Goal: Task Accomplishment & Management: Use online tool/utility

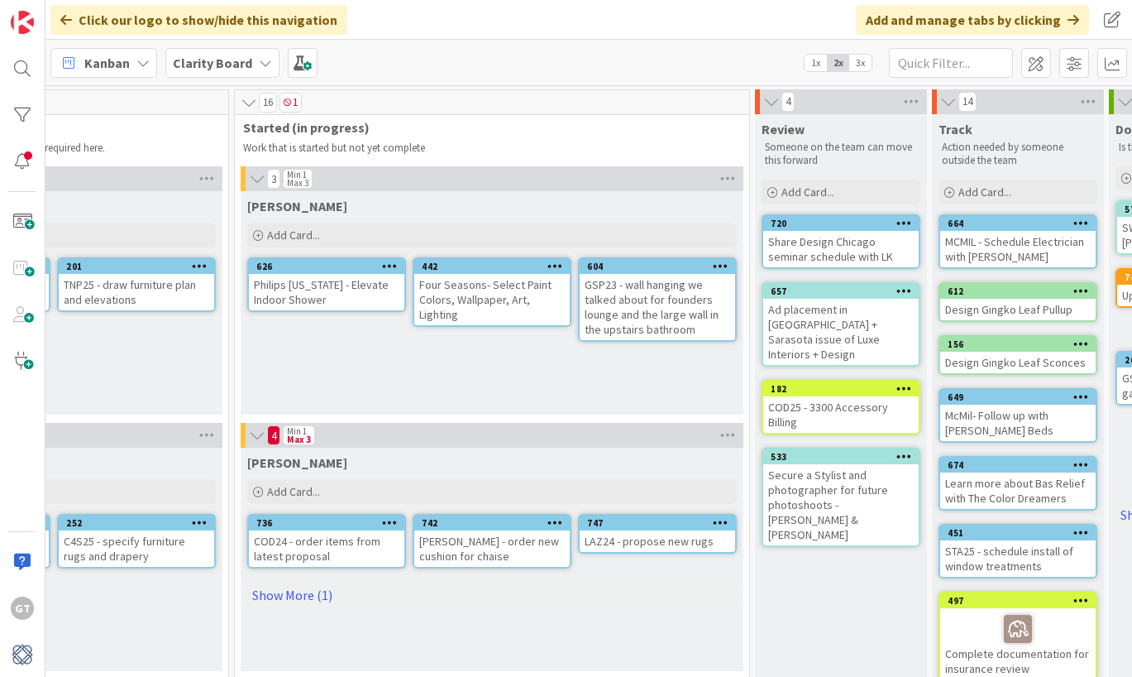
scroll to position [0, 1202]
click at [282, 595] on link "Show More (1)" at bounding box center [494, 595] width 490 height 26
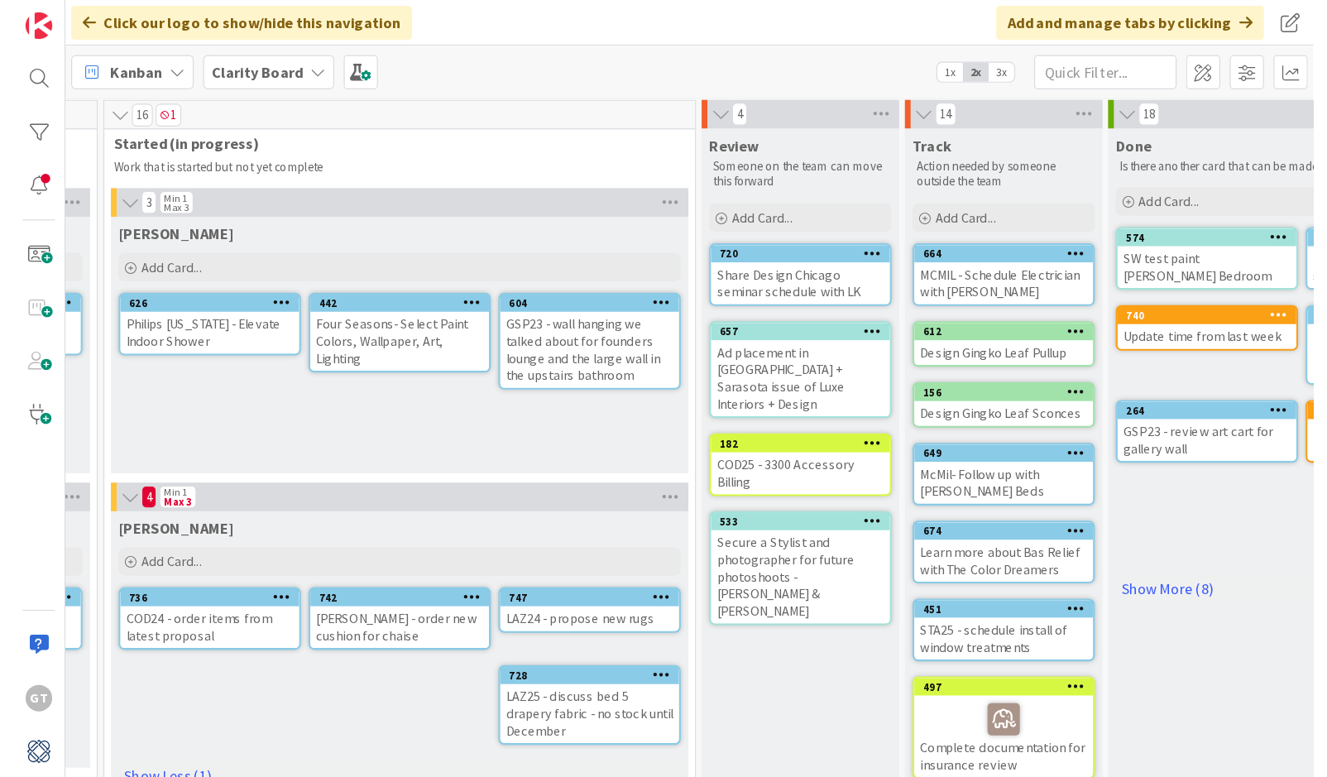
scroll to position [0, 1359]
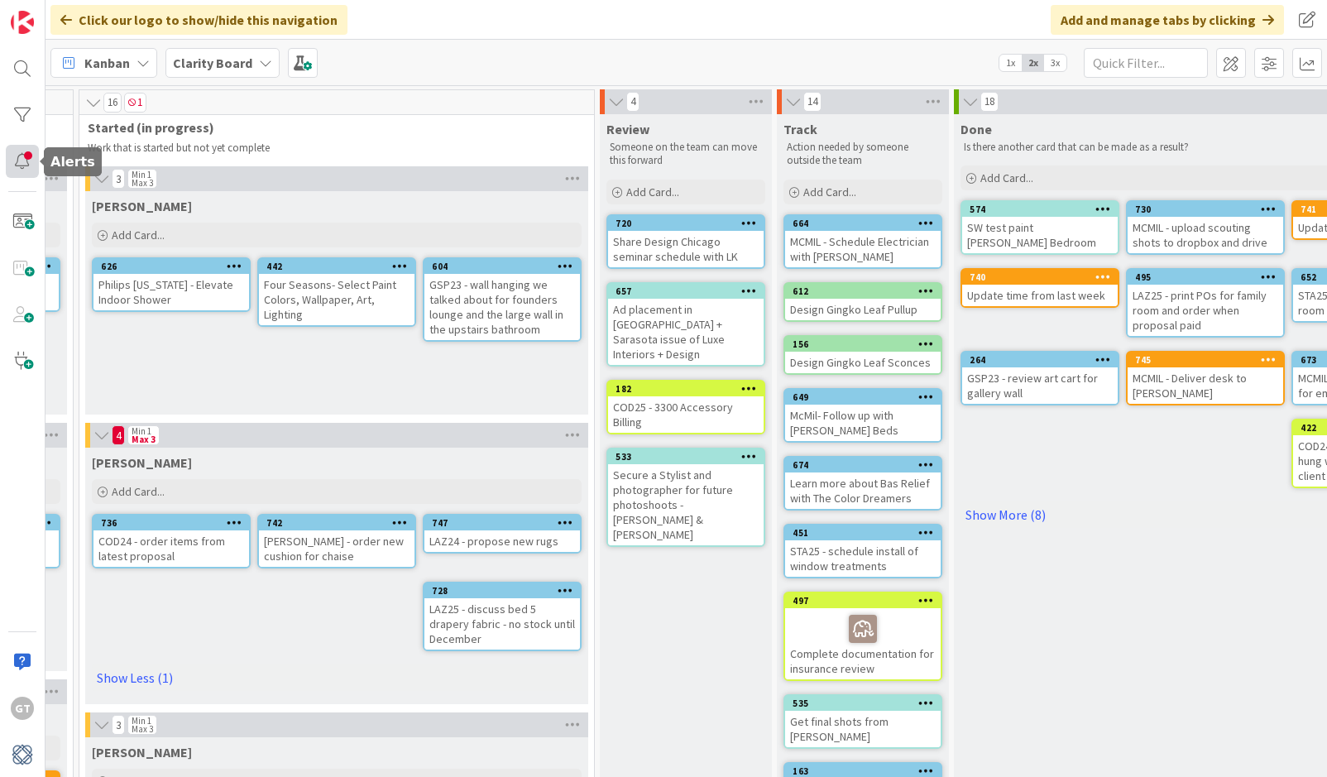
click at [22, 156] on div at bounding box center [22, 161] width 33 height 33
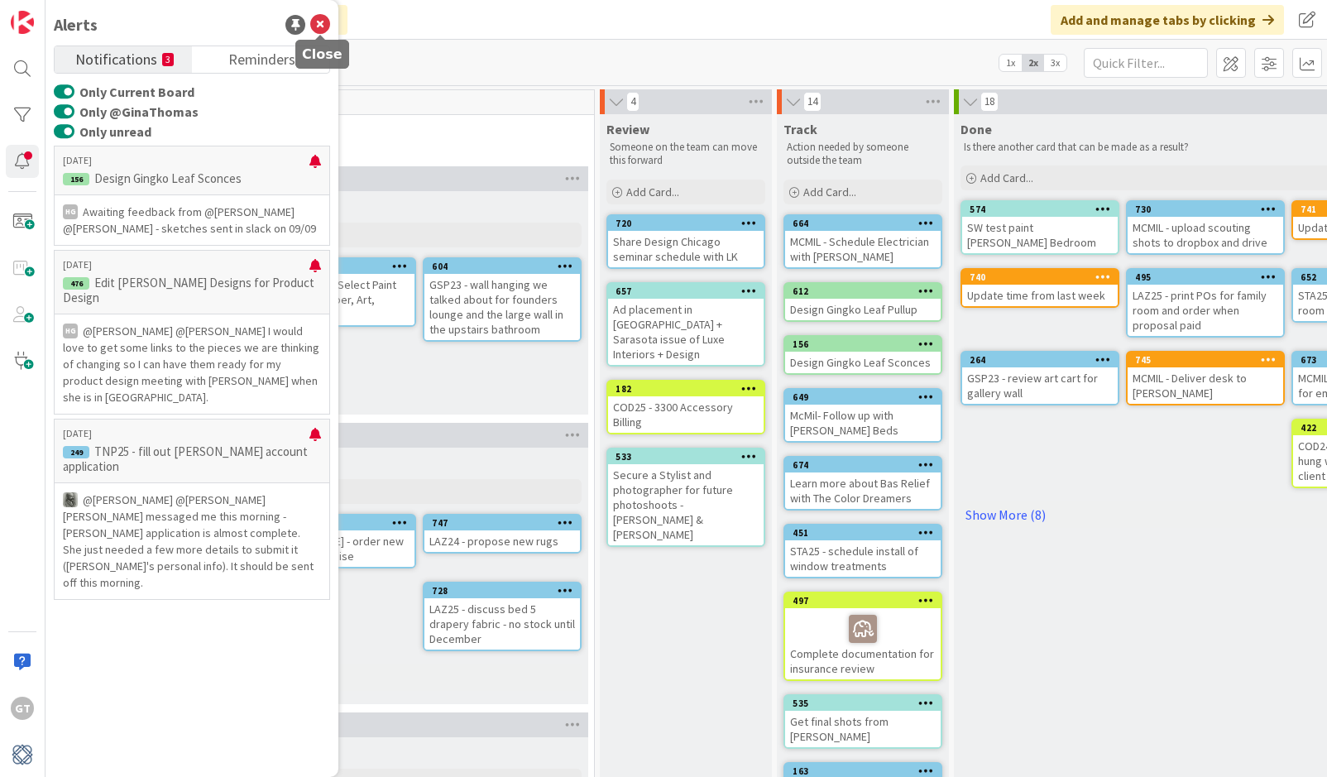
click at [320, 24] on icon at bounding box center [320, 25] width 20 height 20
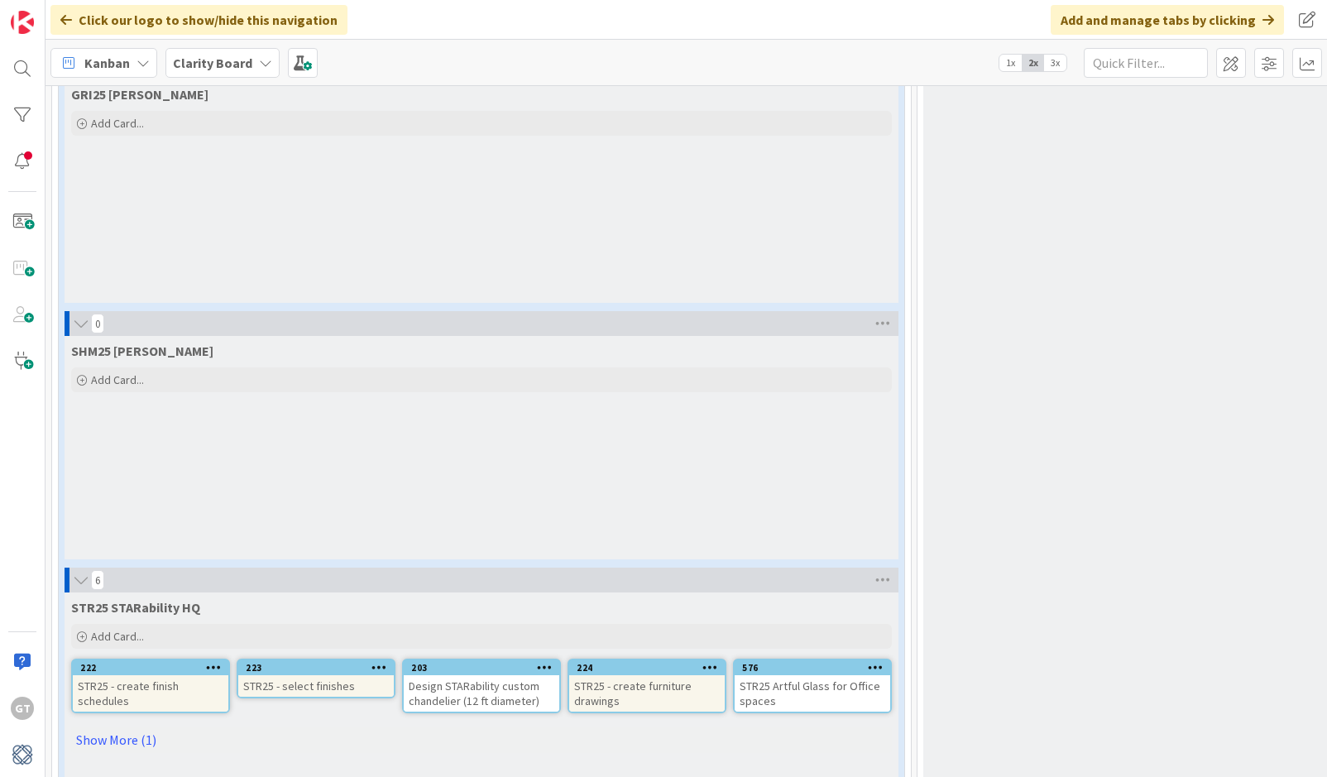
scroll to position [3504, 0]
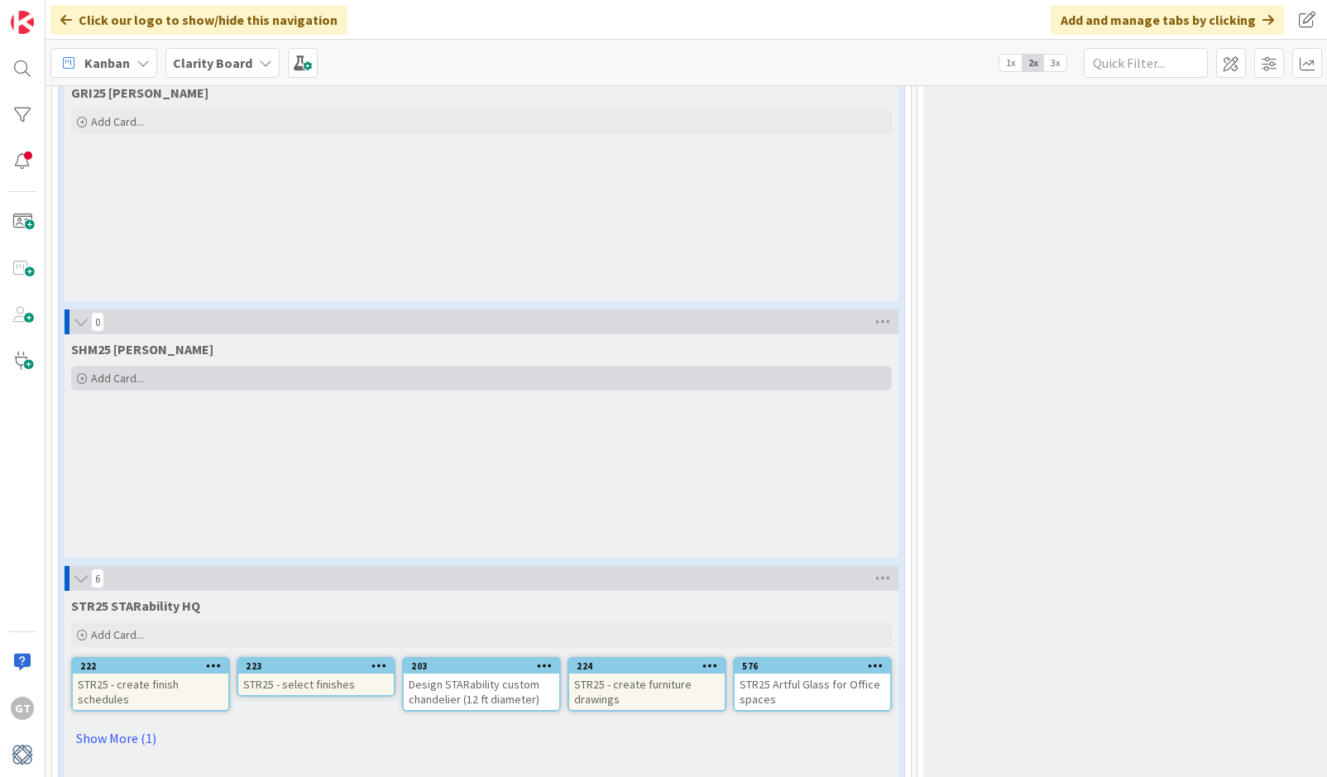
click at [121, 380] on span "Add Card..." at bounding box center [117, 378] width 53 height 15
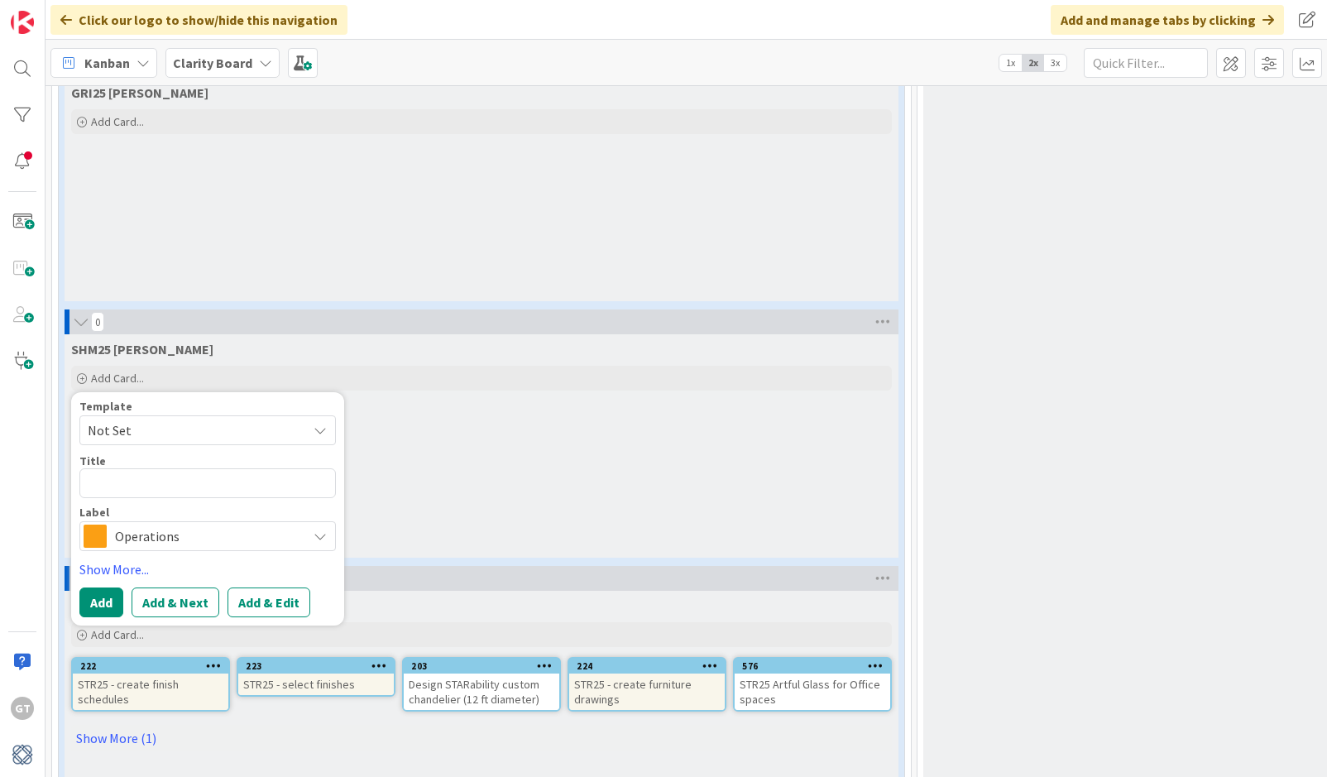
click at [223, 432] on span "Not Set" at bounding box center [191, 430] width 207 height 22
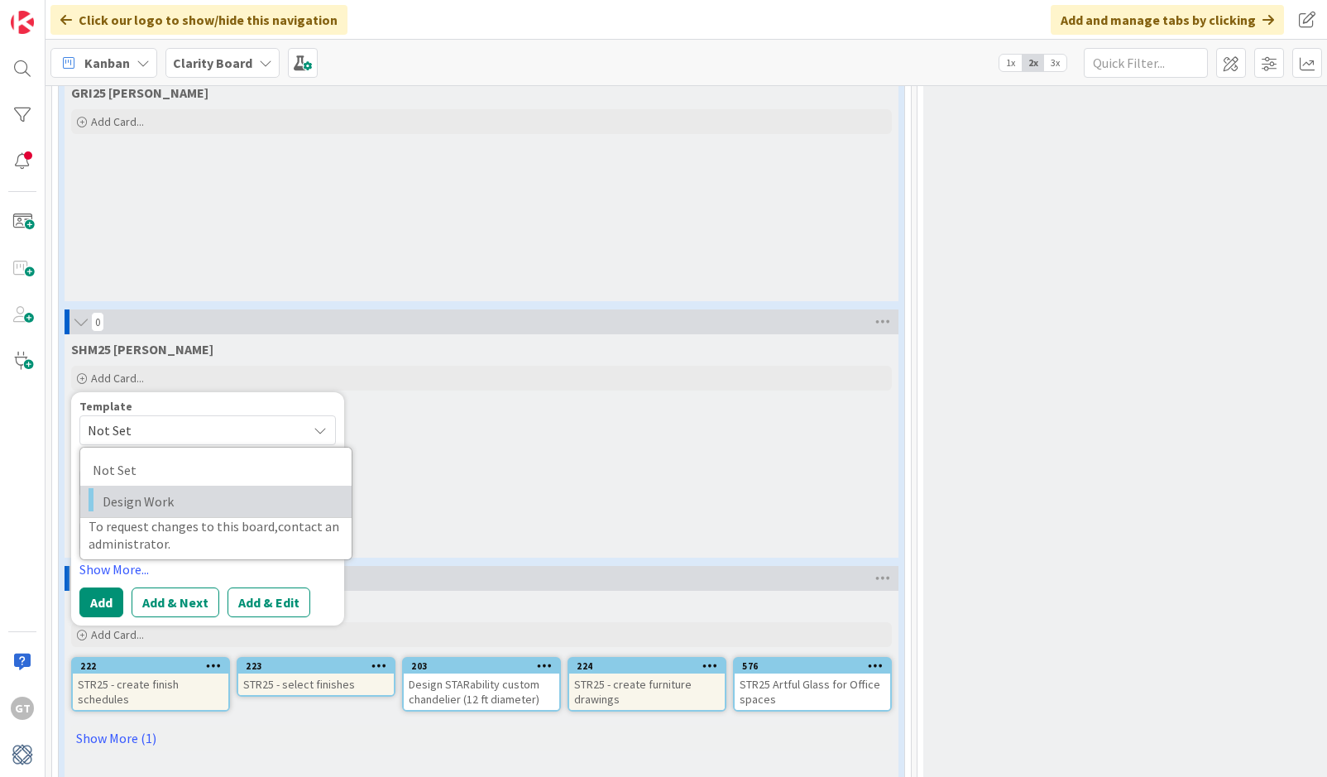
click at [194, 497] on span "Design Work" at bounding box center [221, 502] width 237 height 22
type textarea "x"
type textarea "Design Work"
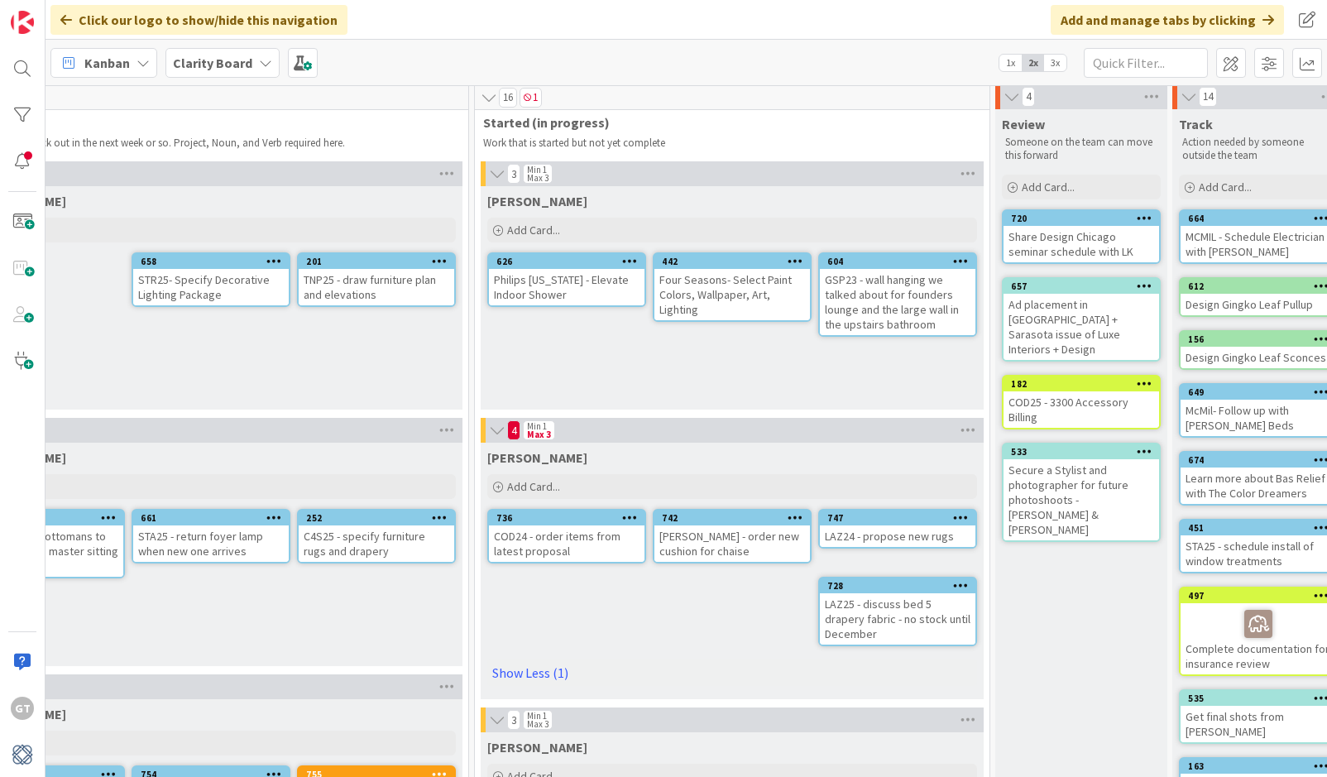
scroll to position [7, 964]
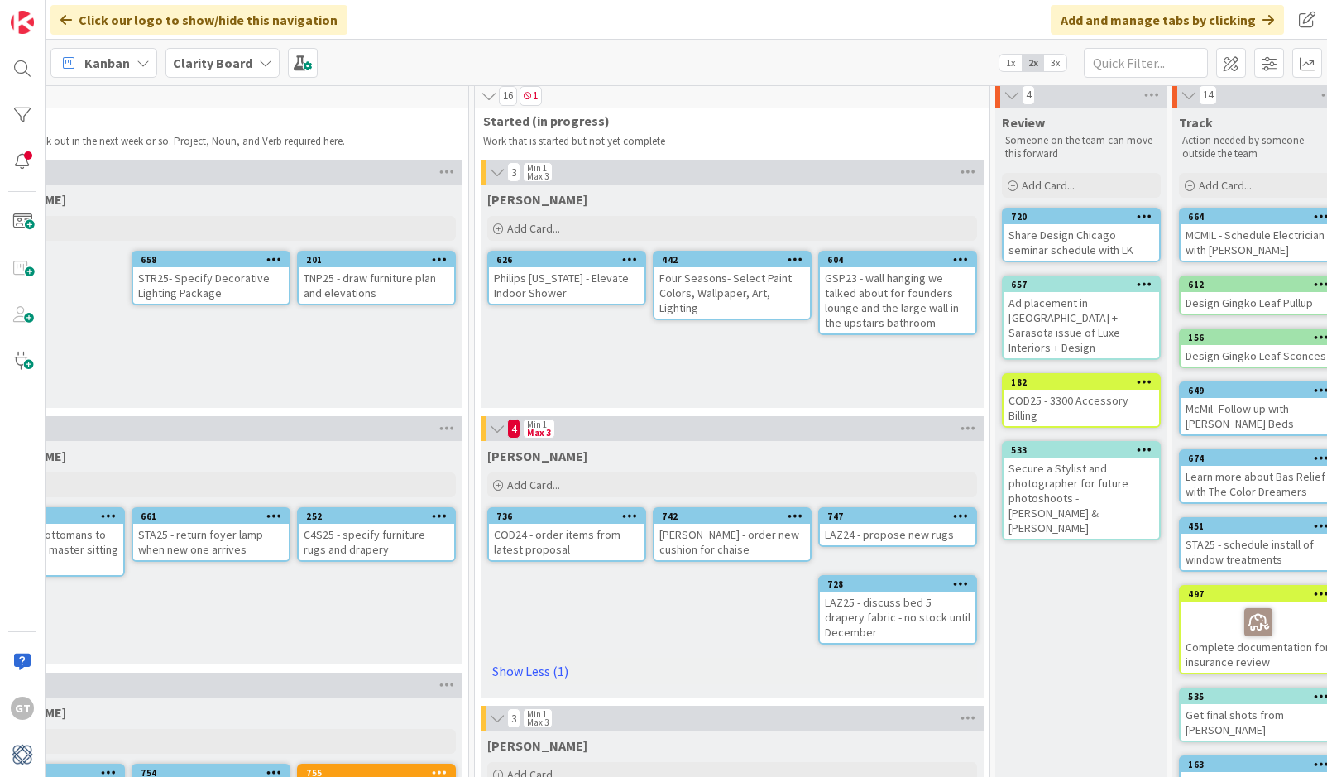
click at [899, 298] on div "GSP23 - wall hanging we talked about for founders lounge and the large wall in …" at bounding box center [898, 300] width 156 height 66
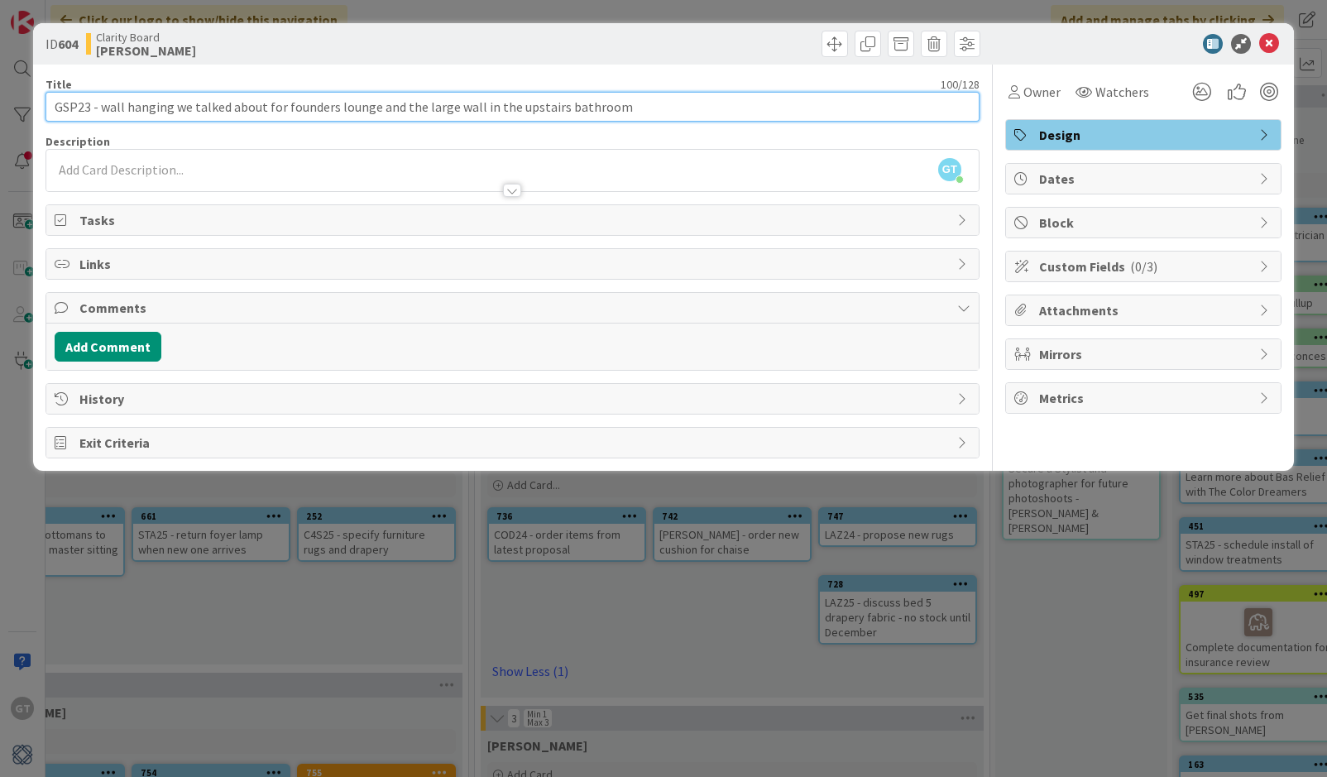
click at [613, 107] on input "GSP23 - wall hanging we talked about for founders lounge and the large wall in …" at bounding box center [512, 107] width 934 height 30
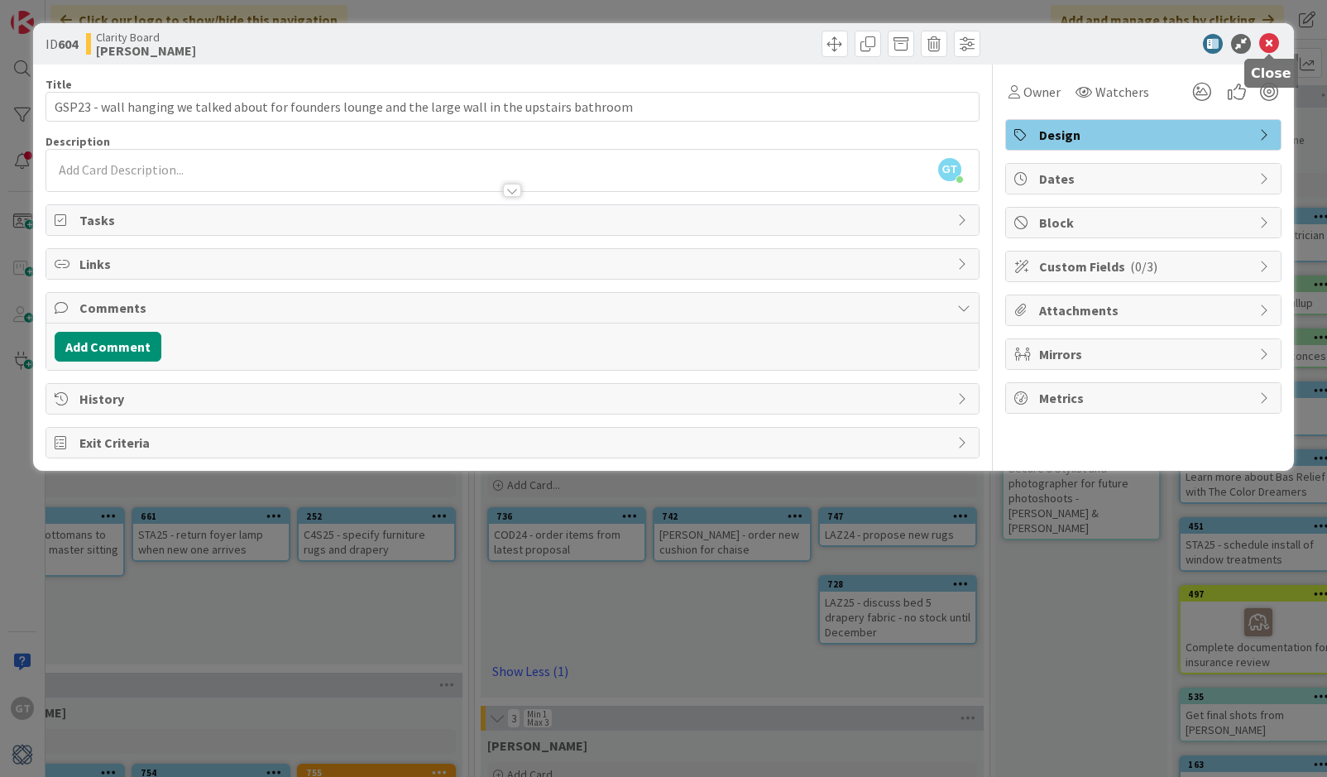
click at [1132, 45] on icon at bounding box center [1269, 44] width 20 height 20
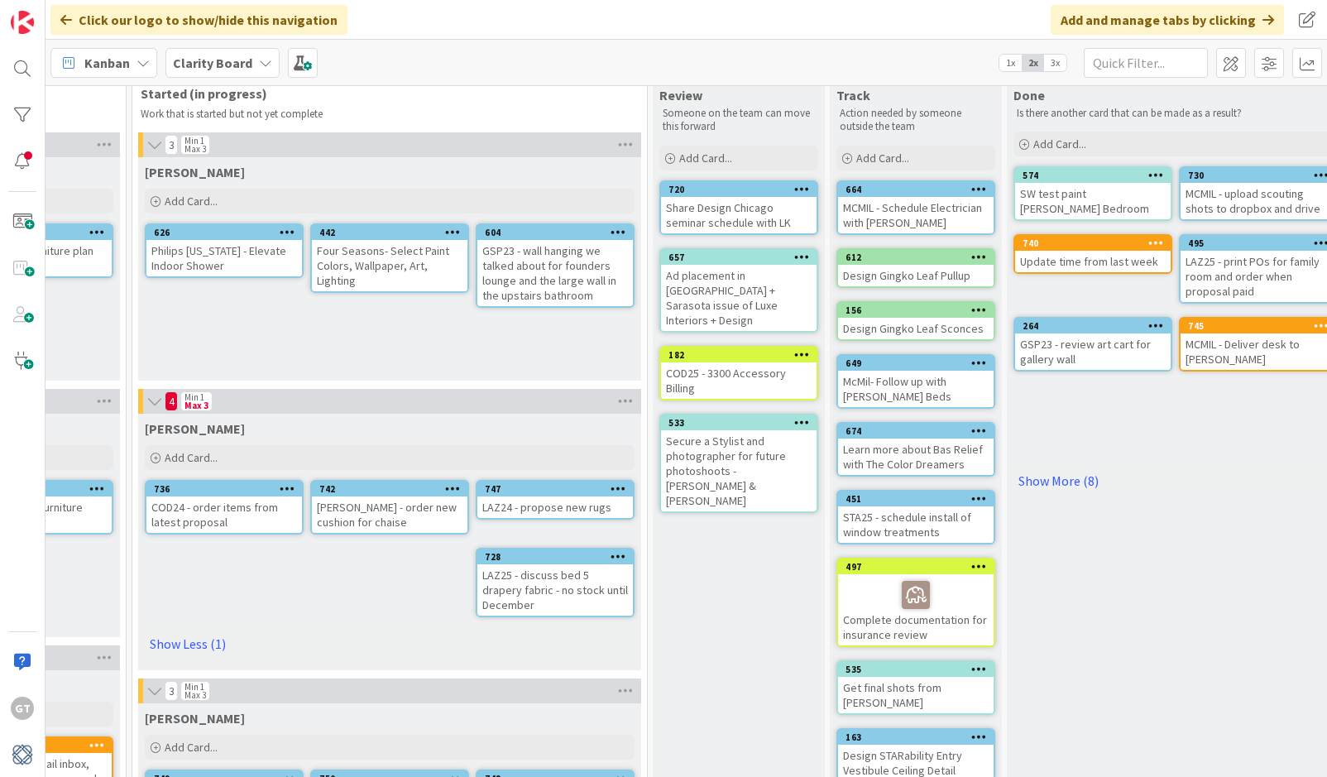
scroll to position [34, 1331]
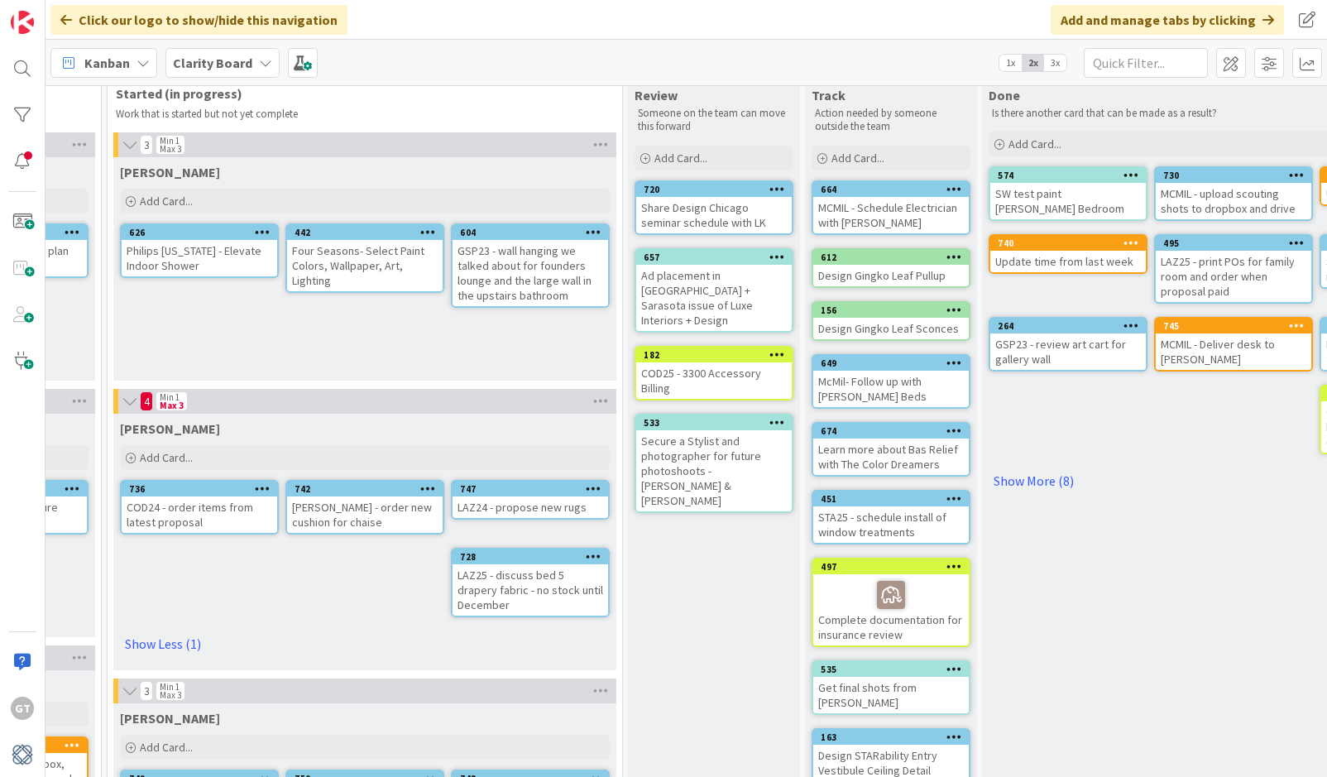
click at [891, 515] on div "STA25 - schedule install of window treatments" at bounding box center [891, 524] width 156 height 36
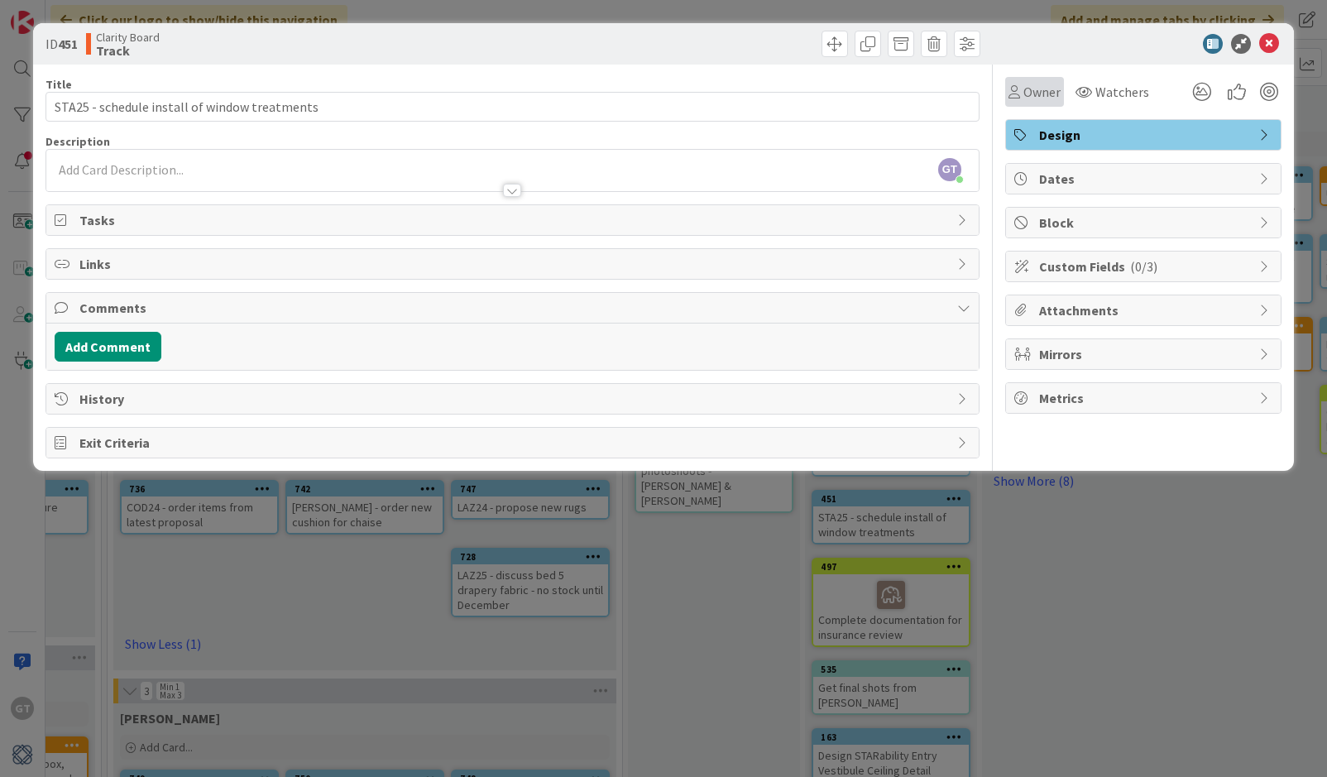
click at [1041, 96] on span "Owner" at bounding box center [1041, 92] width 37 height 20
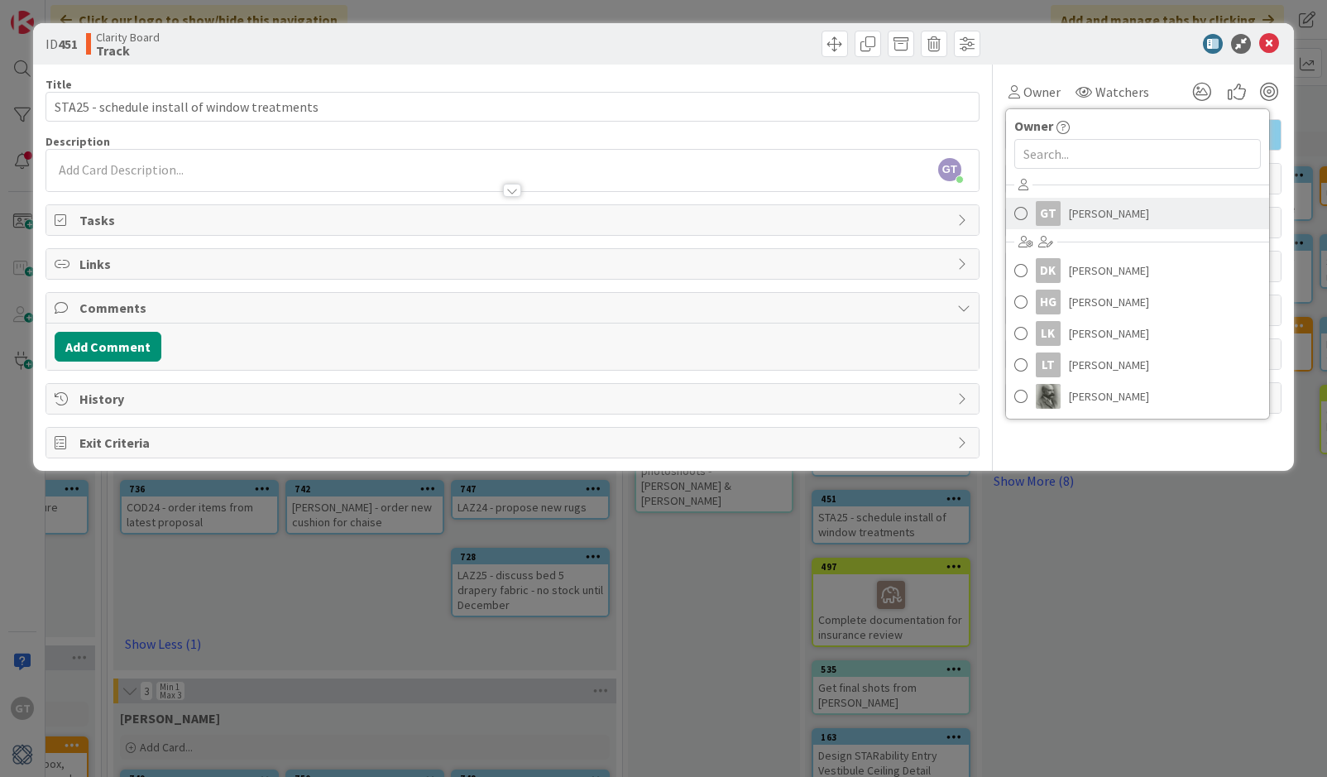
click at [1104, 206] on span "[PERSON_NAME]" at bounding box center [1109, 213] width 80 height 25
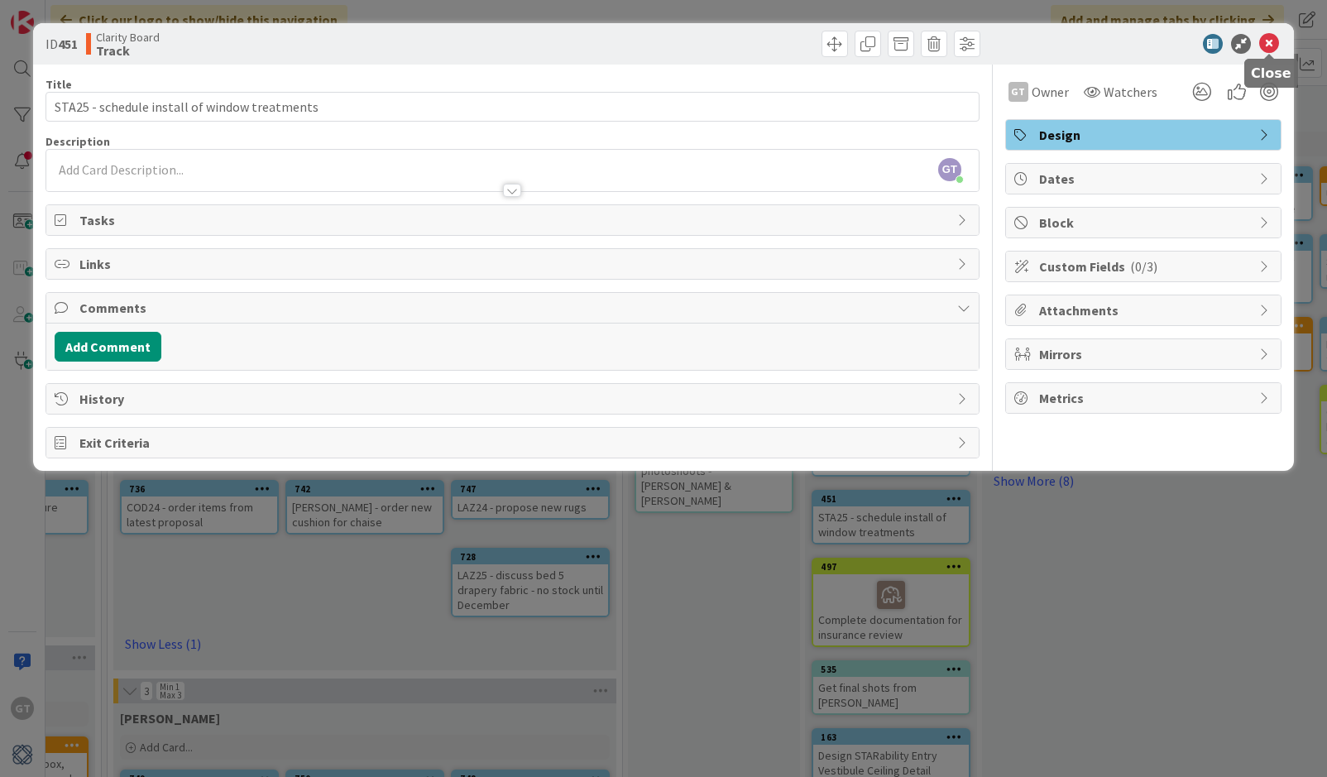
click at [1132, 43] on icon at bounding box center [1269, 44] width 20 height 20
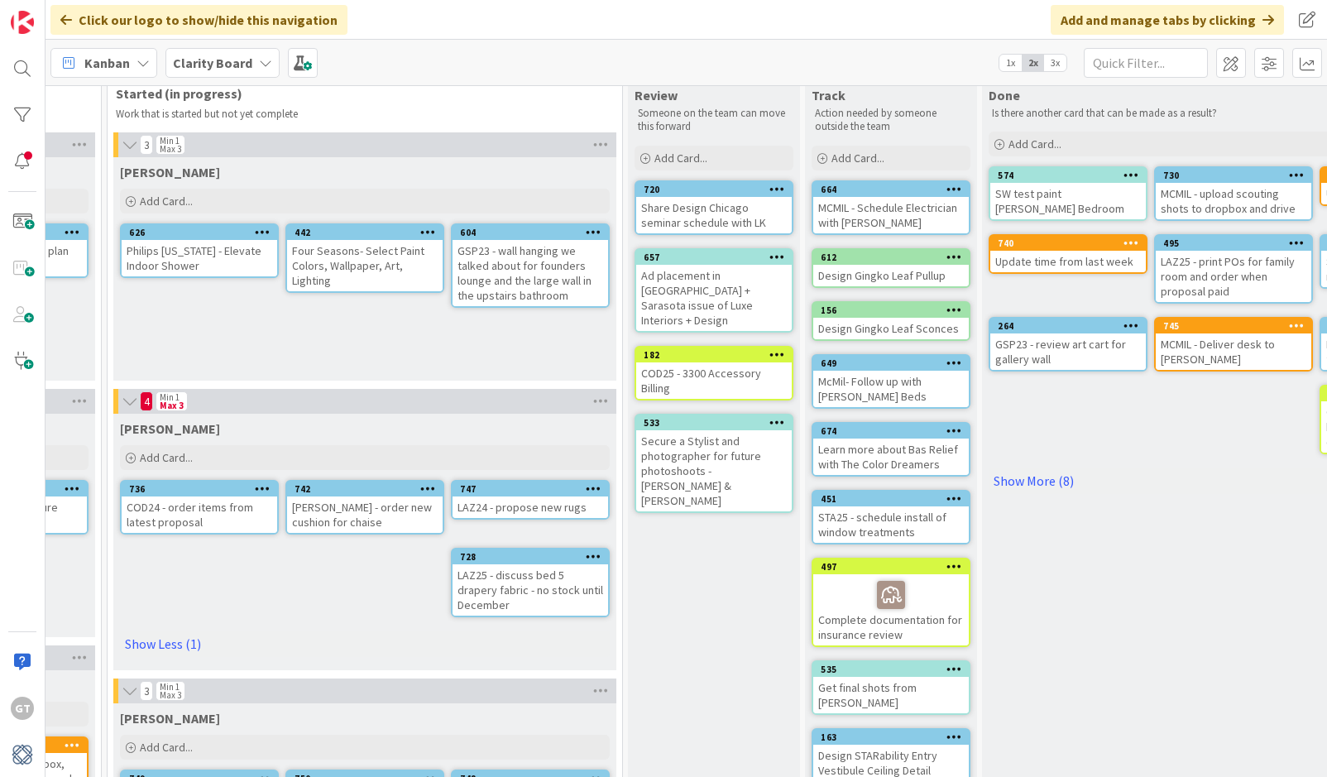
click at [946, 198] on div "MCMIL - Schedule Electrician with Joey" at bounding box center [891, 215] width 156 height 36
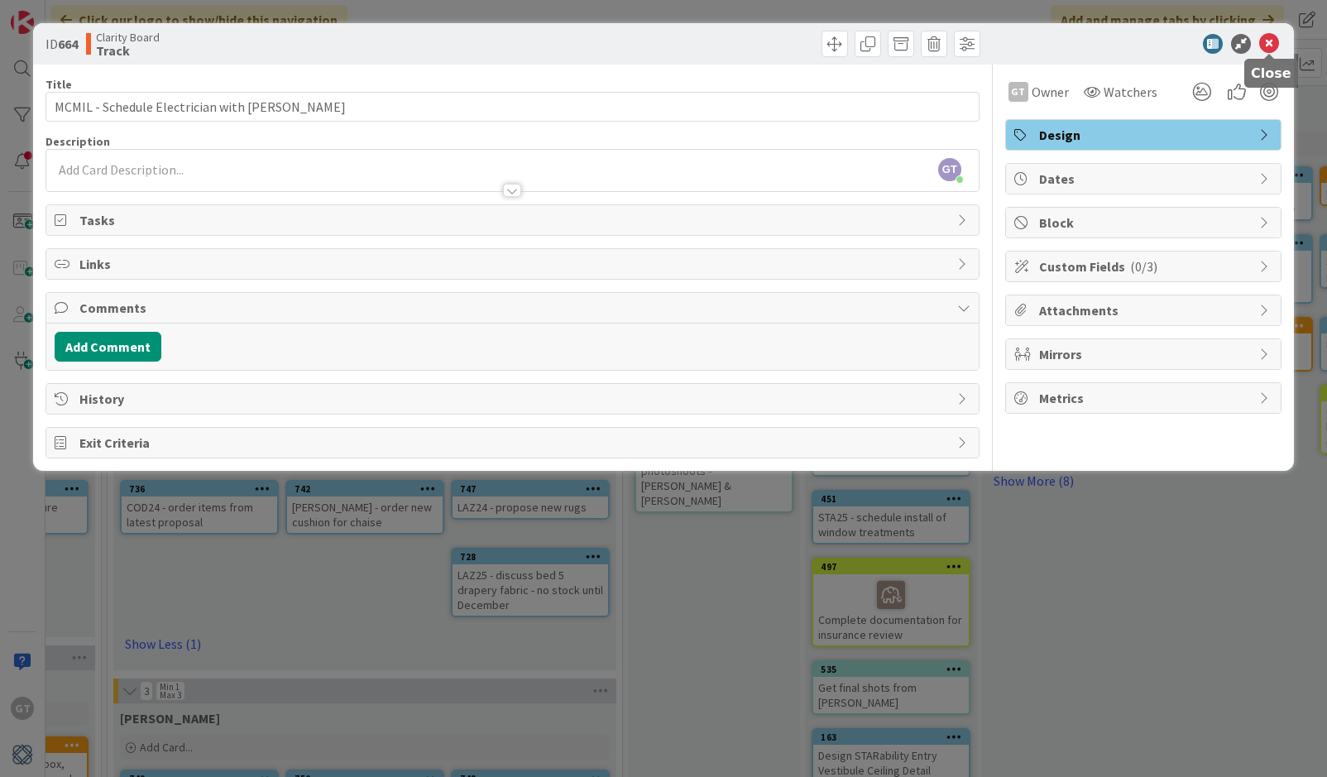
drag, startPoint x: 1276, startPoint y: 42, endPoint x: 1040, endPoint y: 156, distance: 262.7
click at [1132, 42] on icon at bounding box center [1269, 44] width 20 height 20
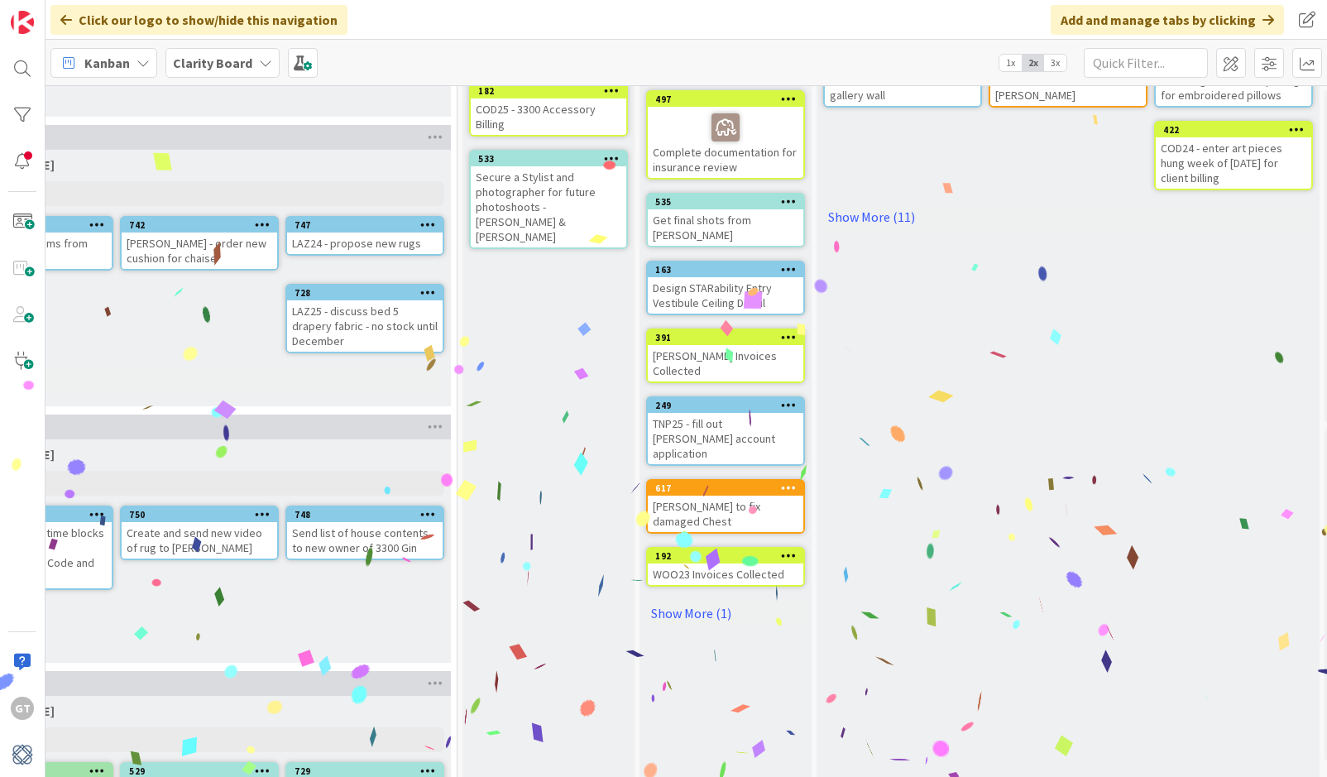
scroll to position [302, 1458]
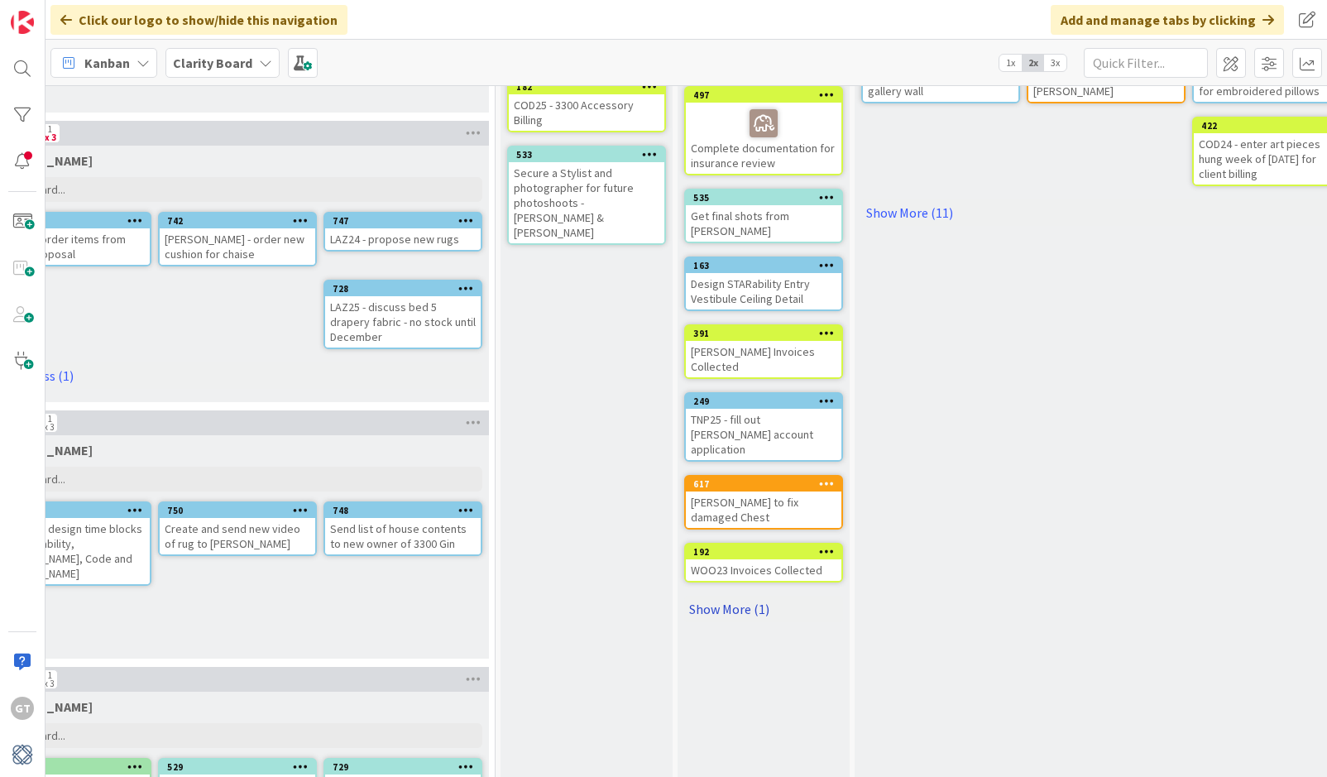
click at [722, 596] on link "Show More (1)" at bounding box center [763, 609] width 159 height 26
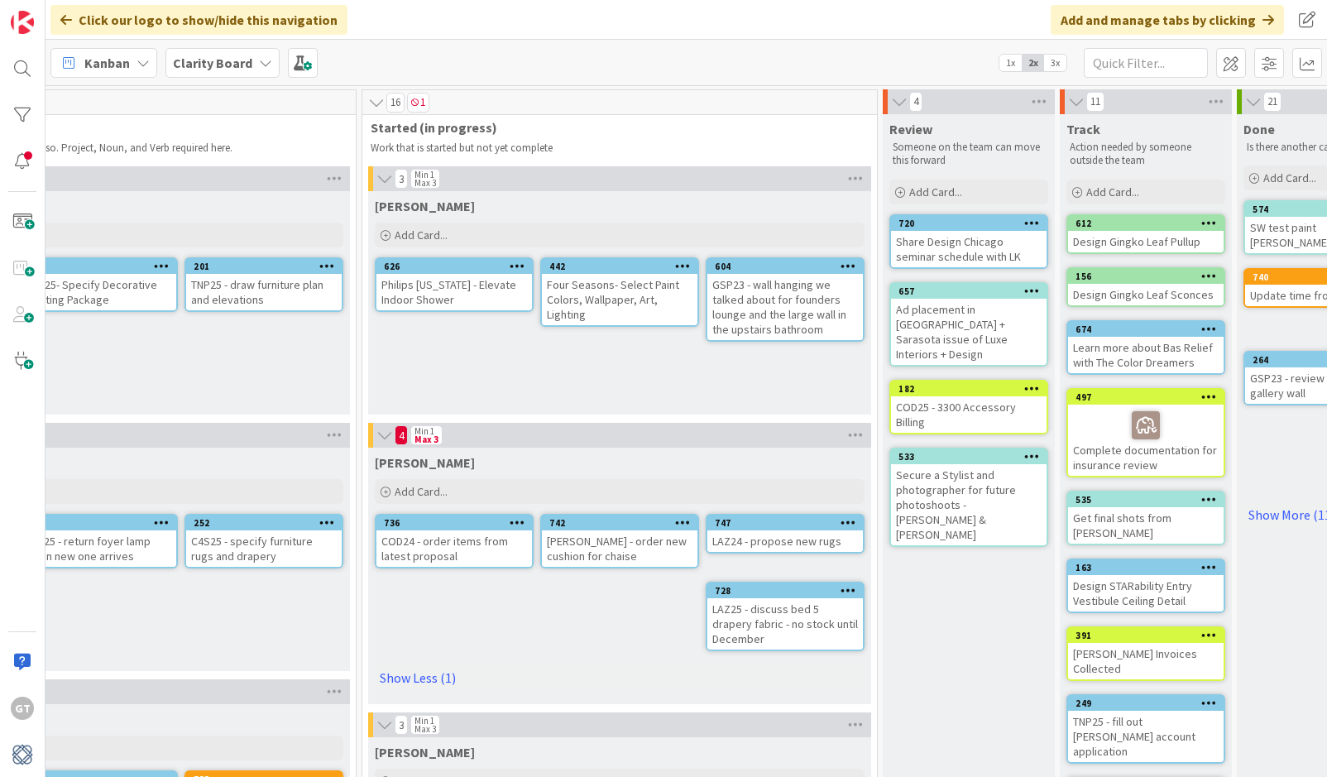
scroll to position [0, 1075]
type textarea "x"
click at [746, 676] on button "Refresh" at bounding box center [753, 741] width 56 height 22
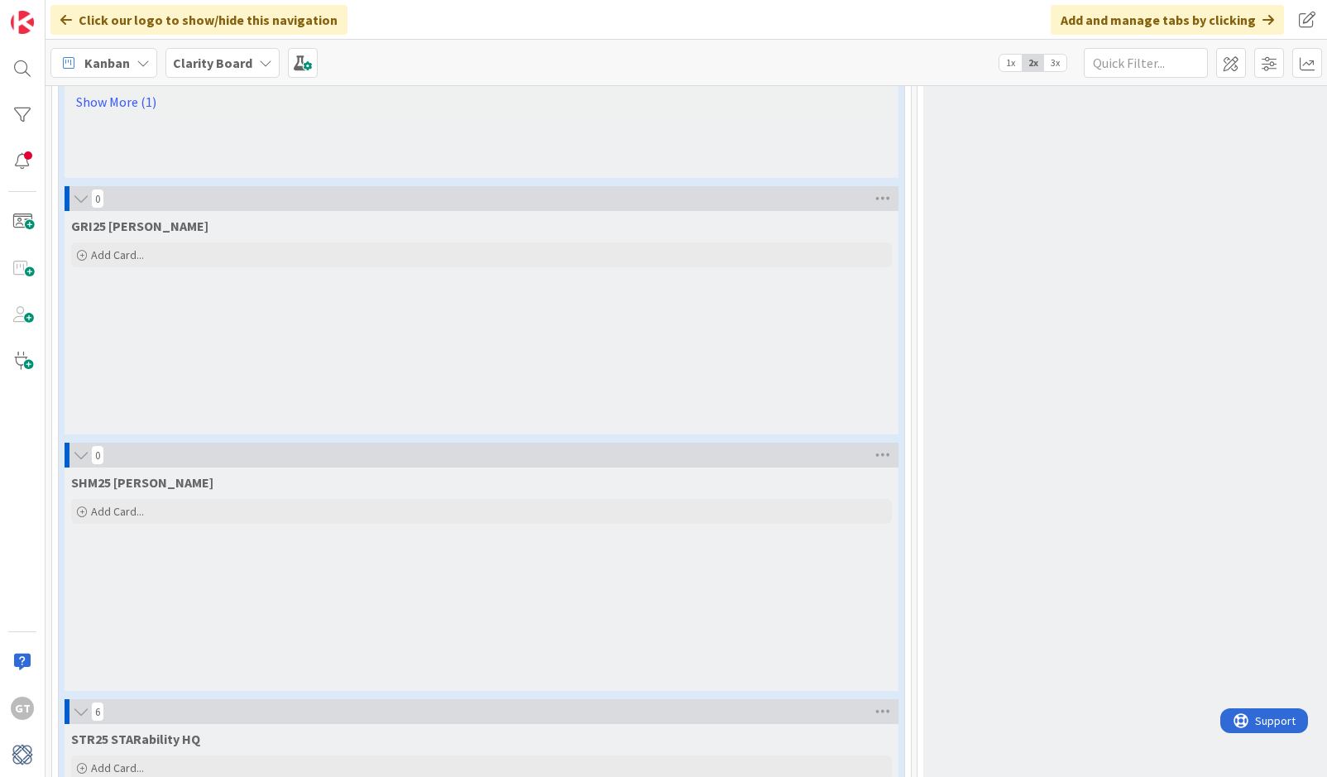
scroll to position [3501, 0]
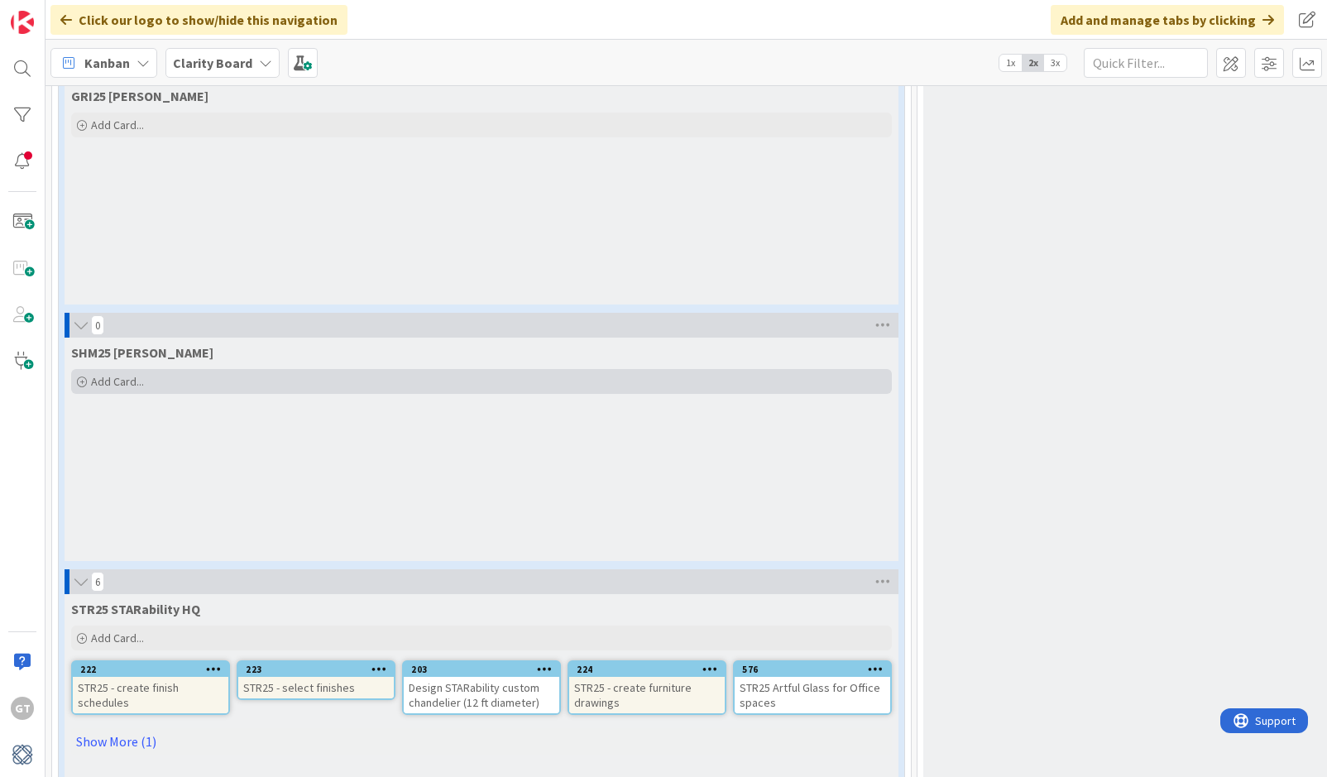
click at [112, 385] on span "Add Card..." at bounding box center [117, 381] width 53 height 15
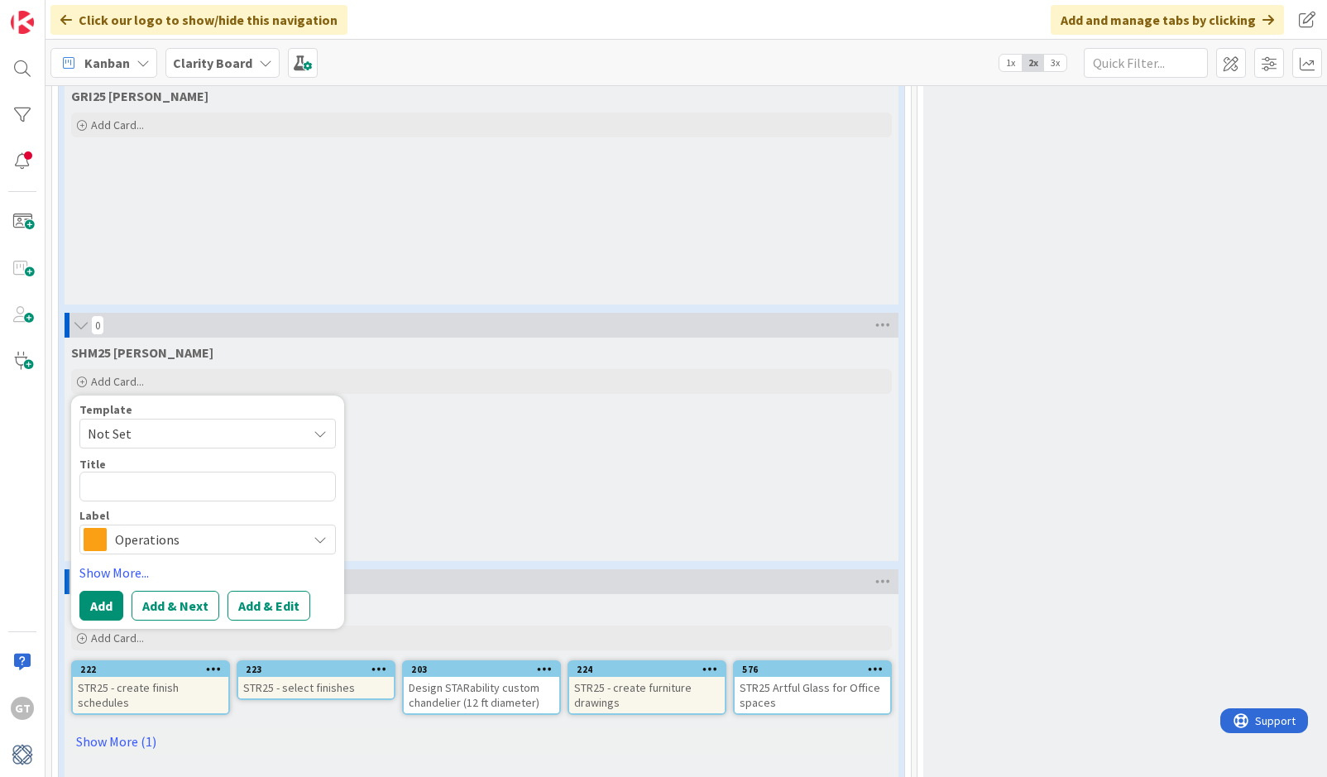
click at [216, 544] on span "Operations" at bounding box center [207, 539] width 184 height 23
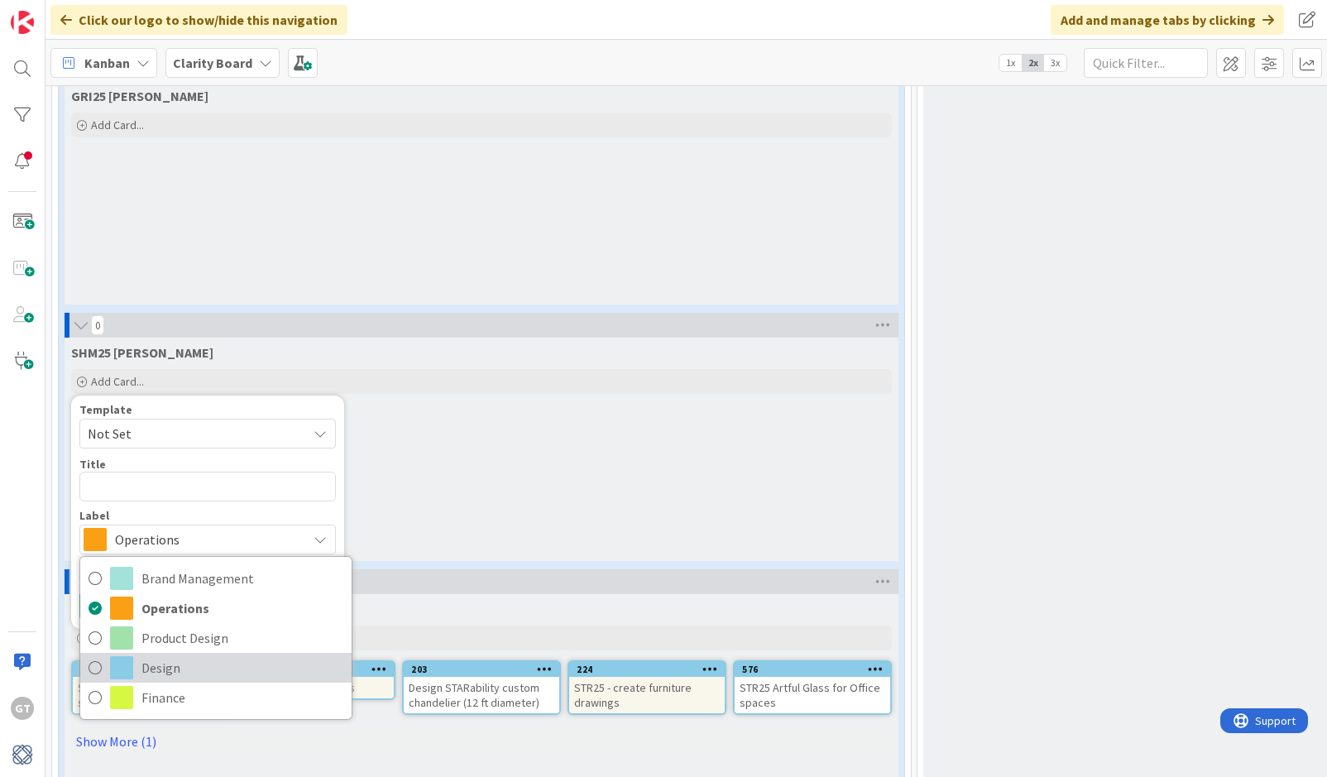
click at [182, 662] on span "Design" at bounding box center [242, 667] width 202 height 25
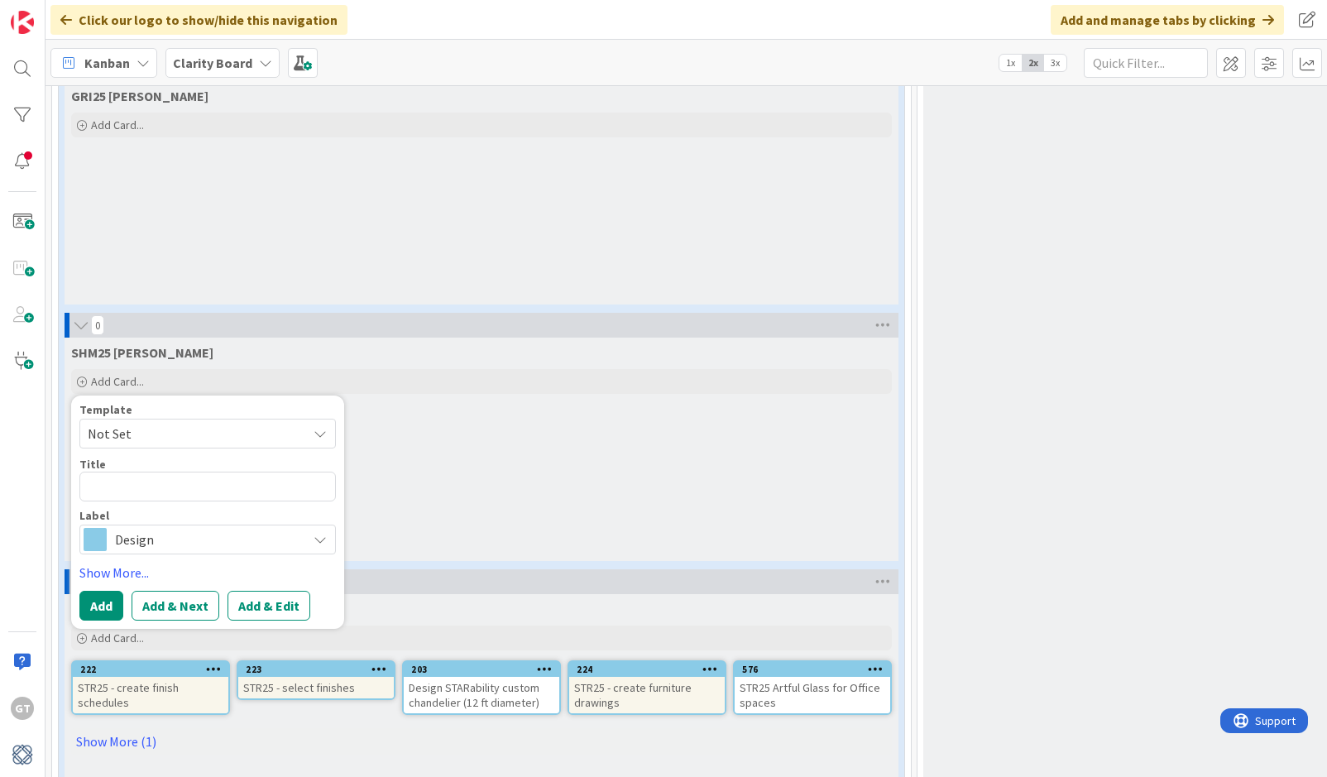
scroll to position [3505, 0]
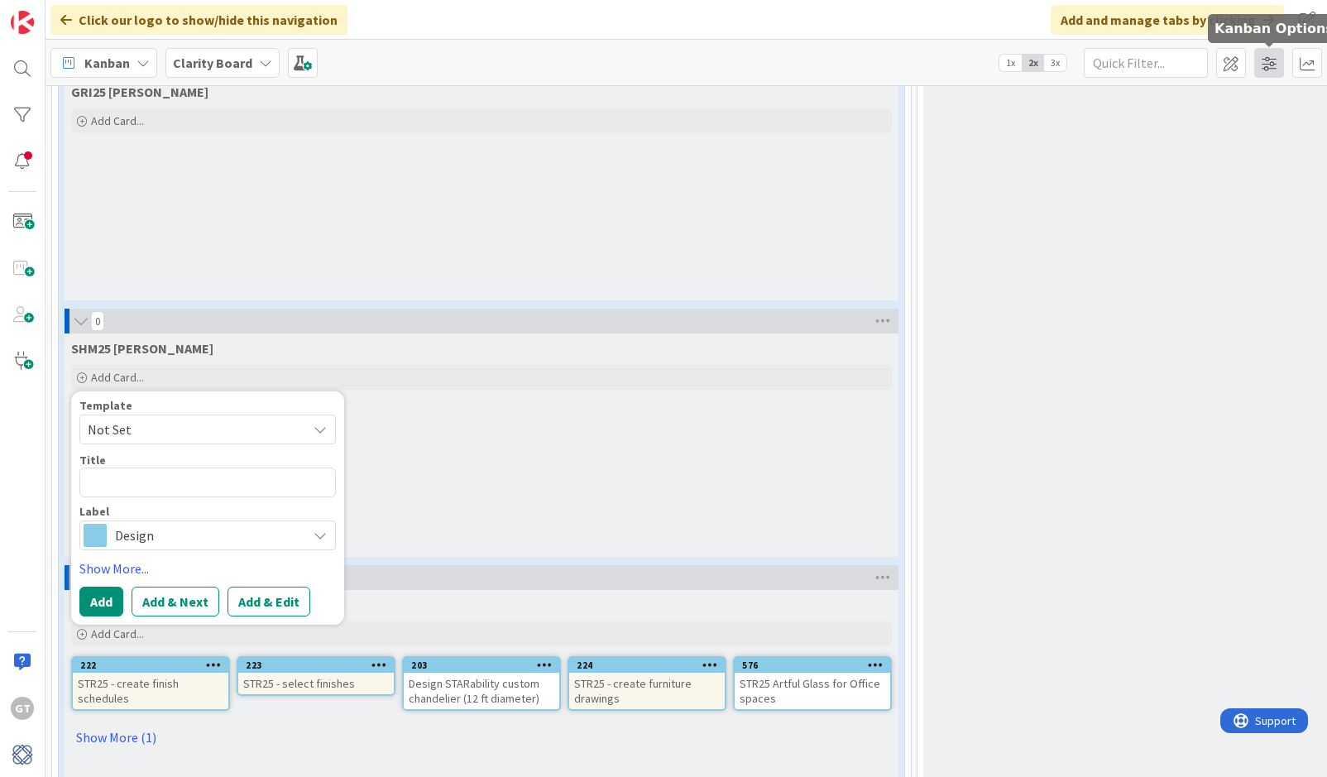
click at [1260, 60] on span at bounding box center [1269, 63] width 30 height 30
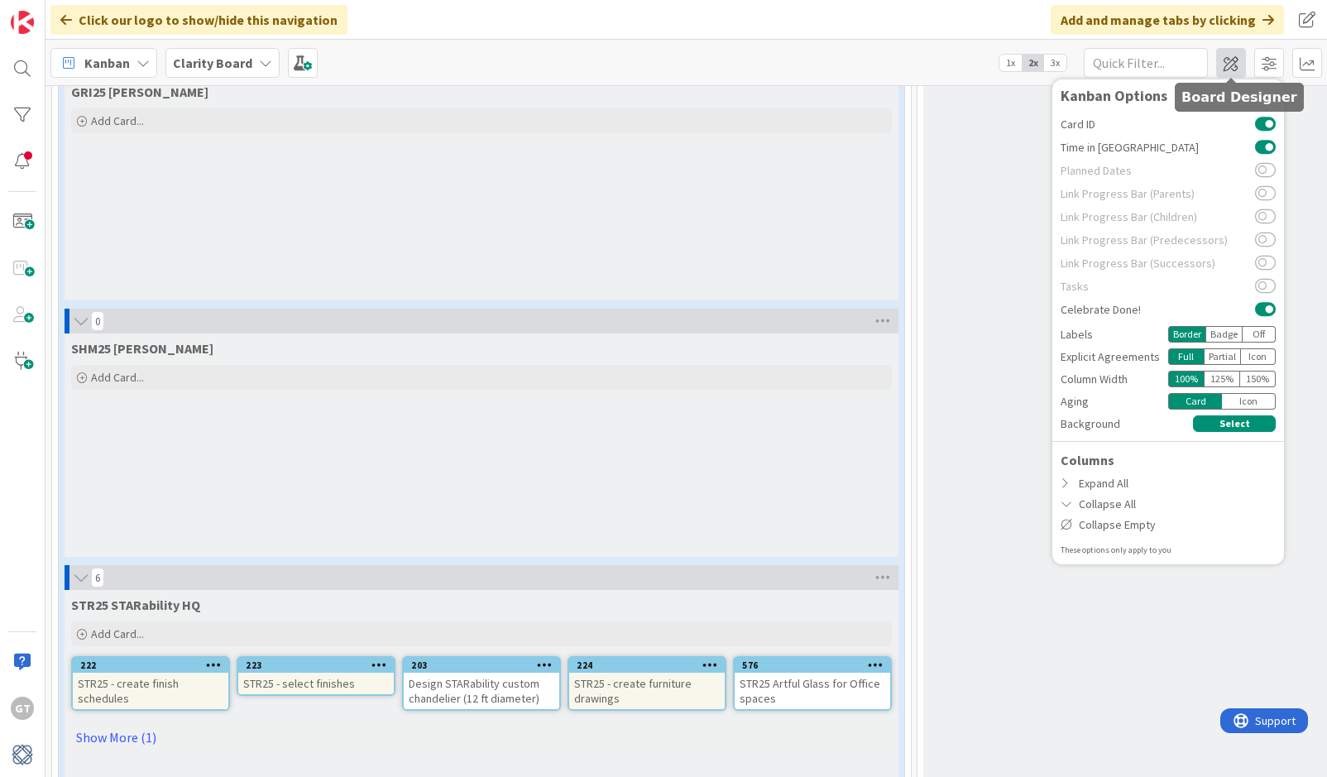
click at [1230, 60] on span at bounding box center [1231, 63] width 30 height 30
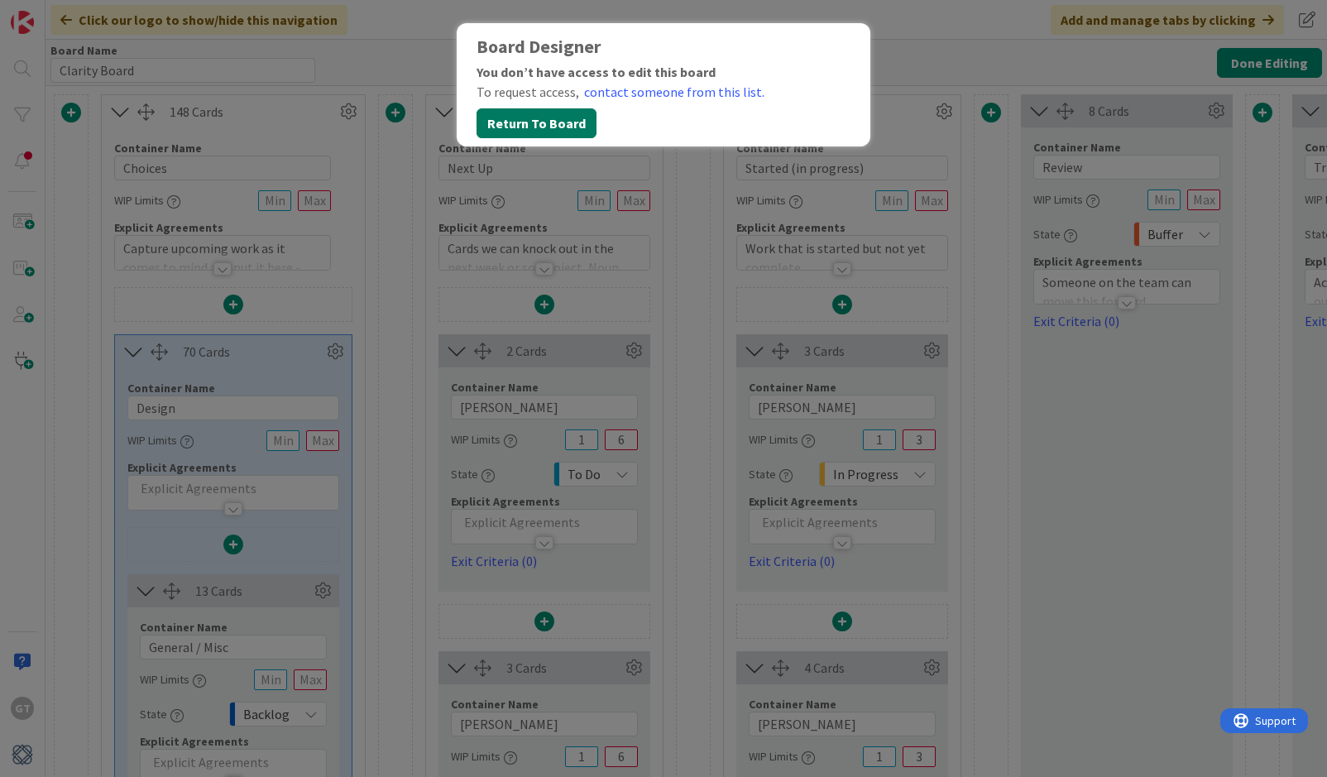
click at [553, 124] on button "Return To Board" at bounding box center [536, 123] width 120 height 30
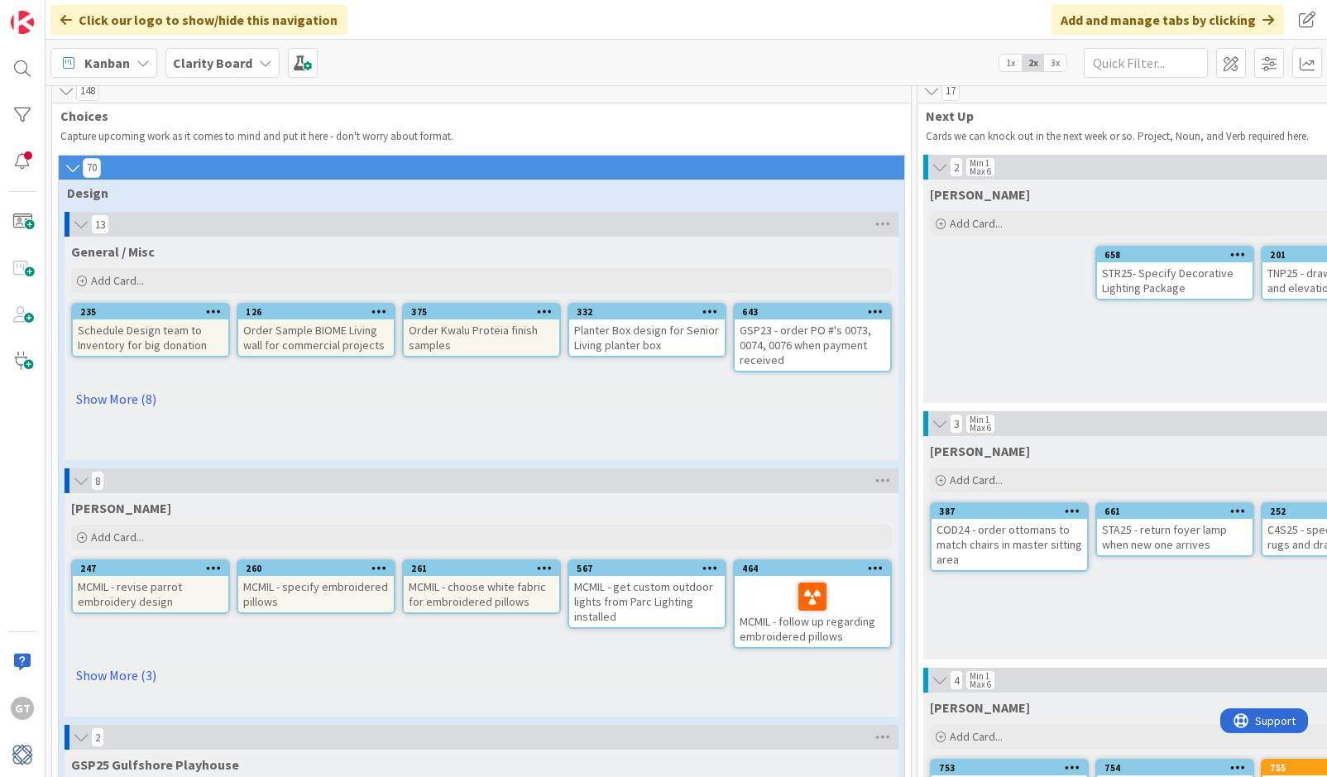
scroll to position [13, 2]
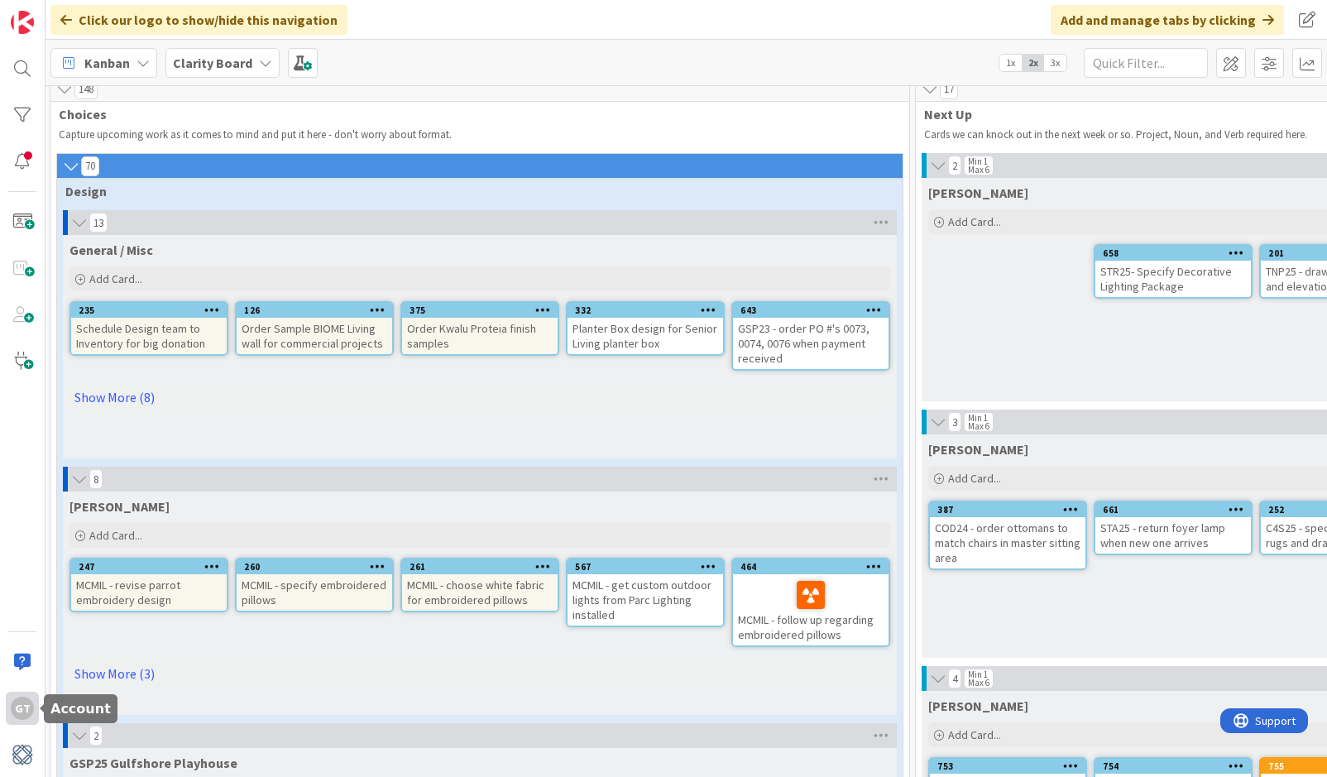
click at [26, 711] on div "GT" at bounding box center [22, 708] width 23 height 23
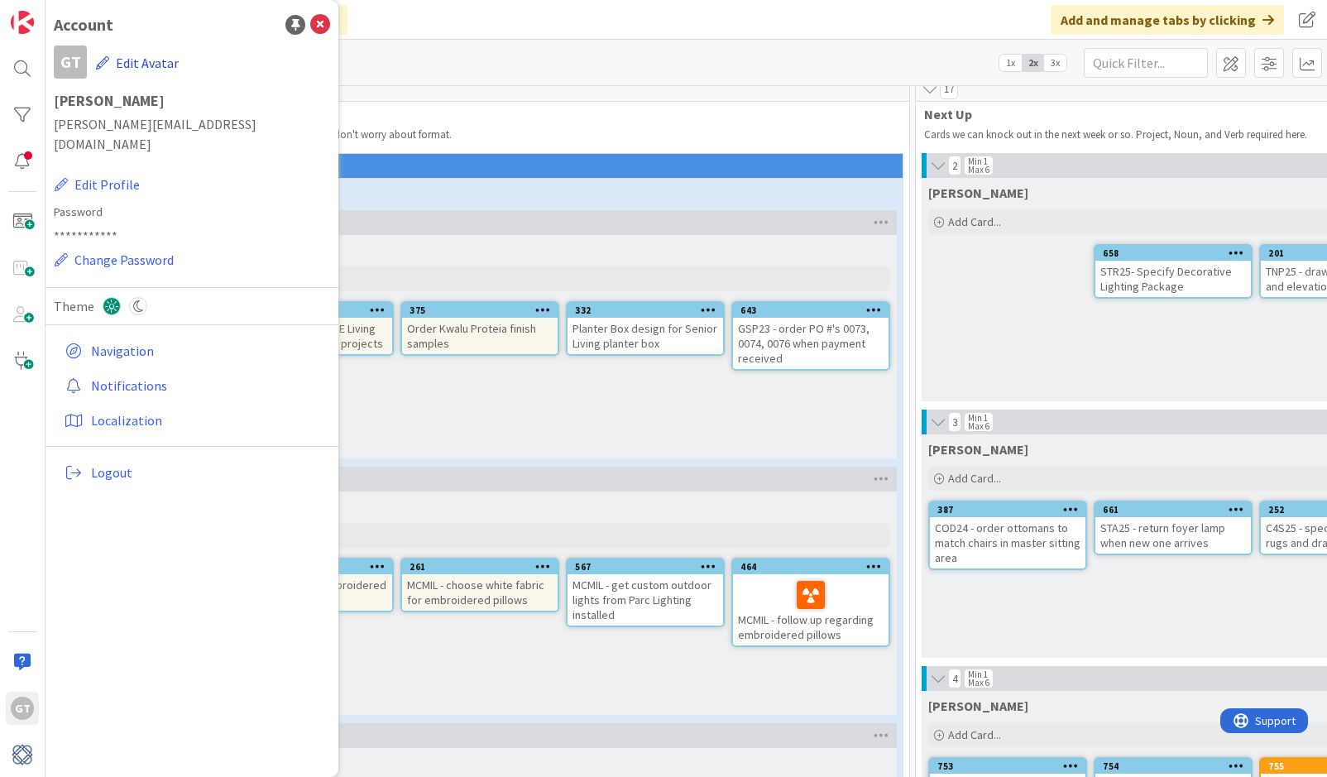
scroll to position [0, 0]
click at [140, 65] on button "Edit Avatar" at bounding box center [137, 62] width 84 height 35
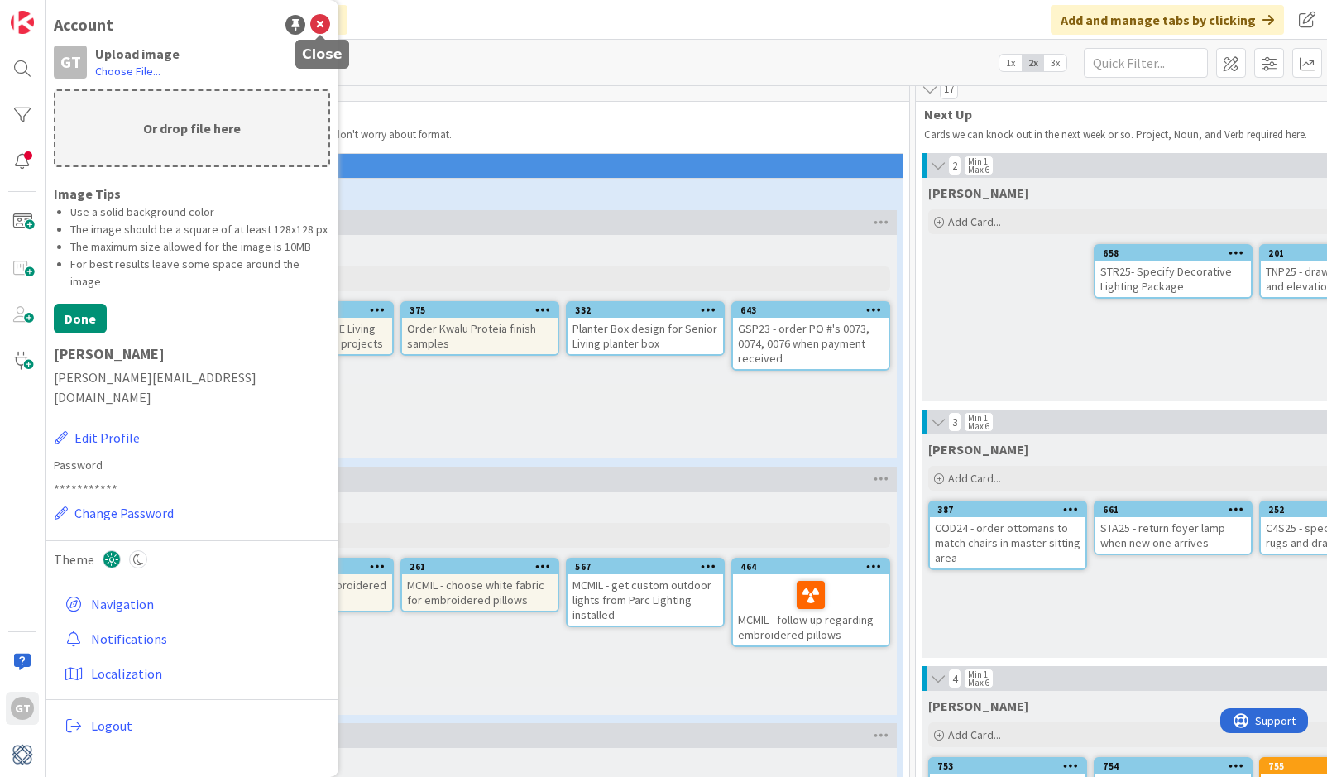
click at [322, 23] on icon at bounding box center [320, 25] width 20 height 20
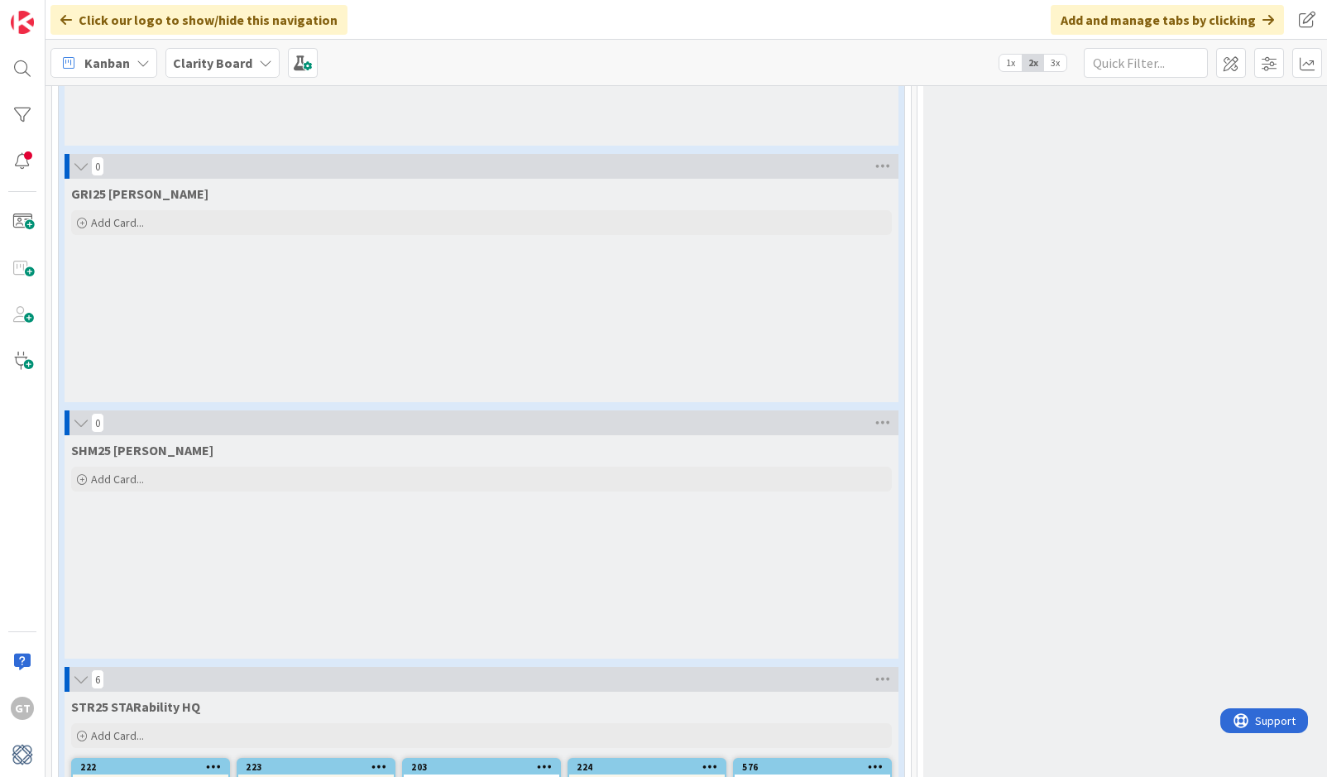
scroll to position [3456, 0]
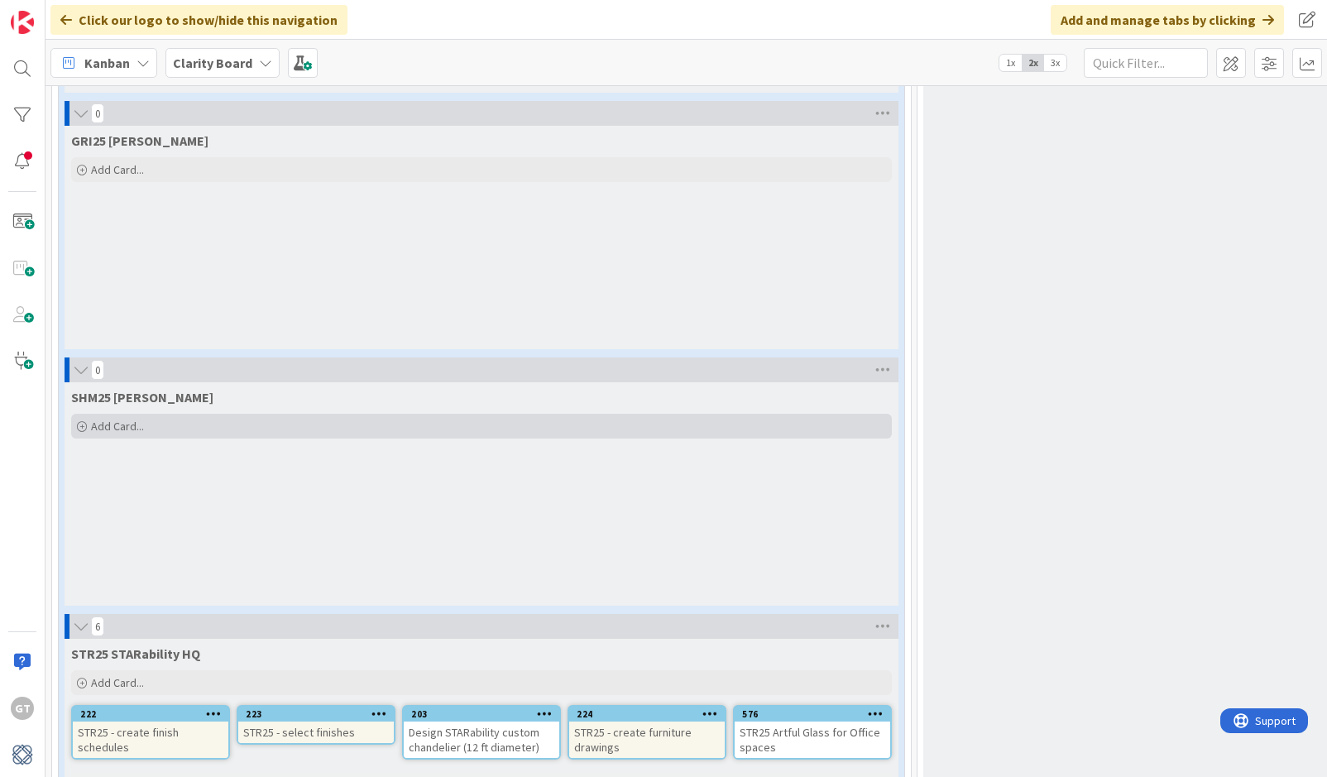
click at [120, 426] on span "Add Card..." at bounding box center [117, 426] width 53 height 15
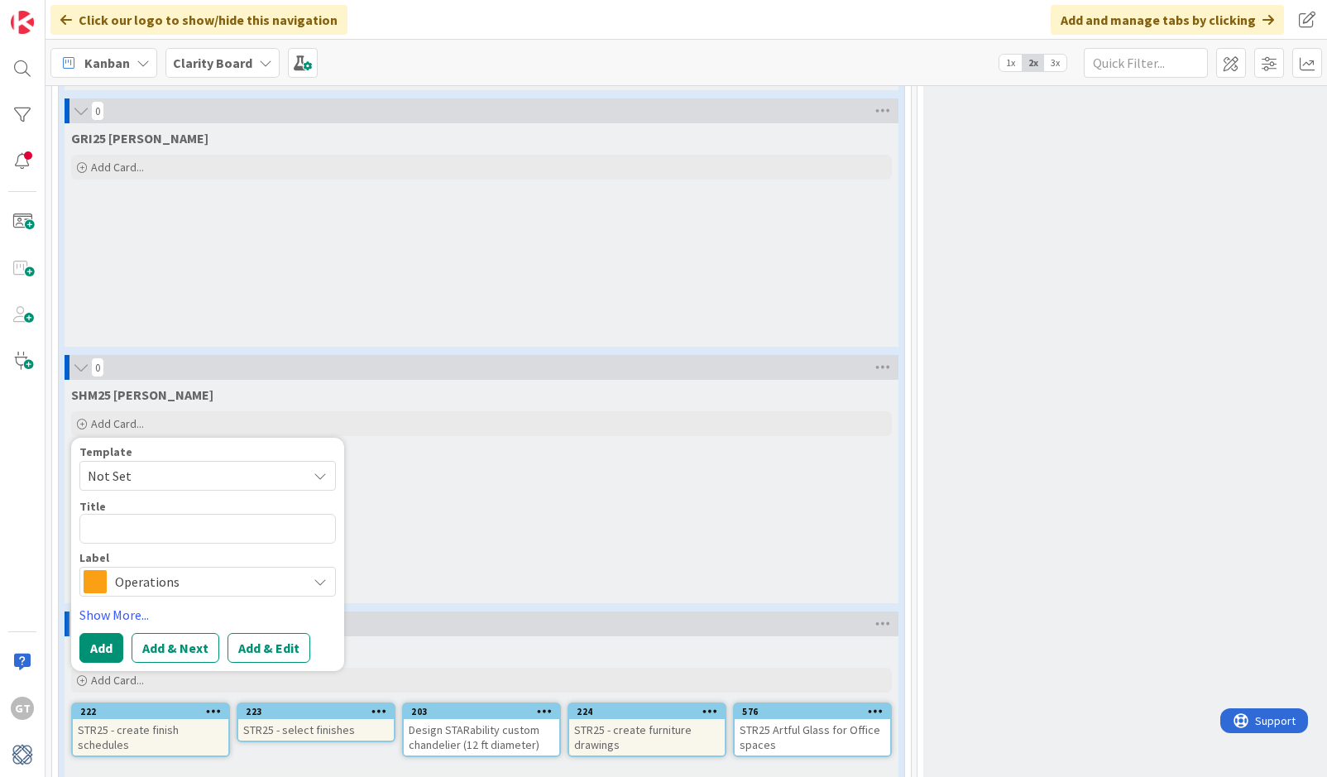
scroll to position [3459, 0]
click at [167, 573] on span "Operations" at bounding box center [207, 581] width 184 height 23
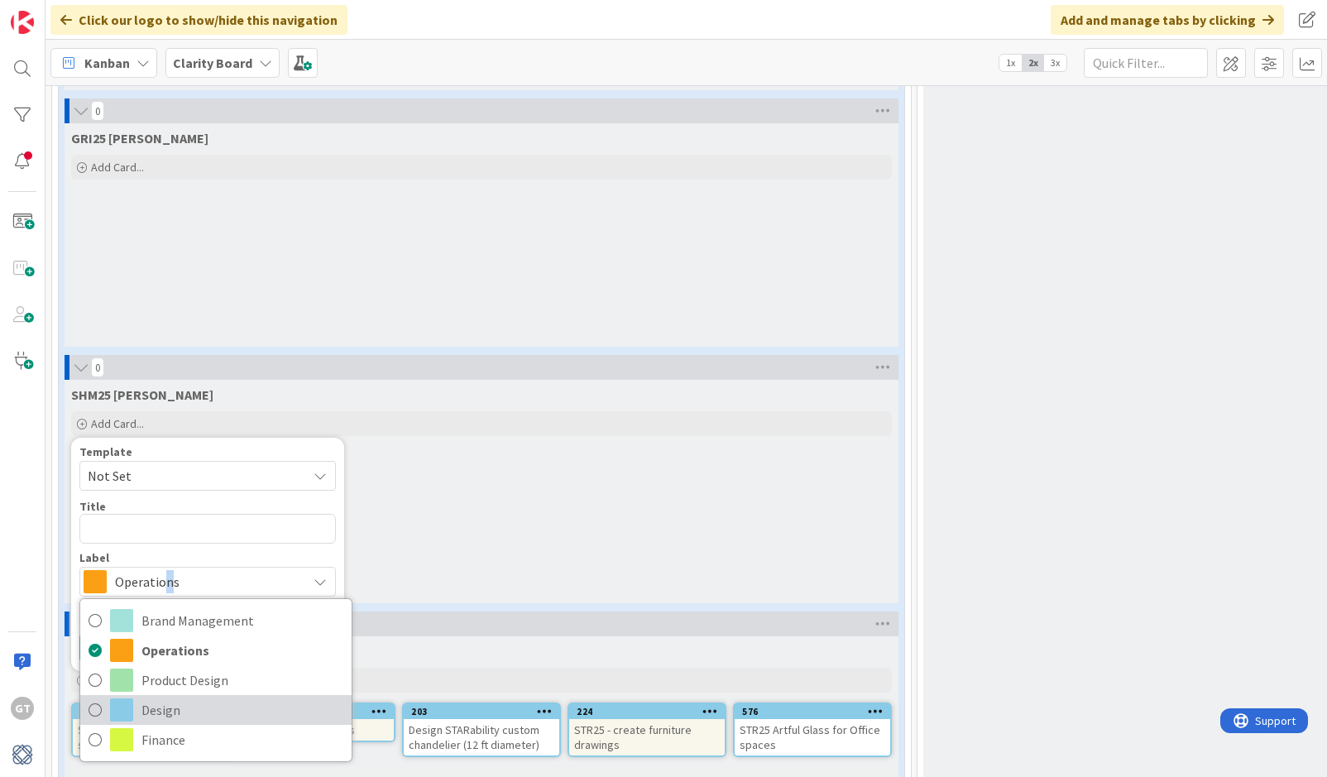
click at [93, 716] on icon at bounding box center [95, 709] width 13 height 25
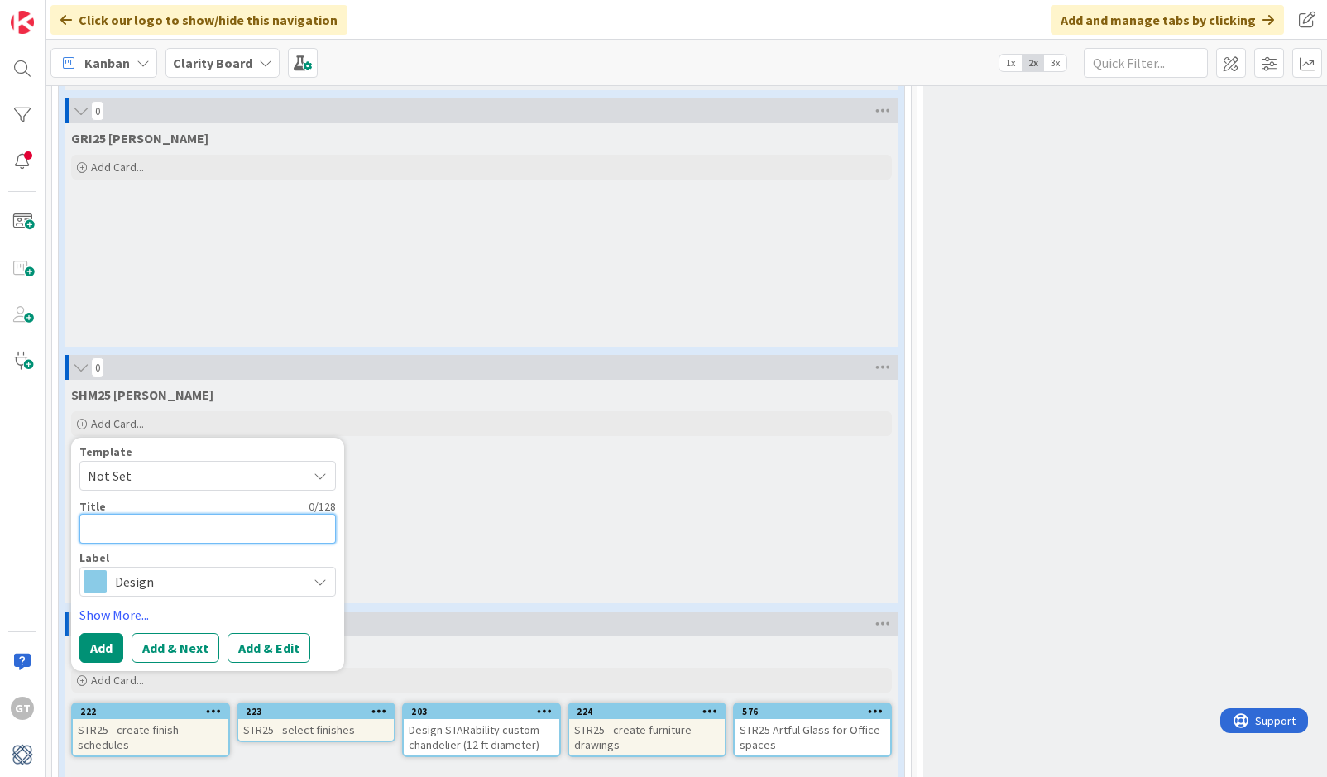
click at [134, 535] on textarea at bounding box center [207, 529] width 256 height 30
type textarea "x"
type textarea "S"
type textarea "x"
type textarea "SH"
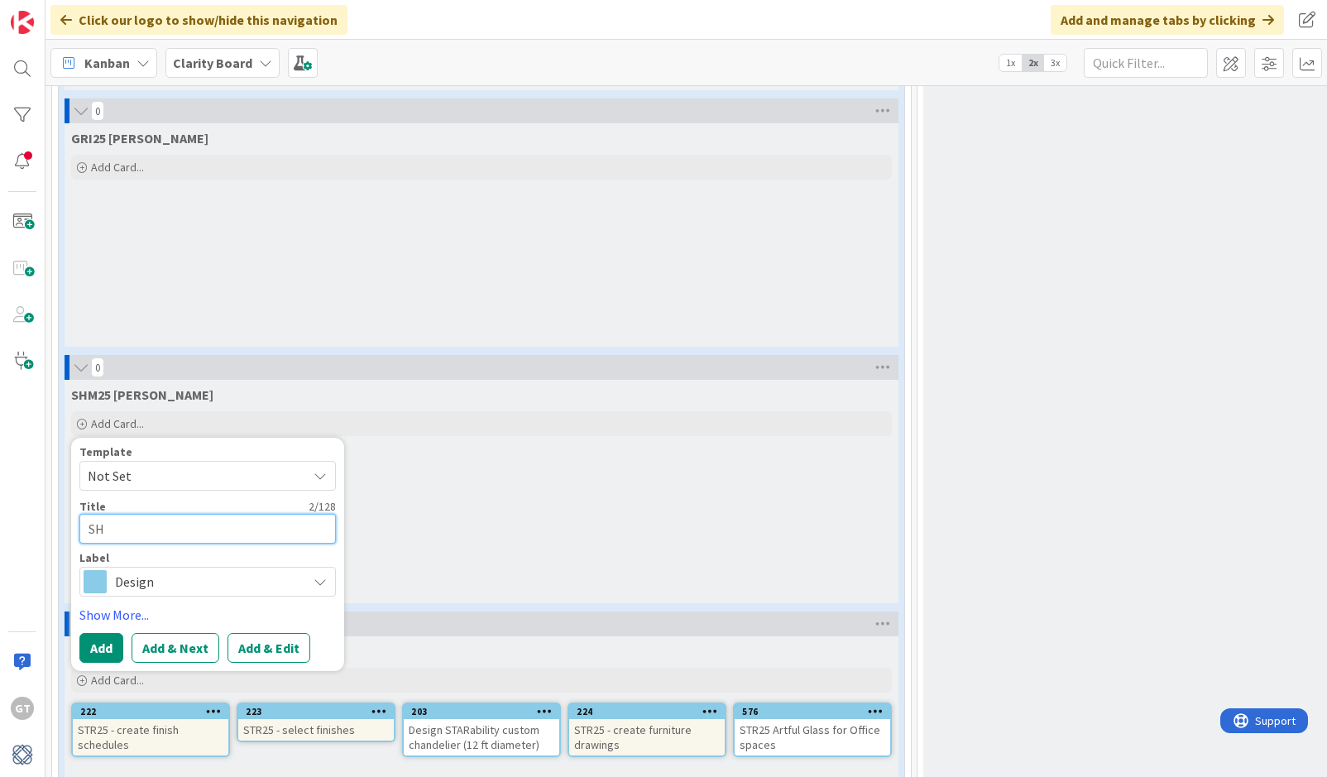
type textarea "x"
type textarea "SH?"
type textarea "x"
type textarea "SH?M"
type textarea "x"
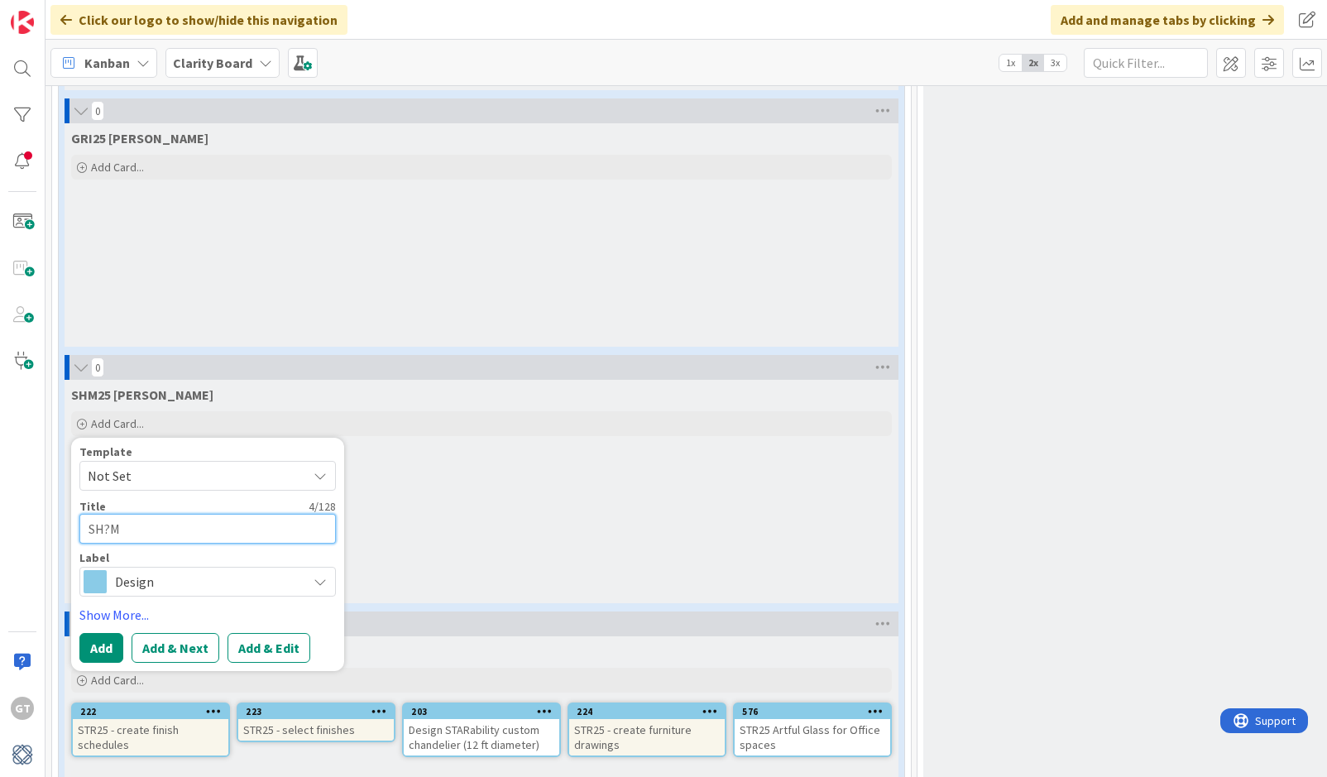
type textarea "SH?"
type textarea "x"
type textarea "SH"
type textarea "x"
type textarea "SHM"
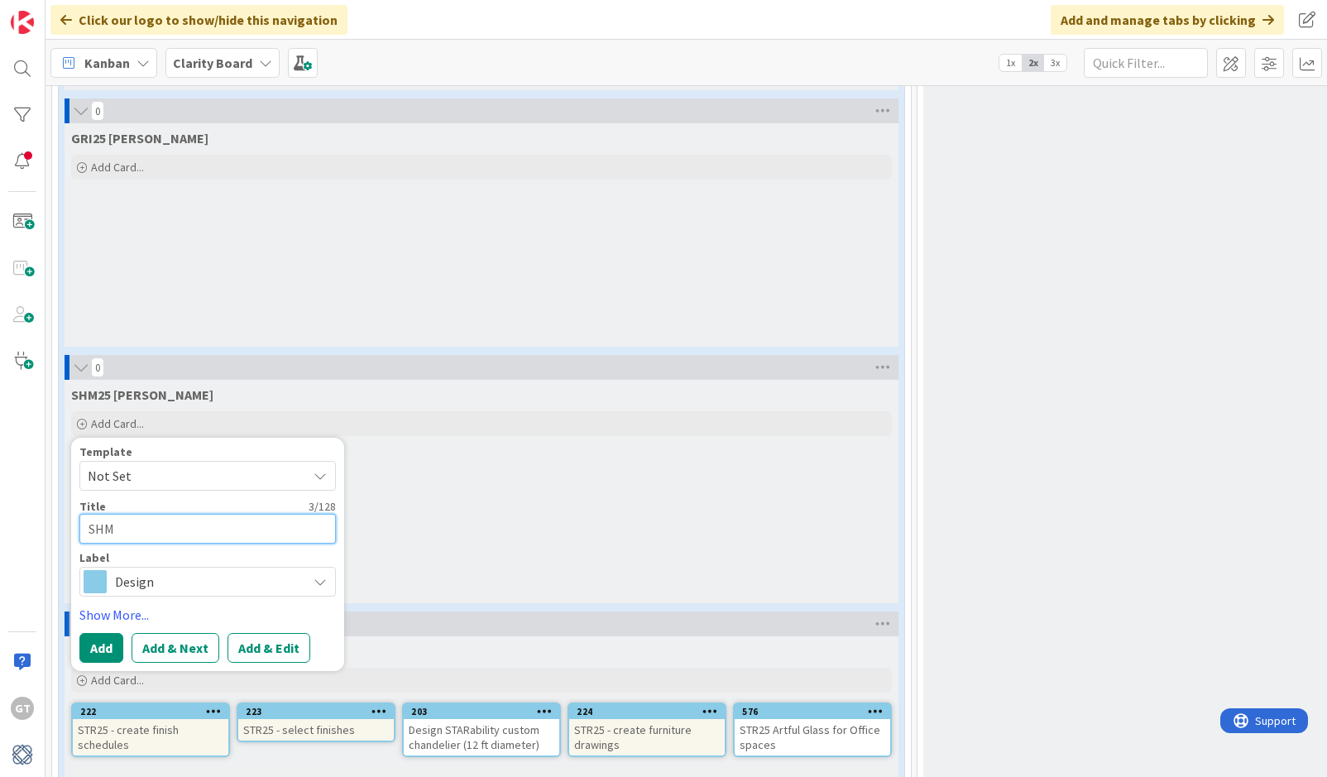
type textarea "x"
type textarea "SHM2"
type textarea "x"
type textarea "SHM25"
type textarea "x"
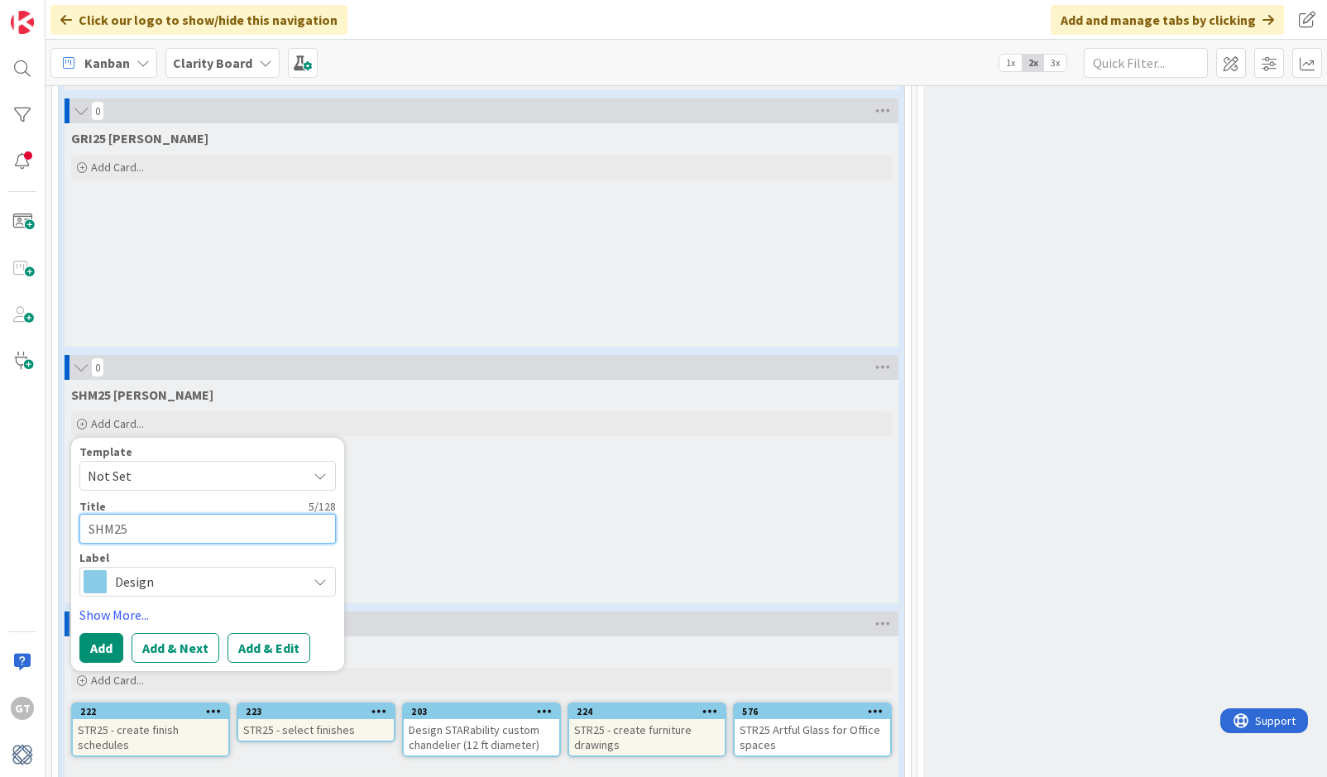
type textarea "SHM25"
type textarea "x"
type textarea "SHM25"
type textarea "x"
type textarea "SHM25-"
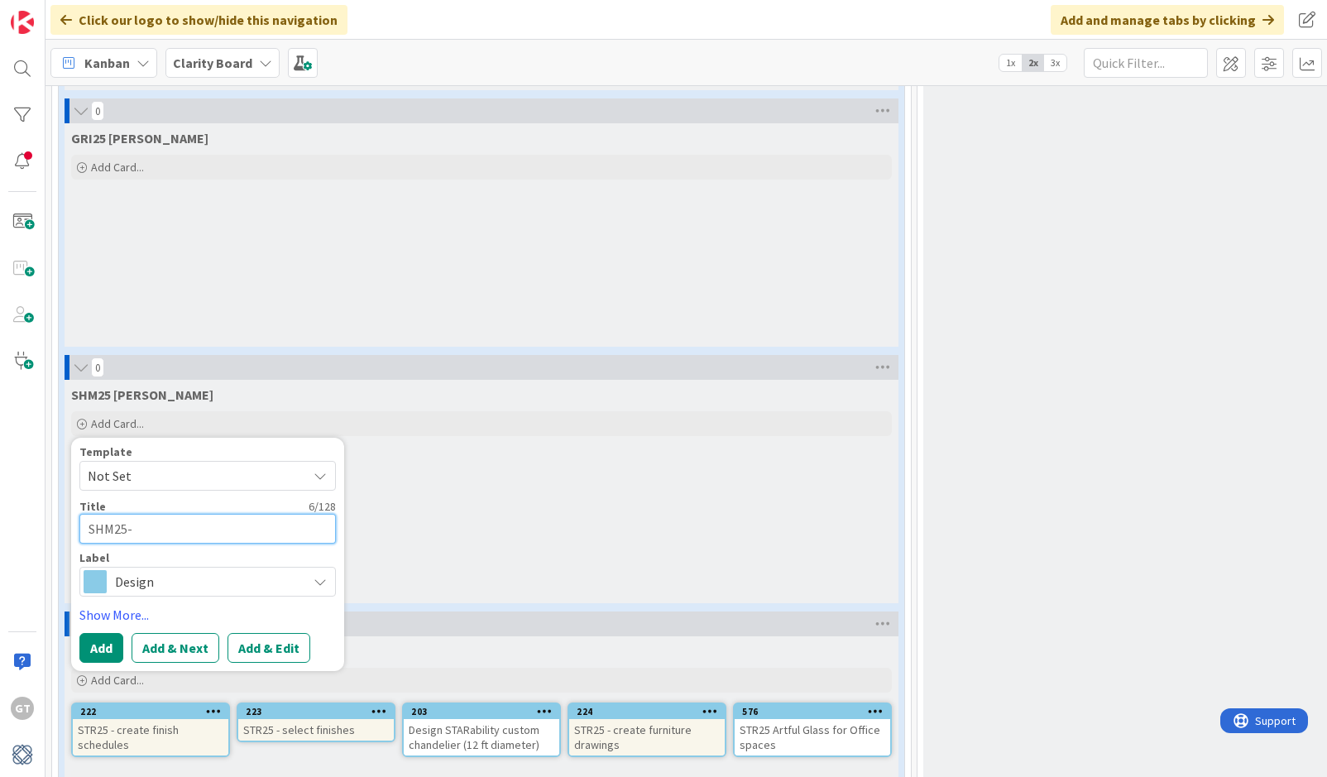
type textarea "x"
type textarea "SHM25-"
type textarea "x"
type textarea "SHM25- S"
type textarea "x"
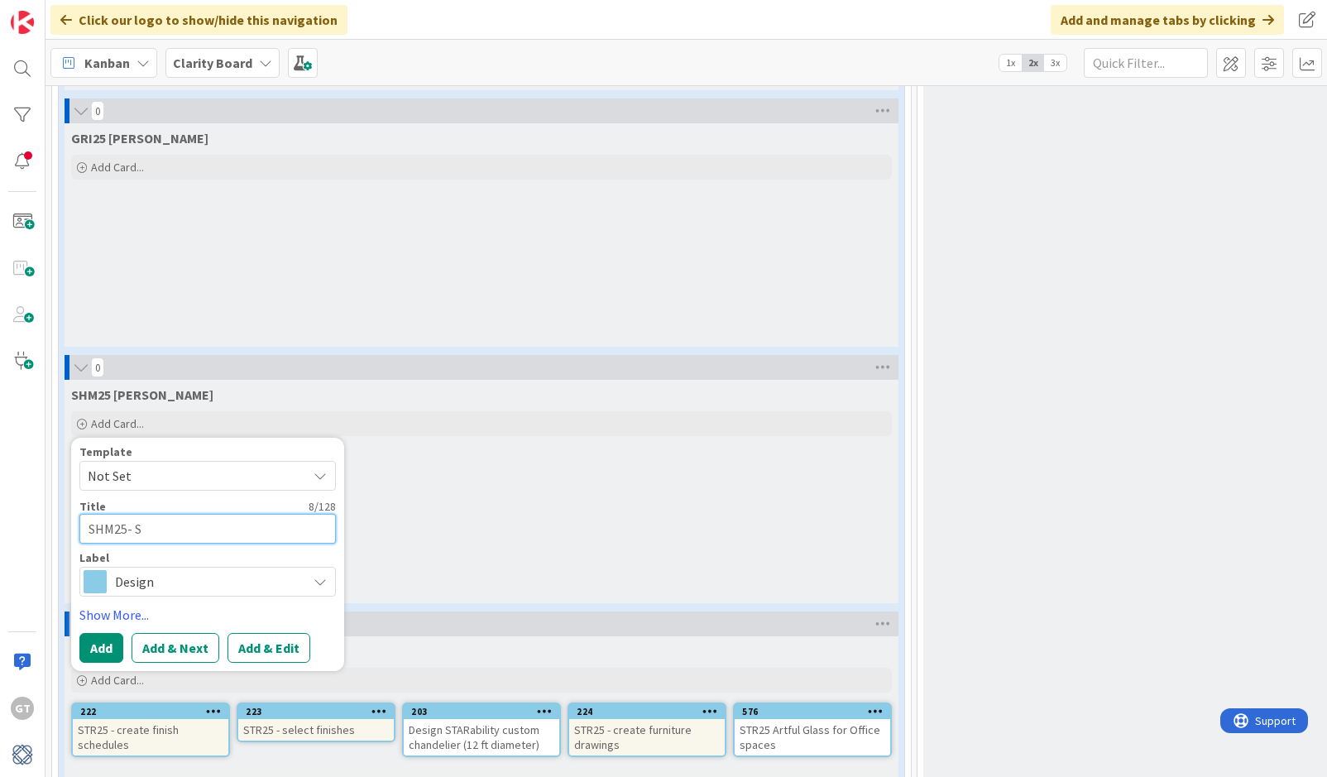
type textarea "SHM25- Sc"
type textarea "x"
type textarea "SHM25- Sch"
type textarea "x"
type textarea "SHM25- Sche"
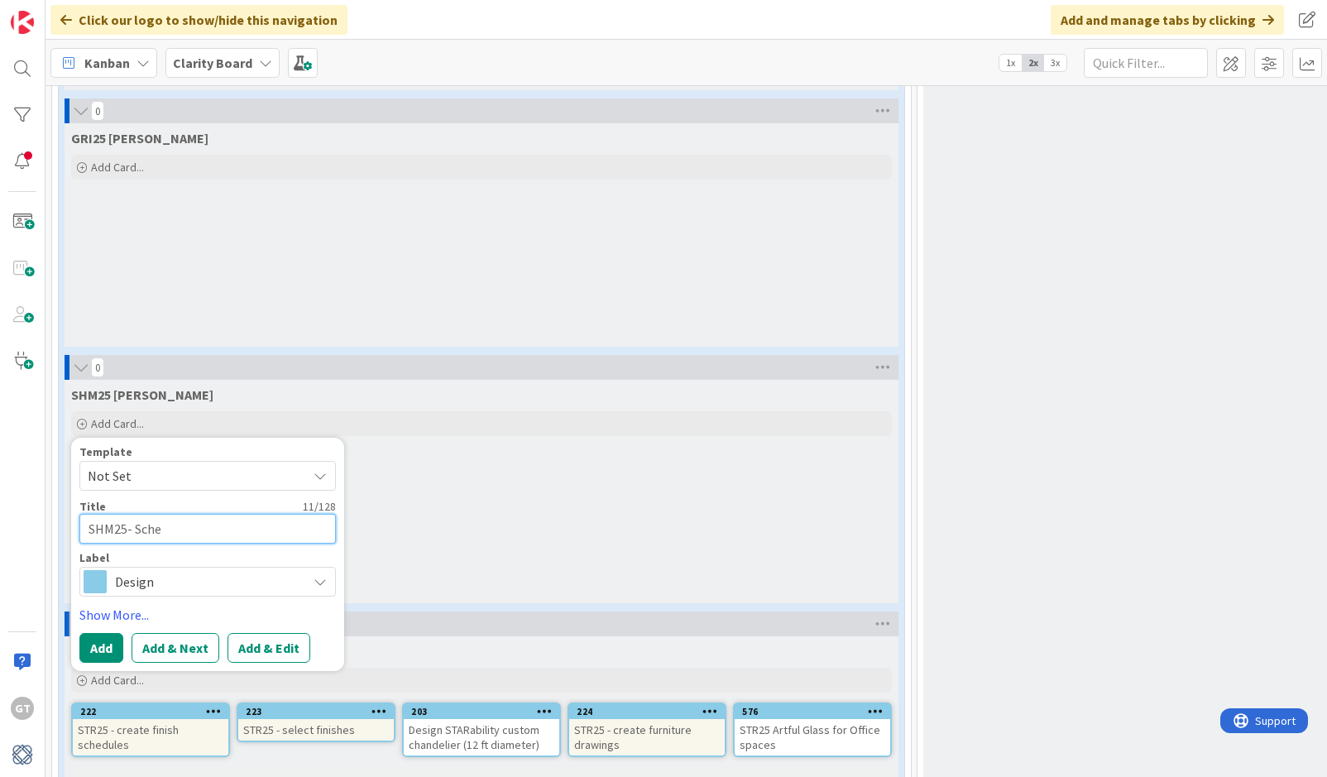
type textarea "x"
type textarea "SHM25- Sched"
type textarea "x"
type textarea "SHM25- Schedy"
type textarea "x"
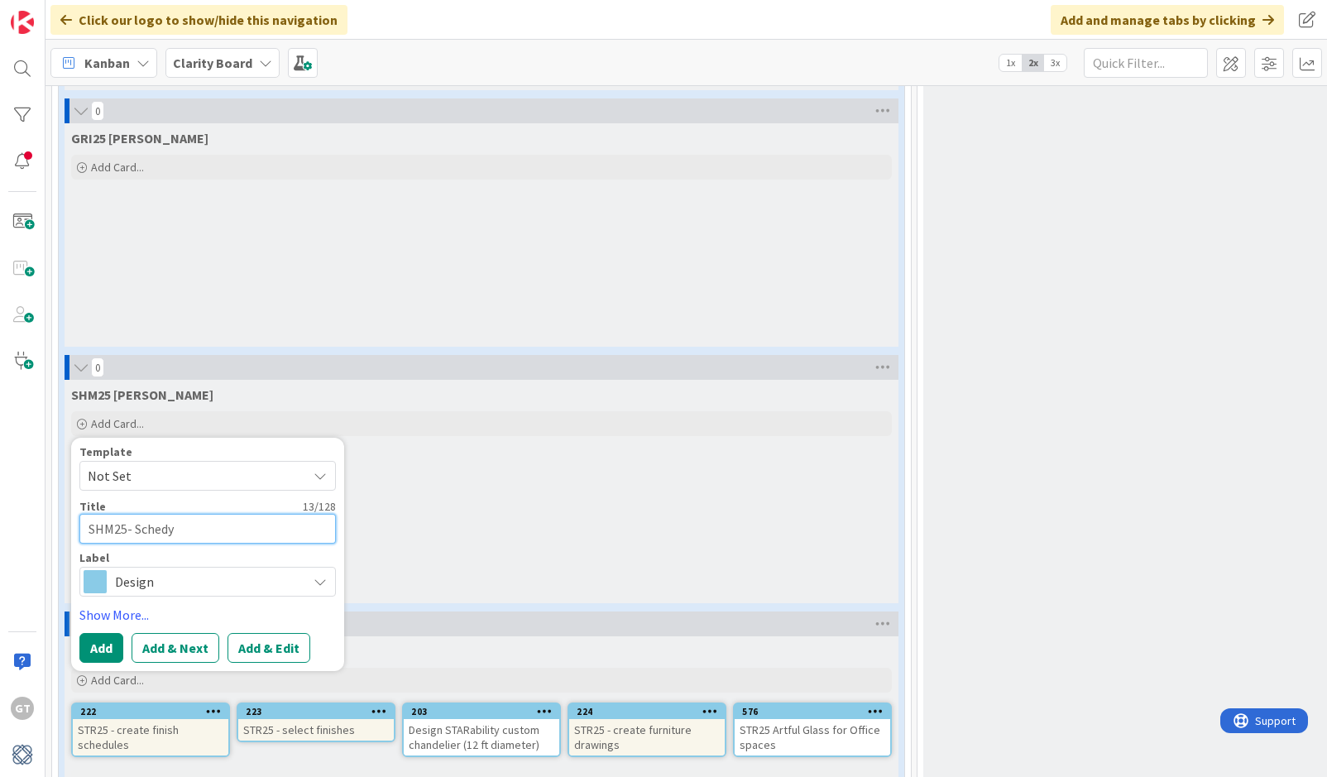
type textarea "SHM25- Schedye"
type textarea "x"
type textarea "SHM25- Schedy"
type textarea "x"
type textarea "SHM25- Sched"
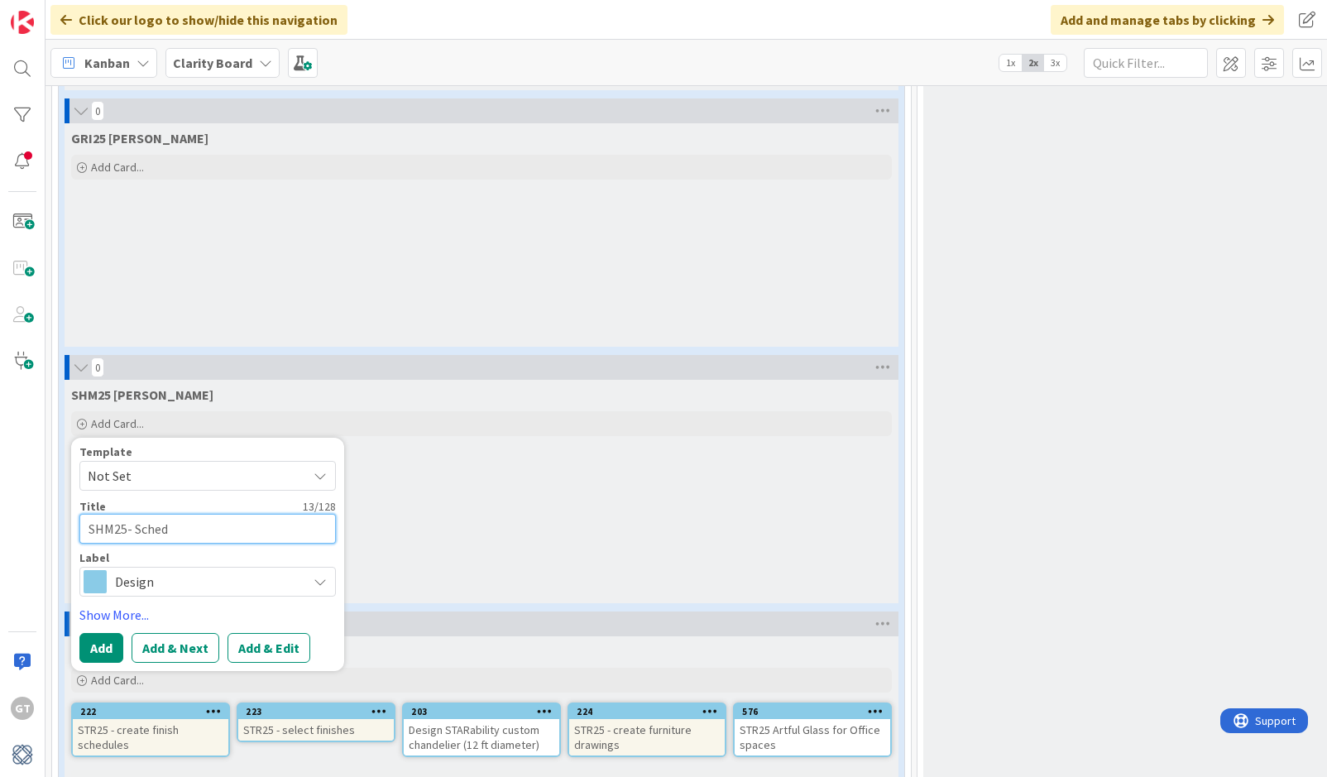
type textarea "x"
type textarea "SHM25- Sche"
type textarea "x"
type textarea "SHM25- Sched"
type textarea "x"
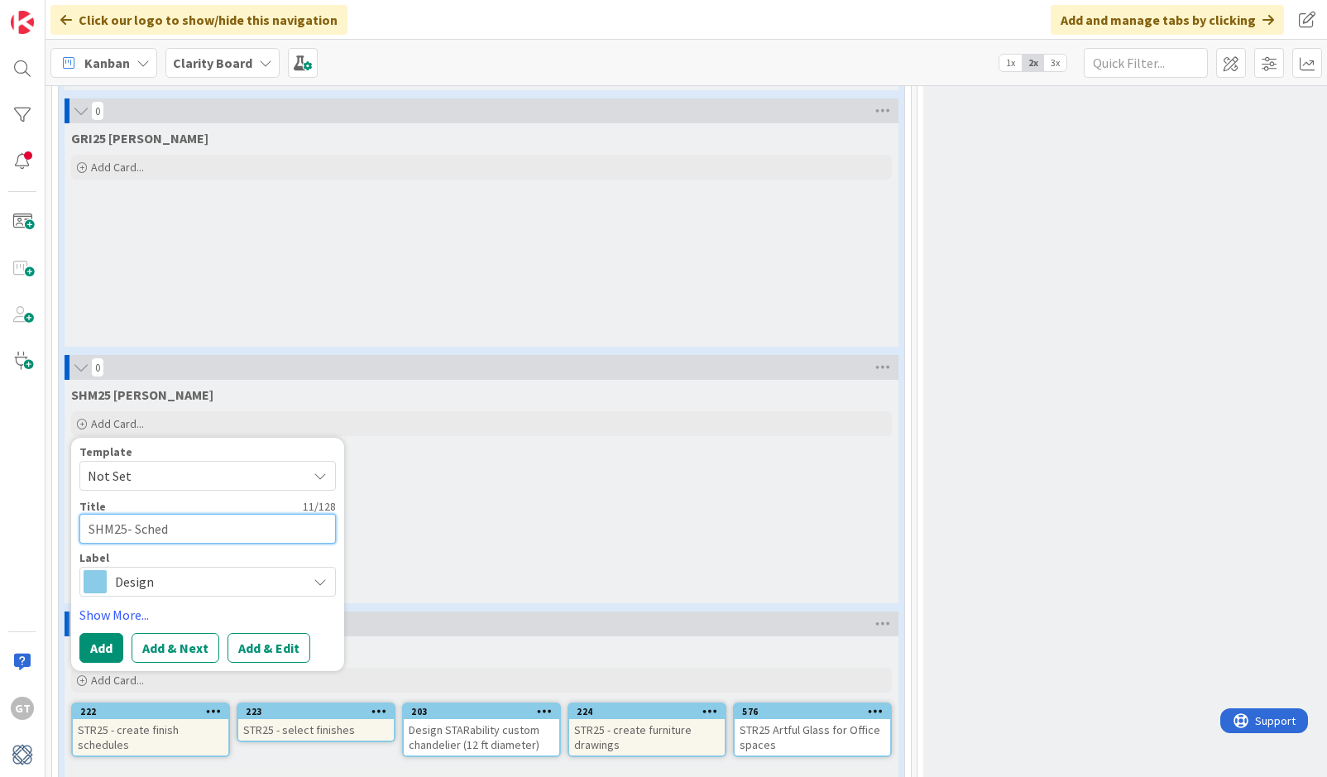
type textarea "SHM25- Schedu"
type textarea "x"
type textarea "SHM25- Schedul"
type textarea "x"
type textarea "SHM25- Schedule"
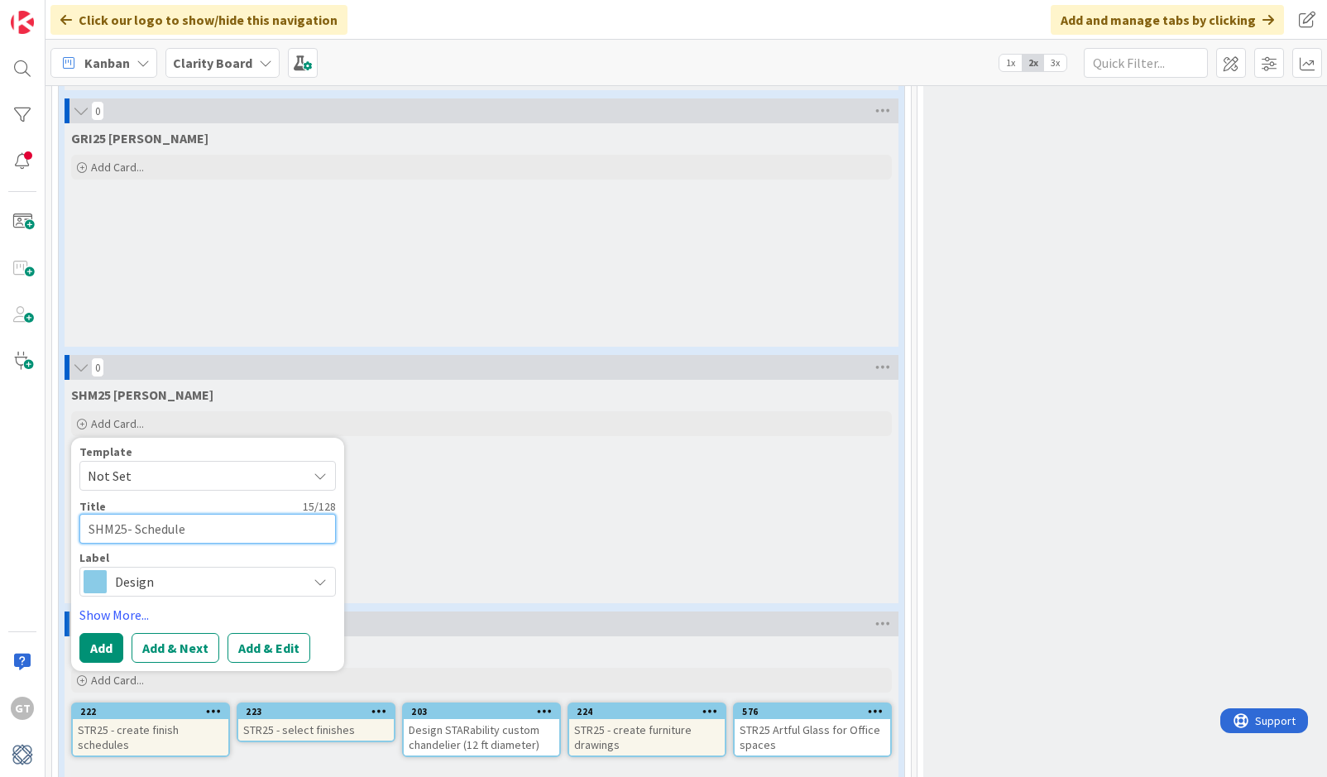
type textarea "x"
type textarea "SHM25- Schedule"
type textarea "x"
type textarea "SHM25- Schedule M"
type textarea "x"
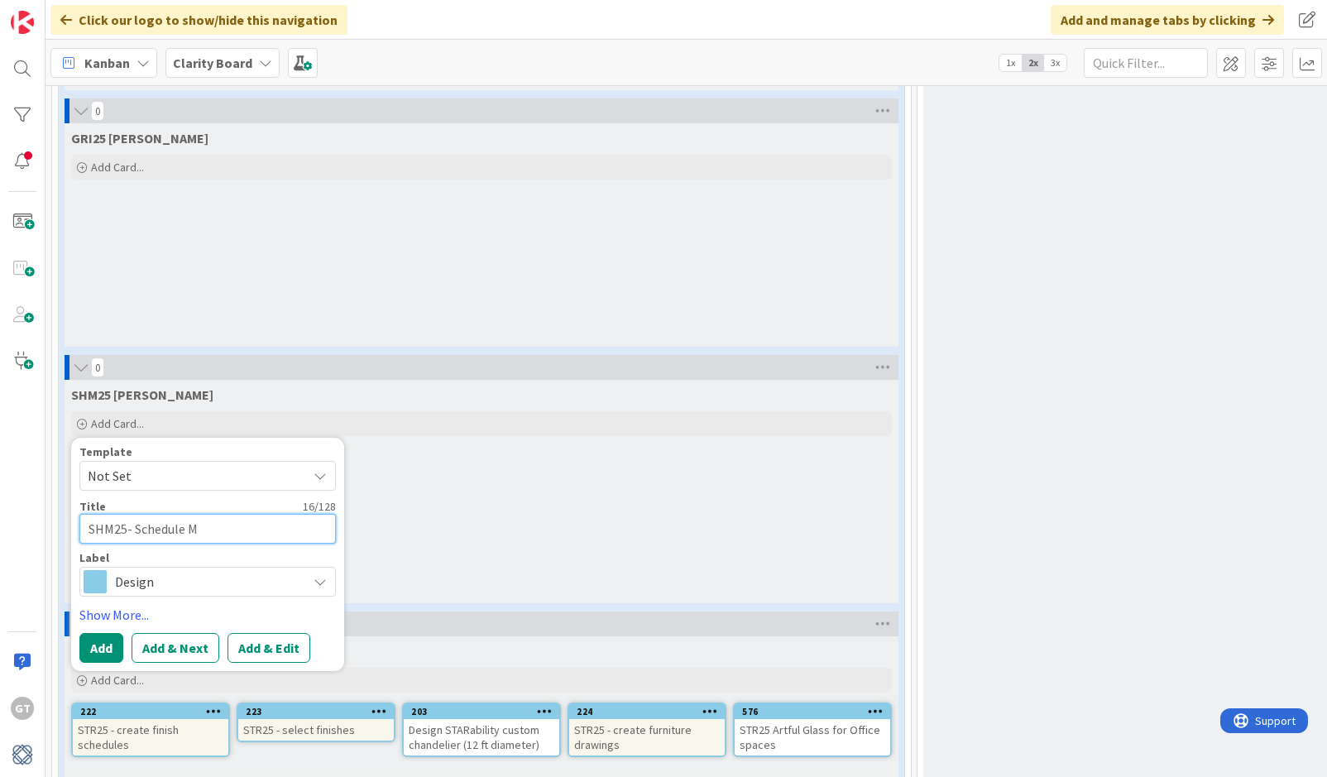
type textarea "SHM25- Schedule ME"
type textarea "x"
type textarea "SHM25- Schedule MEe"
type textarea "x"
type textarea "SHM25- Schedule MEet"
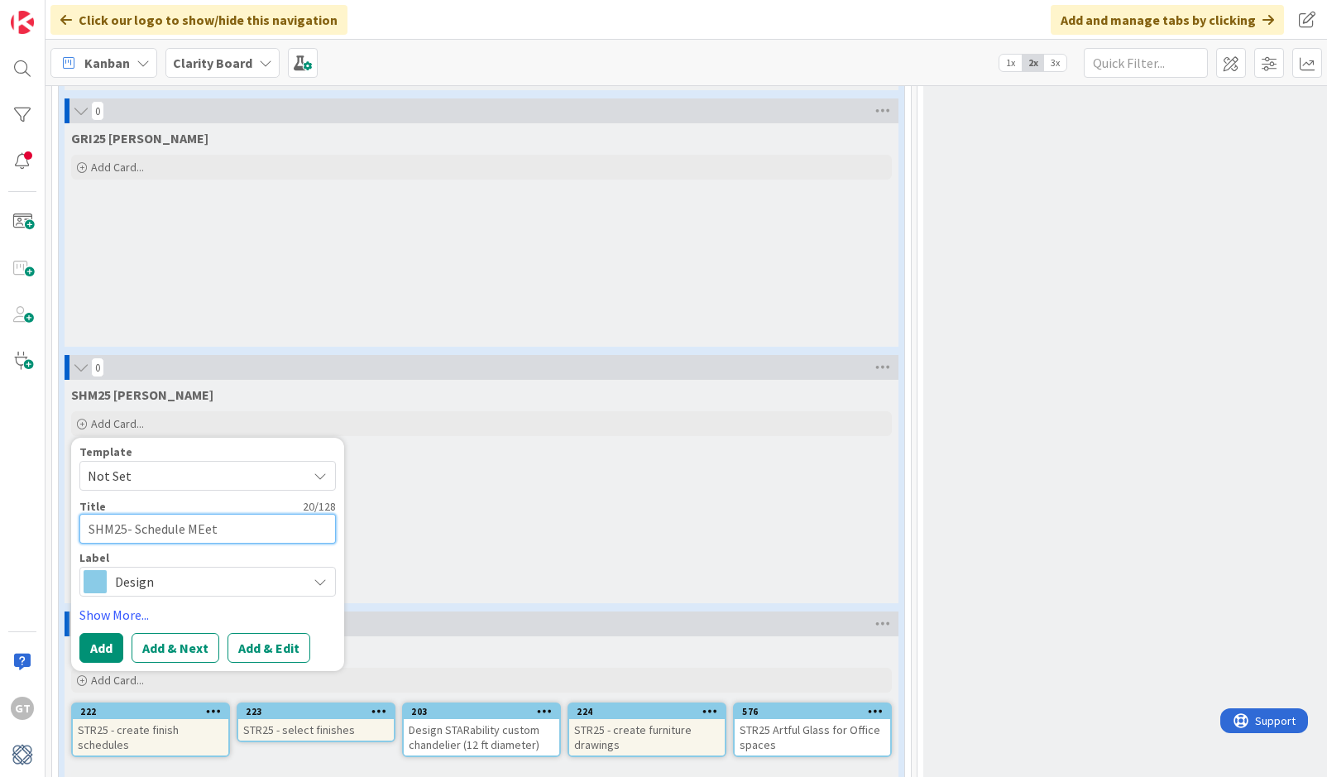
type textarea "x"
type textarea "SHM25- Schedule MEeti"
type textarea "x"
type textarea "SHM25- Schedule MEetin"
type textarea "x"
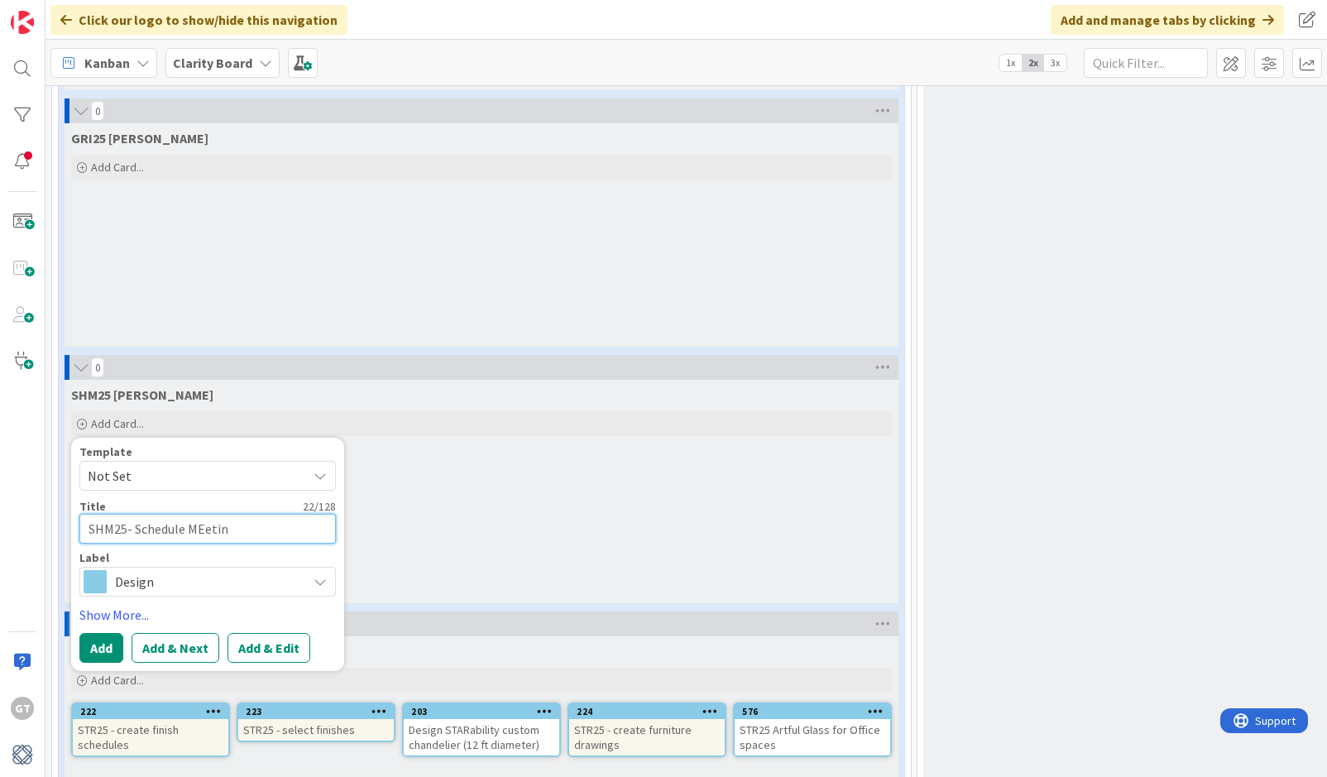
type textarea "SHM25- Schedule MEeti"
type textarea "x"
type textarea "SHM25- Schedule MEet"
type textarea "x"
type textarea "SHM25- Schedule MEe"
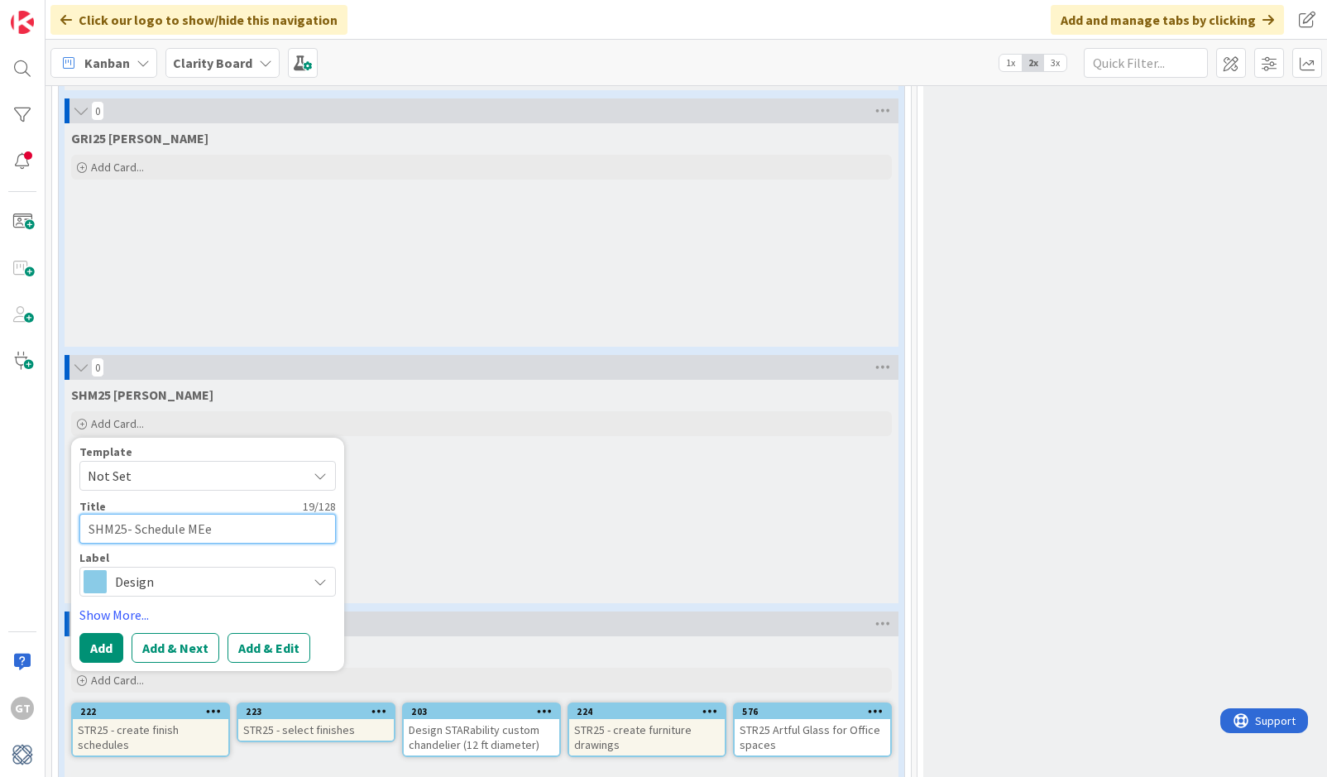
type textarea "x"
type textarea "SHM25- Schedule ME"
type textarea "x"
type textarea "SHM25- Schedule M"
type textarea "x"
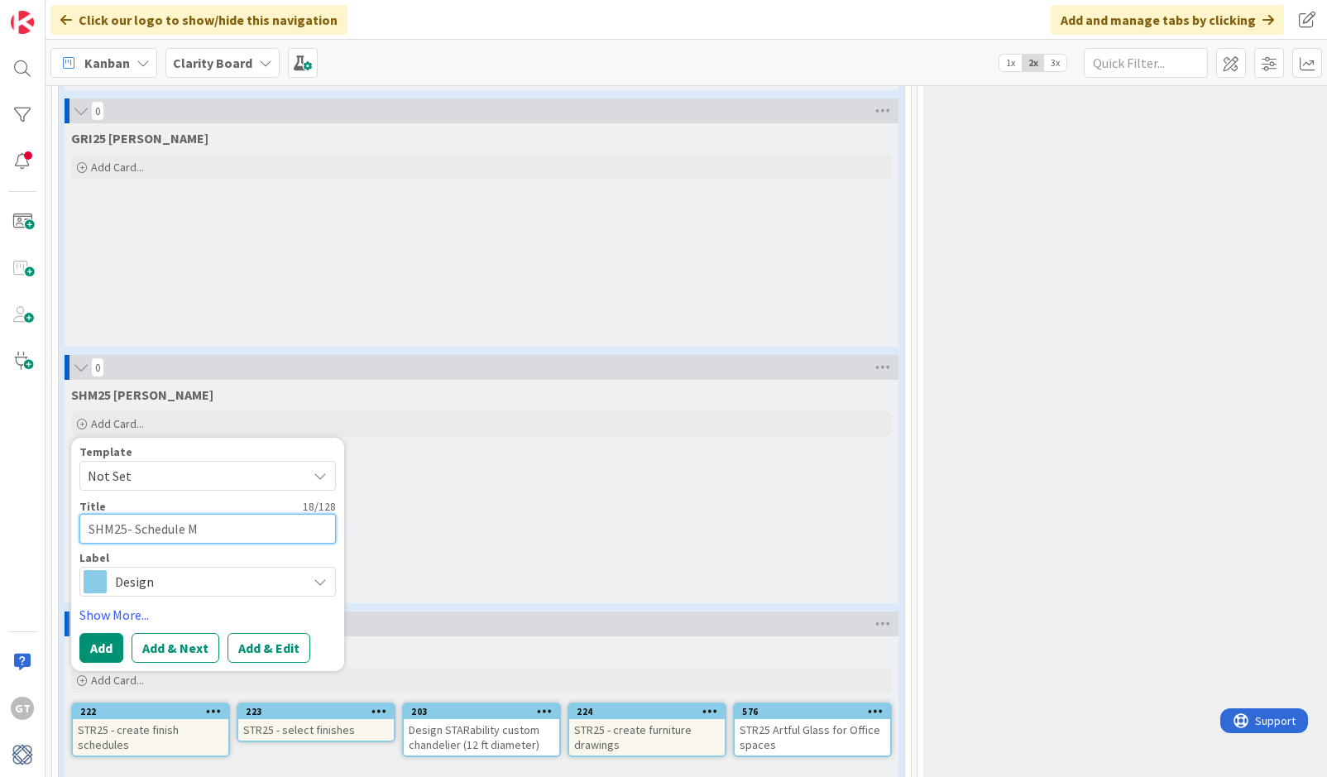
type textarea "SHM25- Schedule Me"
type textarea "x"
type textarea "SHM25- Schedule Mee"
type textarea "x"
type textarea "SHM25- Schedule Meet"
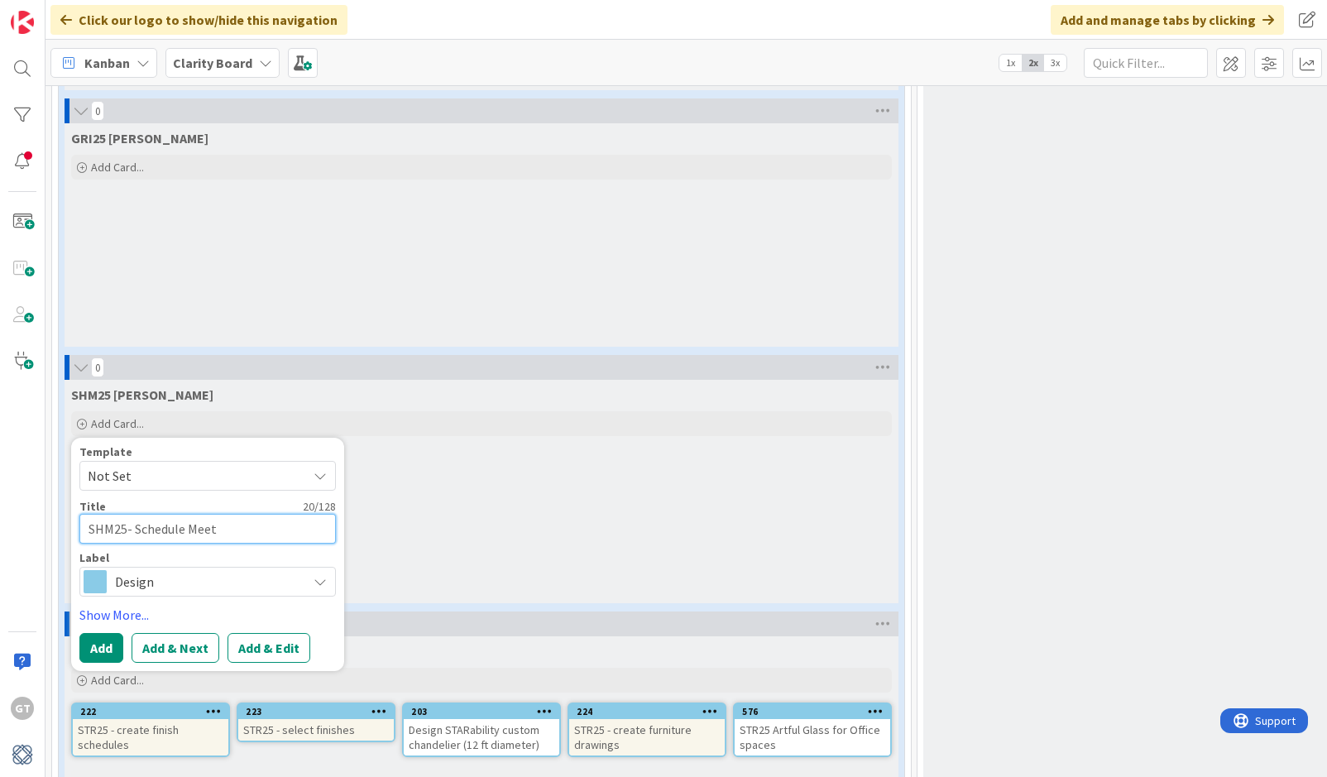
type textarea "x"
type textarea "SHM25- Schedule Meeti"
type textarea "x"
type textarea "SHM25- Schedule Meetin"
type textarea "x"
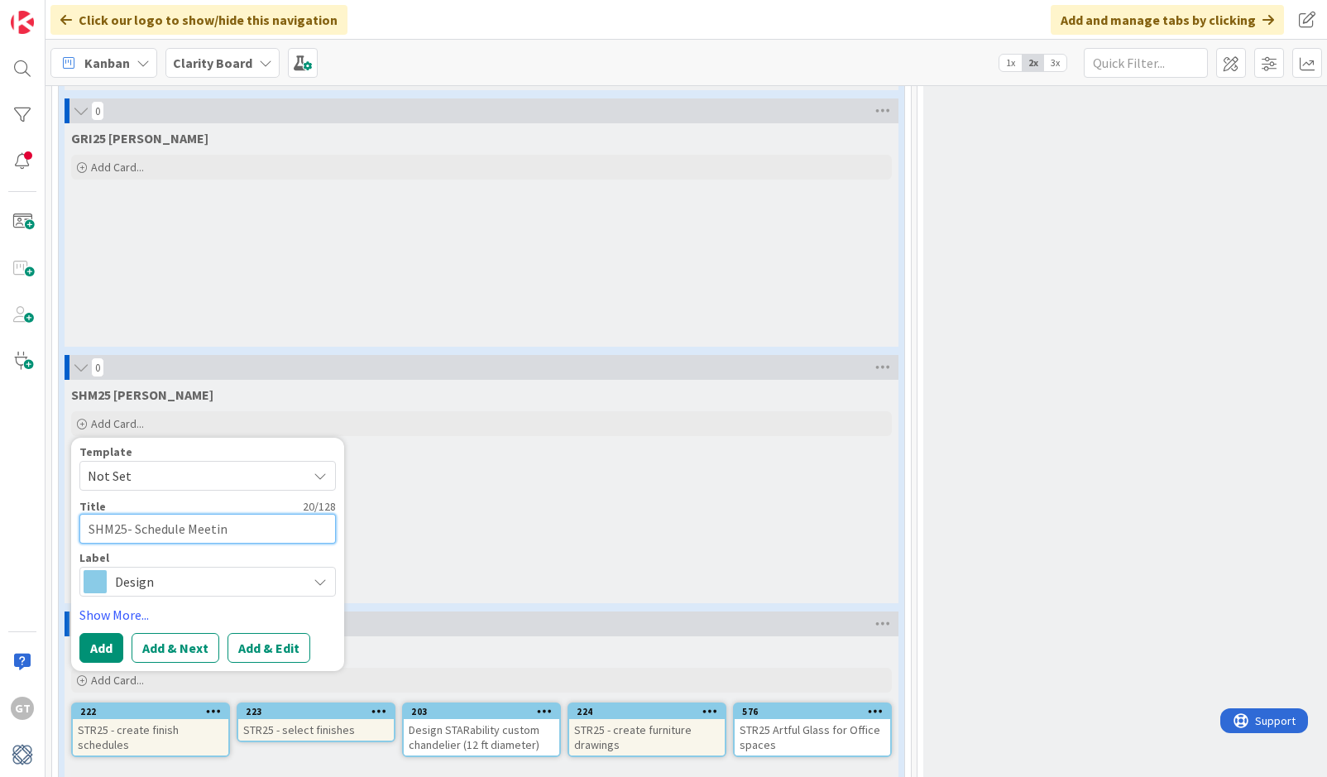
type textarea "SHM25- Schedule Meeting"
type textarea "x"
type textarea "SHM25- Schedule Meeting"
type textarea "x"
type textarea "SHM25- Schedule Meeting w"
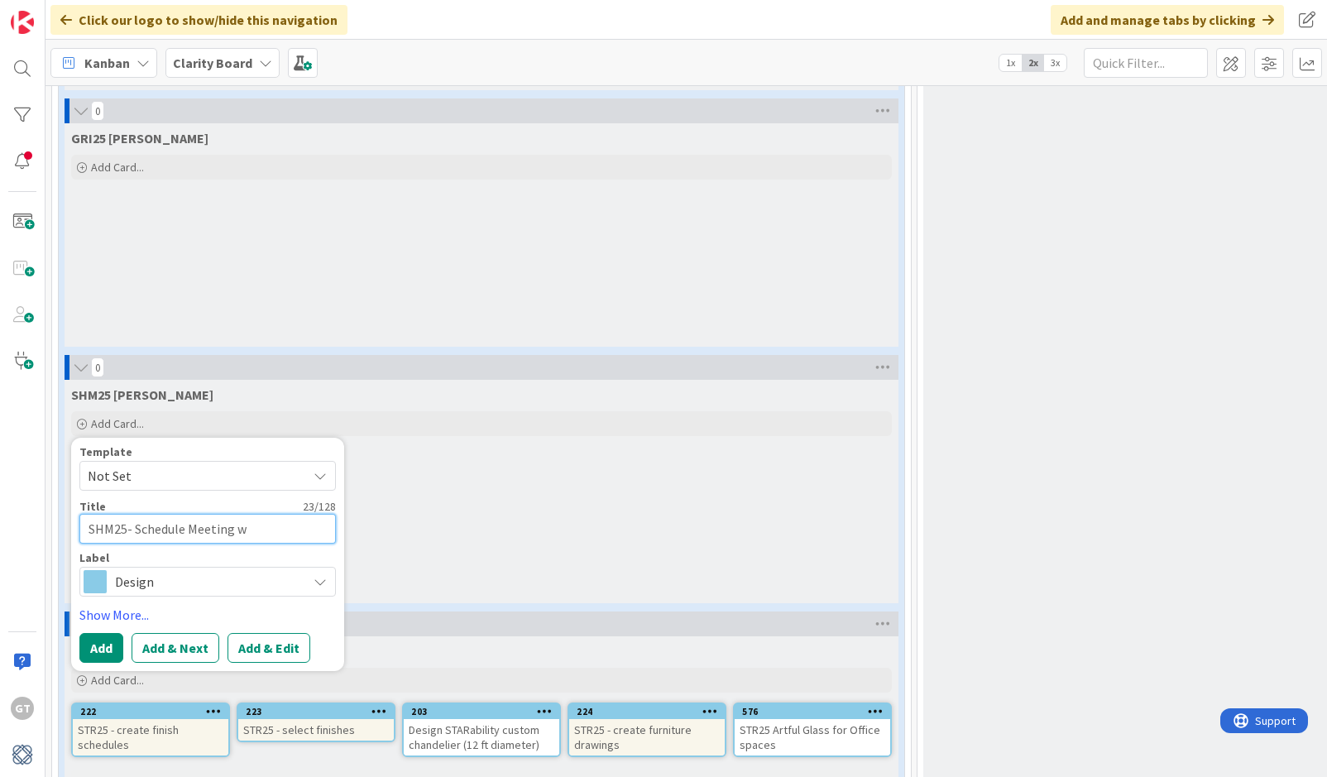
type textarea "x"
type textarea "SHM25- Schedule Meeting wi"
type textarea "x"
type textarea "SHM25- Schedule Meeting wit"
type textarea "x"
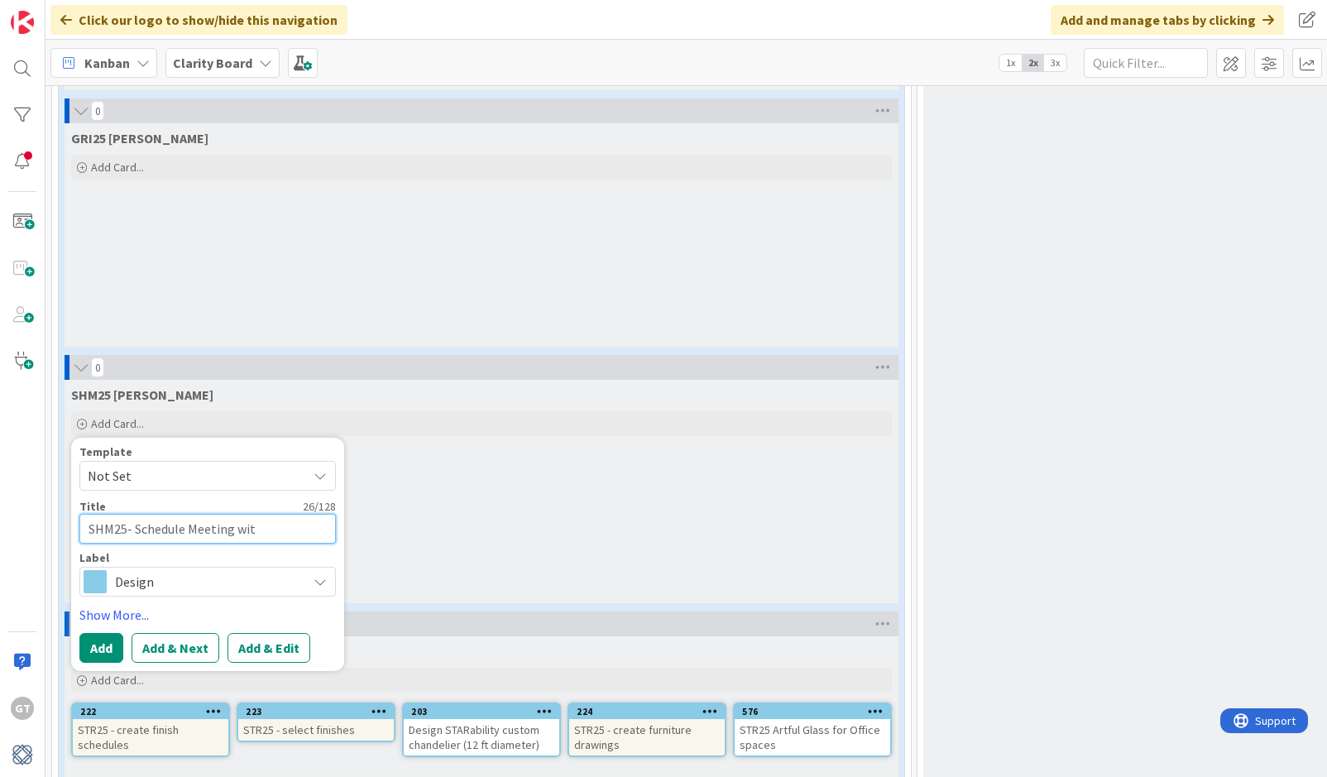
type textarea "SHM25- Schedule Meeting with"
type textarea "x"
type textarea "SHM25- Schedule Meeting with"
type textarea "x"
type textarea "SHM25- Schedule Meeting with C"
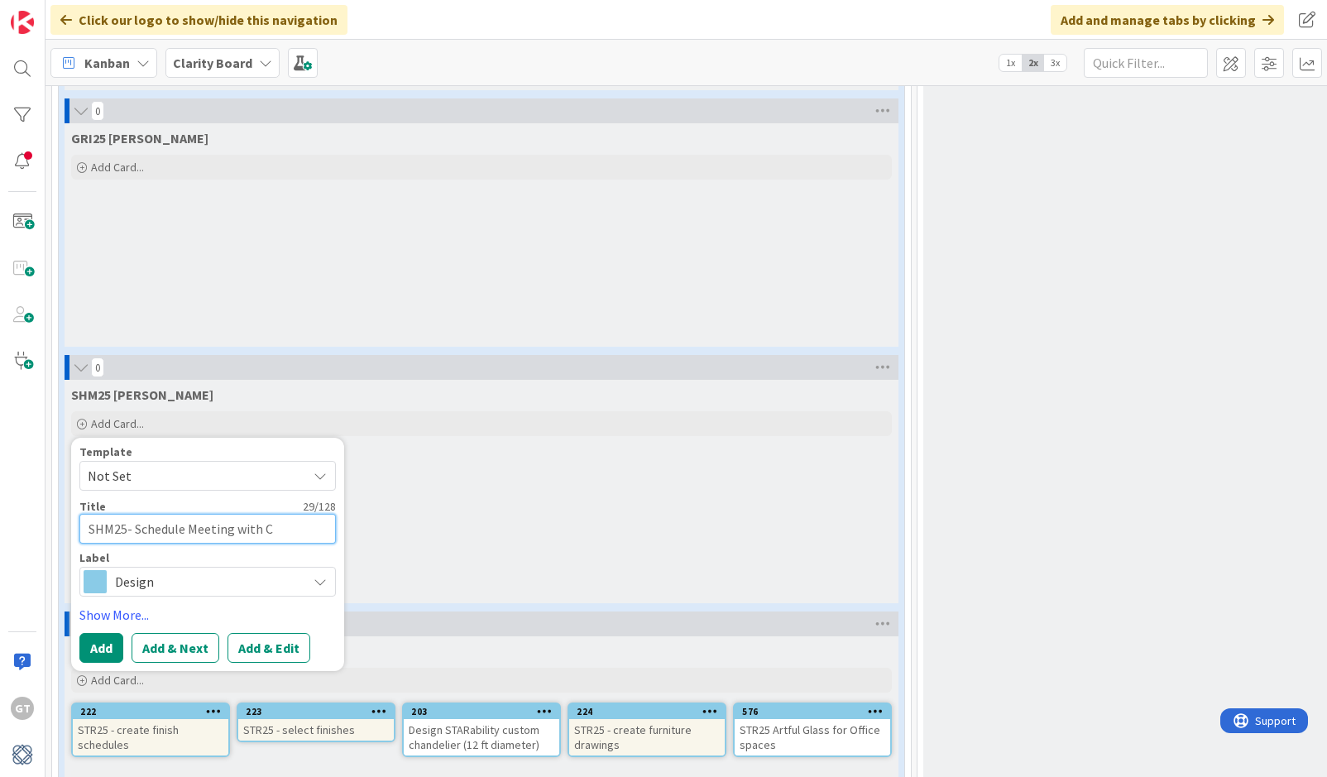
type textarea "x"
type textarea "SHM25- Schedule Meeting with Cl"
type textarea "x"
type textarea "SHM25- Schedule Meeting with Cli"
type textarea "x"
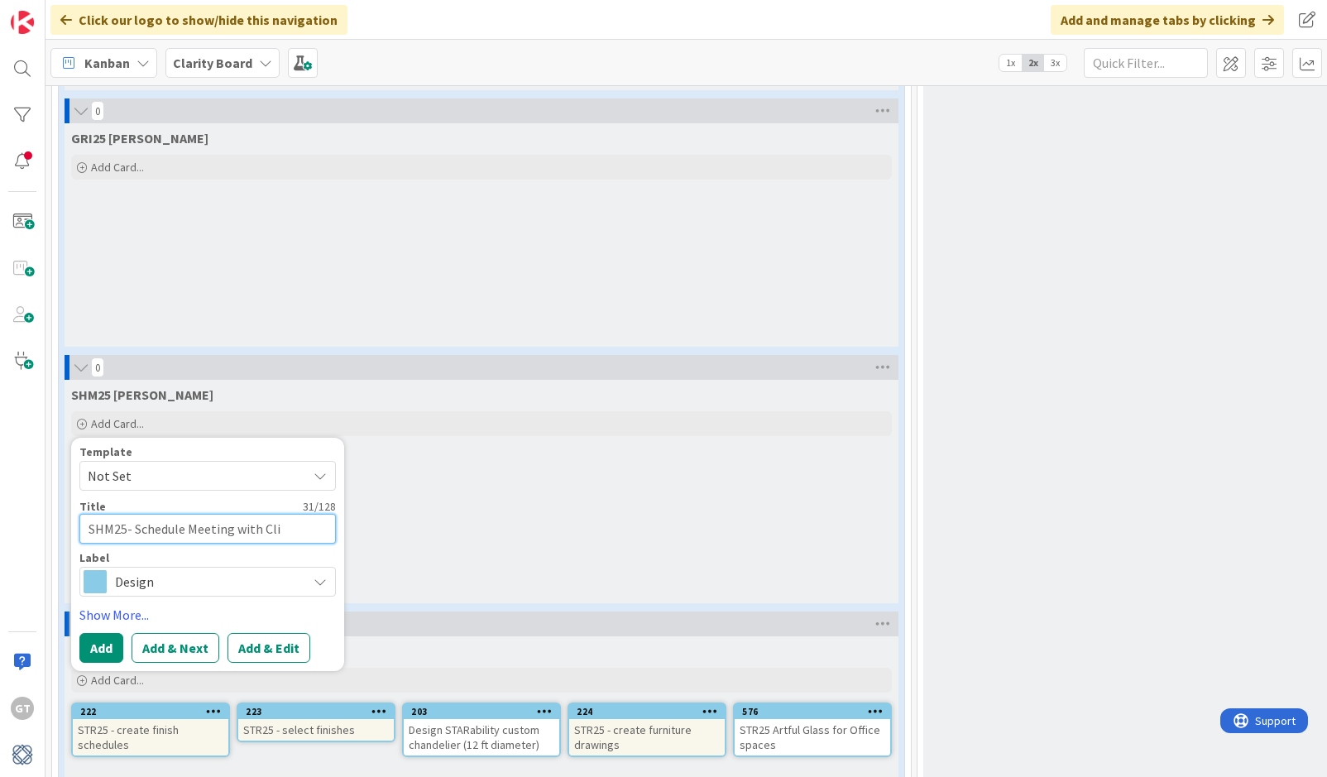
type textarea "SHM25- Schedule Meeting with Clie"
type textarea "x"
type textarea "SHM25- Schedule Meeting with Clien"
type textarea "x"
type textarea "SHM25- Schedule Meeting with Client"
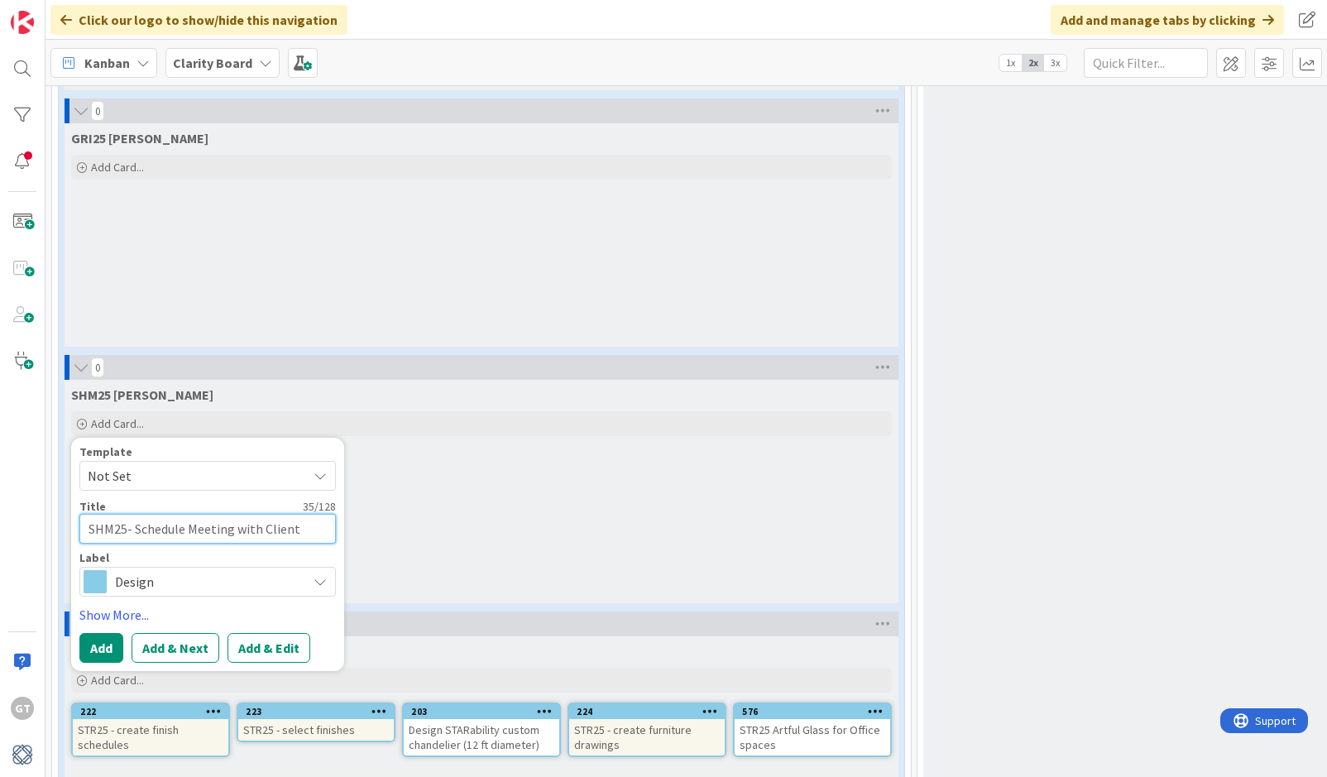
type textarea "x"
type textarea "SHM25- Schedule Meeting with Client"
click at [131, 617] on link "Show More..." at bounding box center [207, 615] width 256 height 20
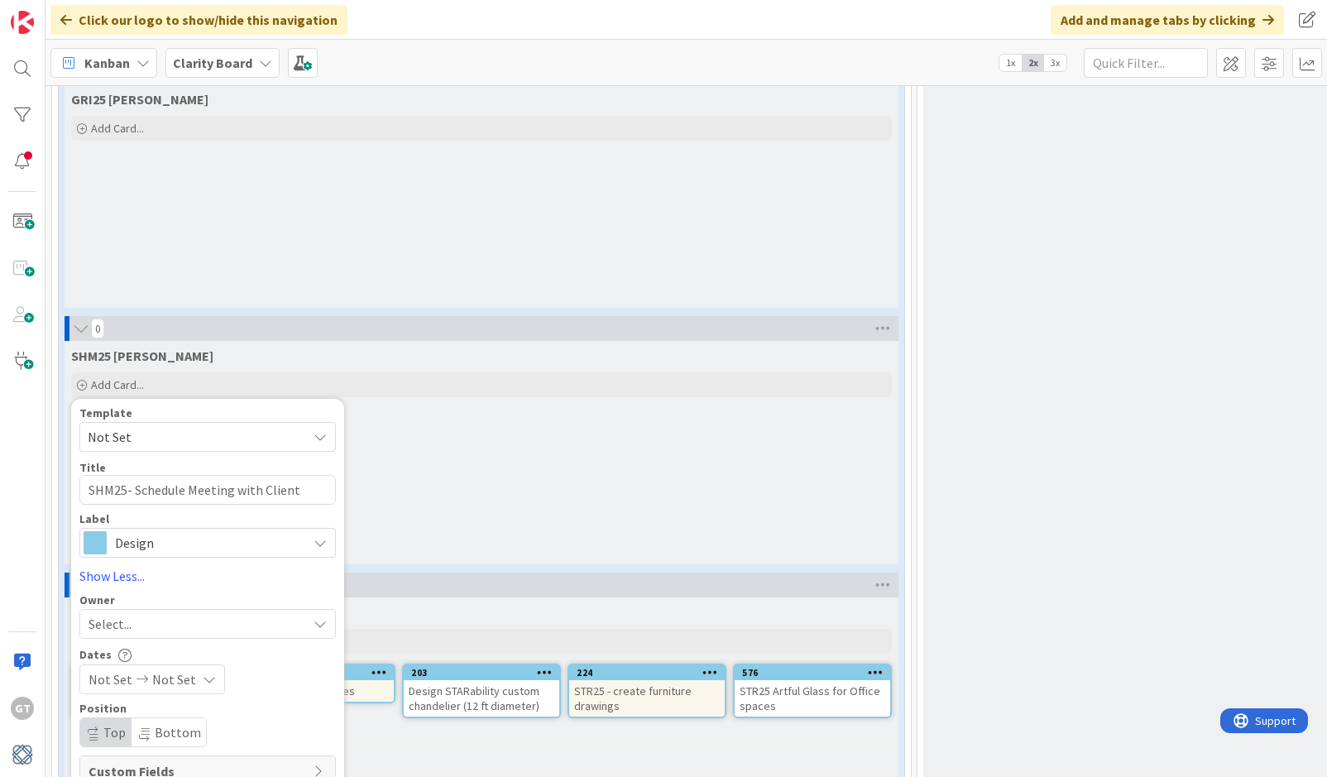
scroll to position [3538, 0]
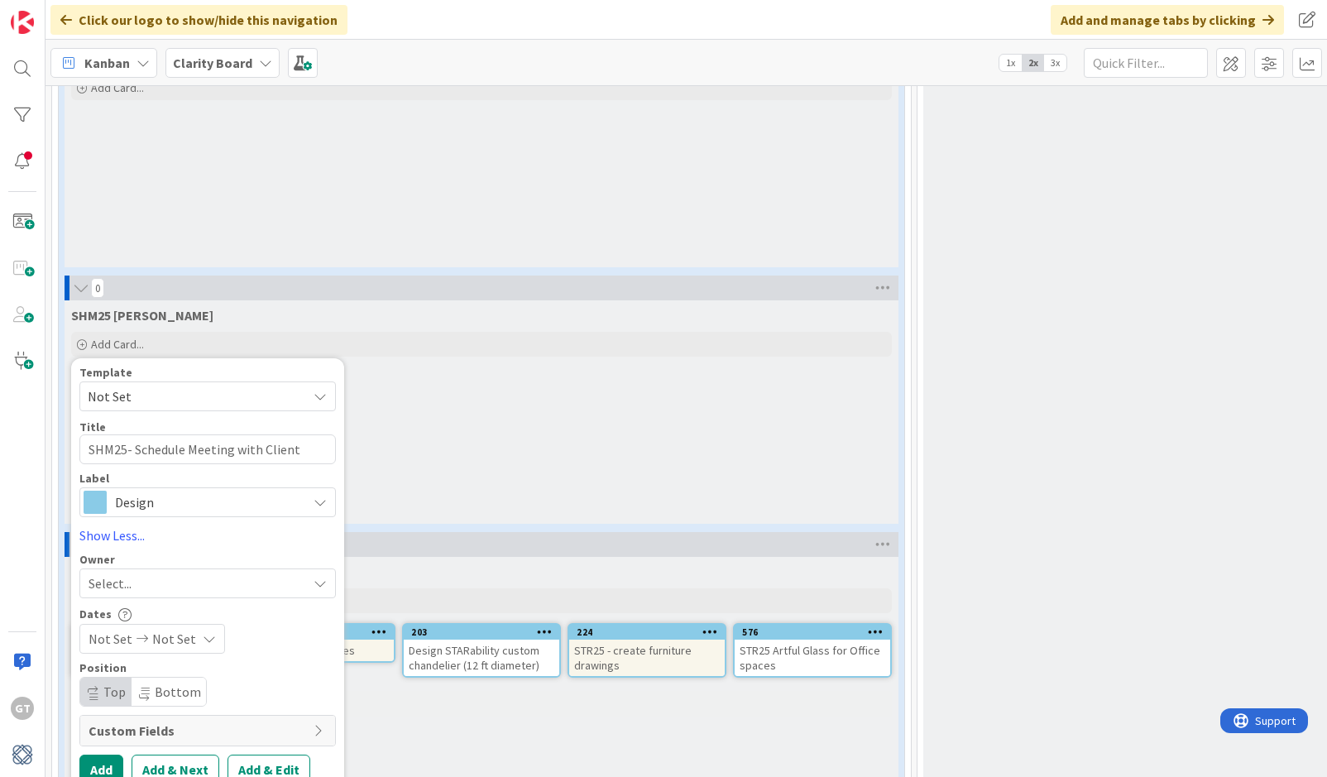
click at [213, 587] on div "Select..." at bounding box center [198, 583] width 218 height 20
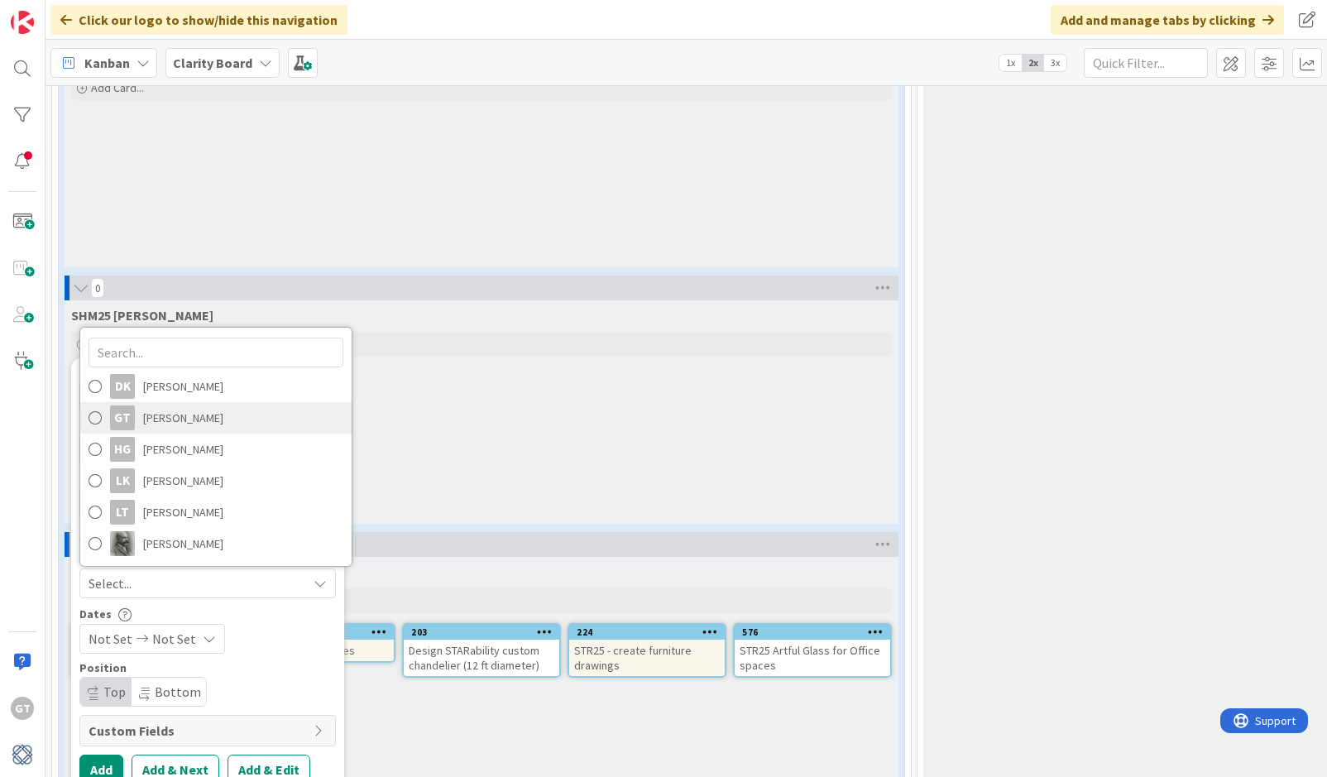
click at [98, 424] on span at bounding box center [95, 417] width 13 height 25
type textarea "x"
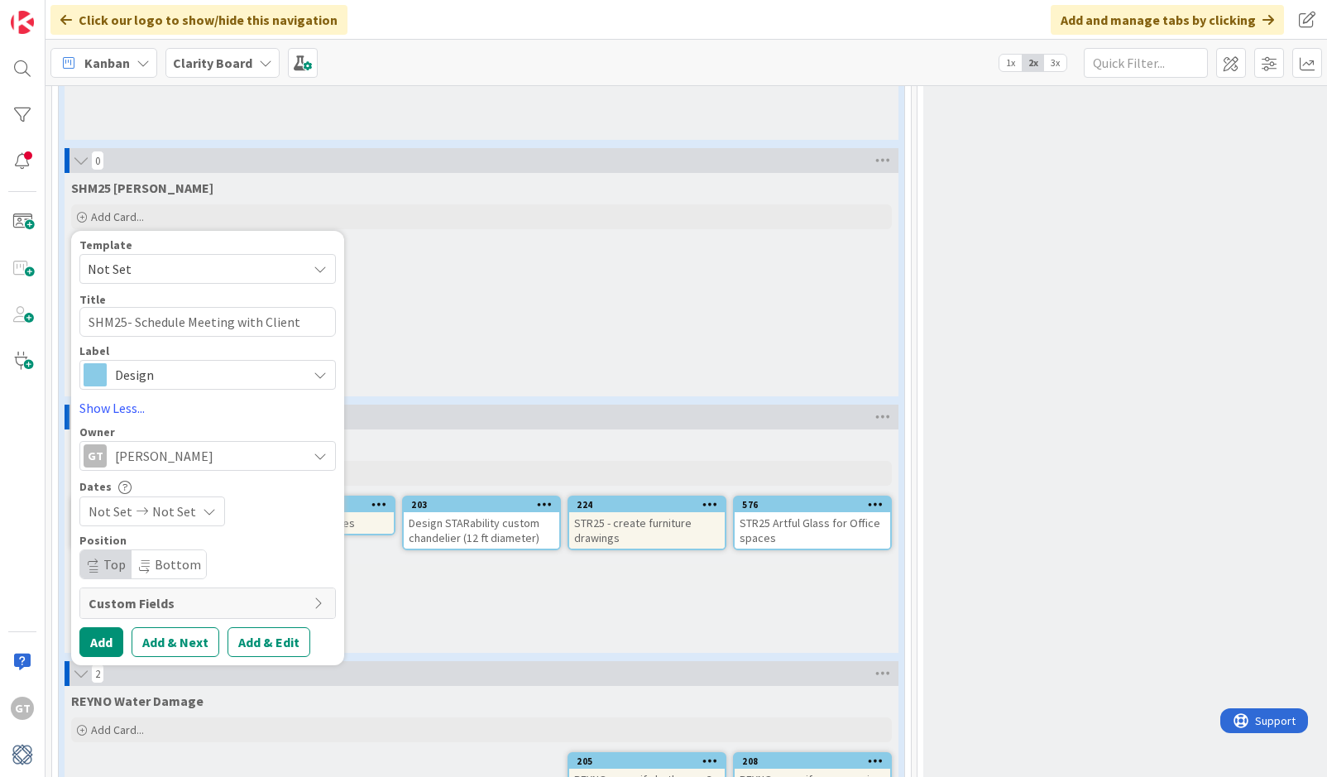
scroll to position [3671, 0]
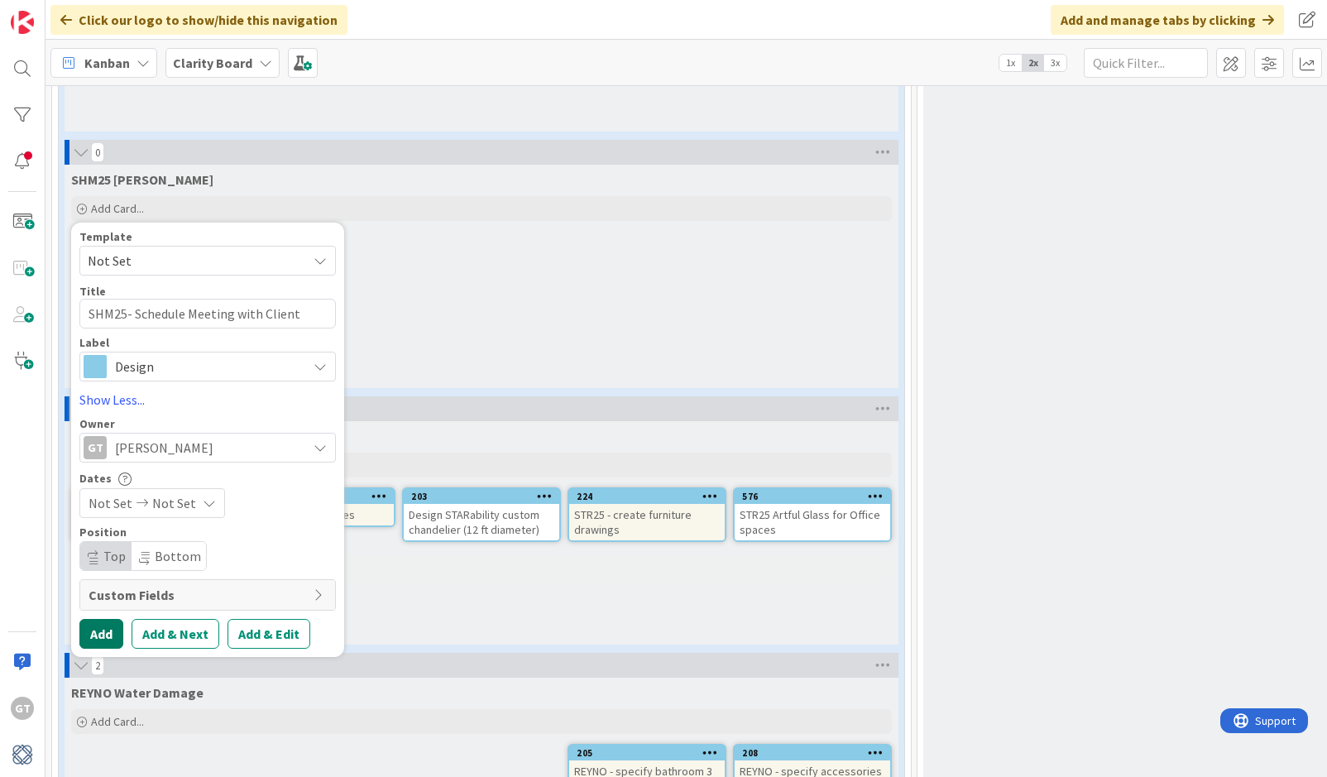
click at [106, 638] on button "Add" at bounding box center [101, 634] width 44 height 30
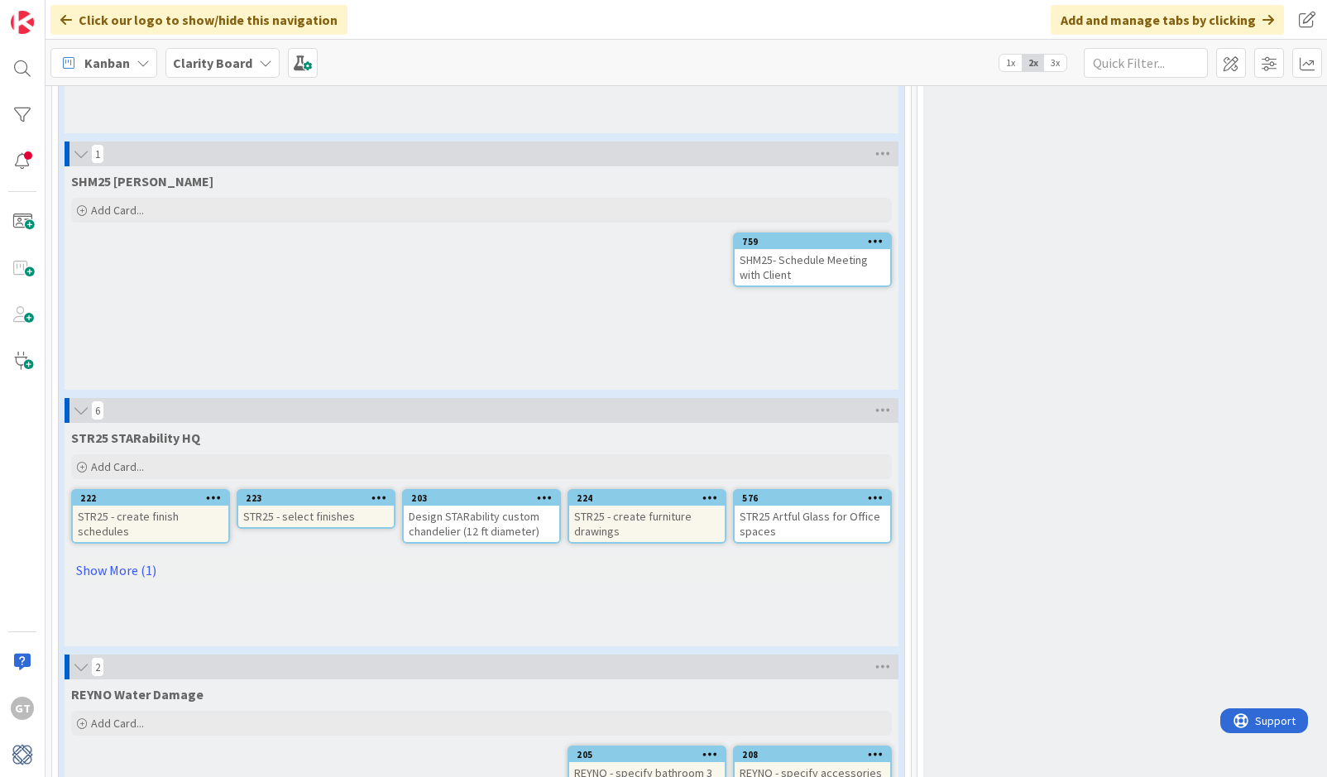
scroll to position [3672, 0]
click at [849, 271] on div "SHM25- Schedule Meeting with Client" at bounding box center [813, 267] width 156 height 36
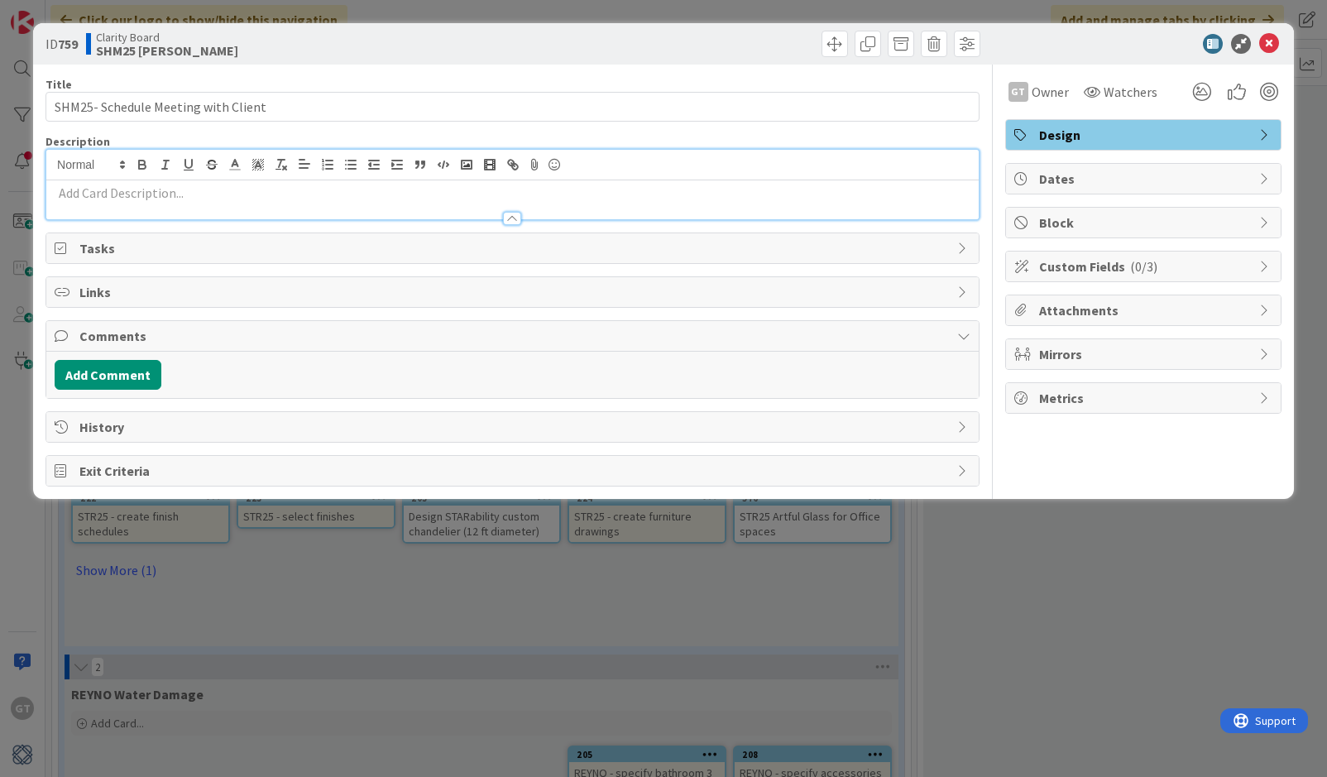
click at [247, 162] on div at bounding box center [512, 184] width 932 height 69
click at [194, 338] on span "Comments" at bounding box center [513, 336] width 869 height 20
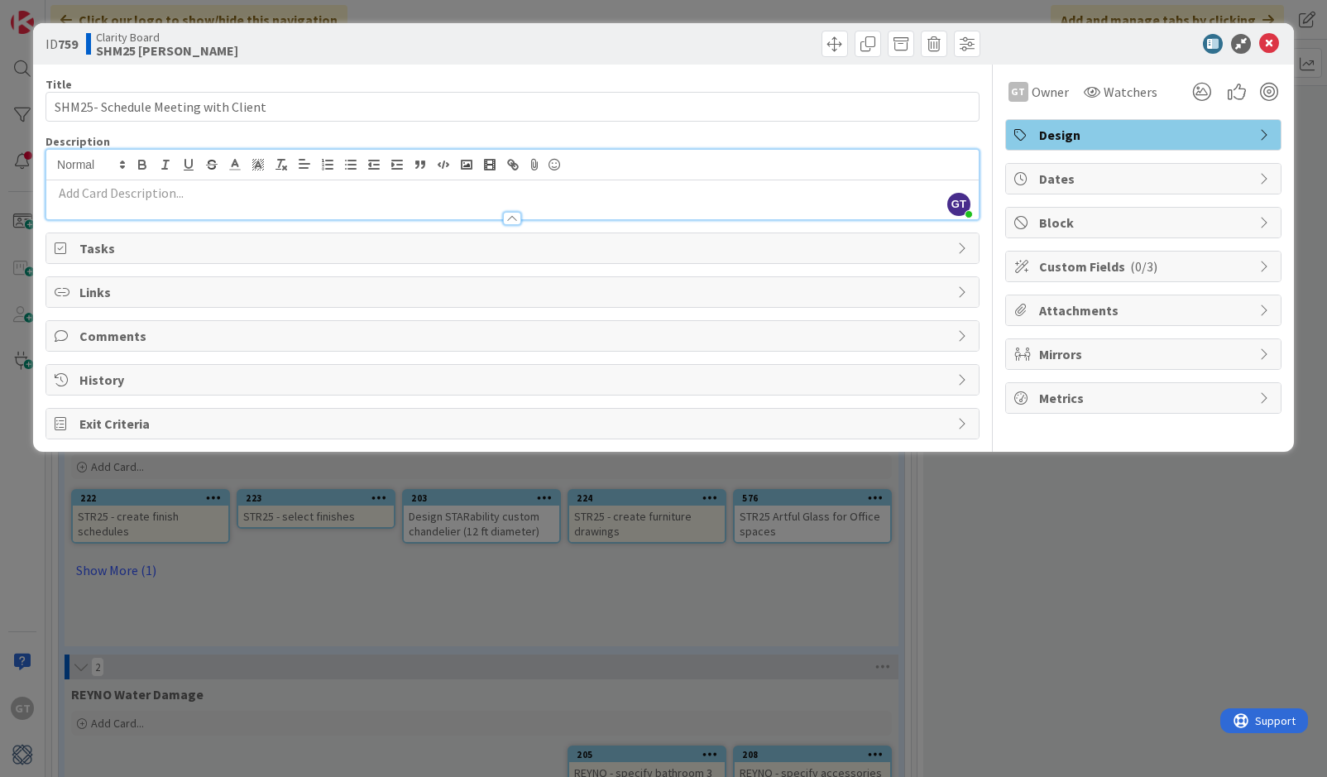
click at [175, 333] on span "Comments" at bounding box center [513, 336] width 869 height 20
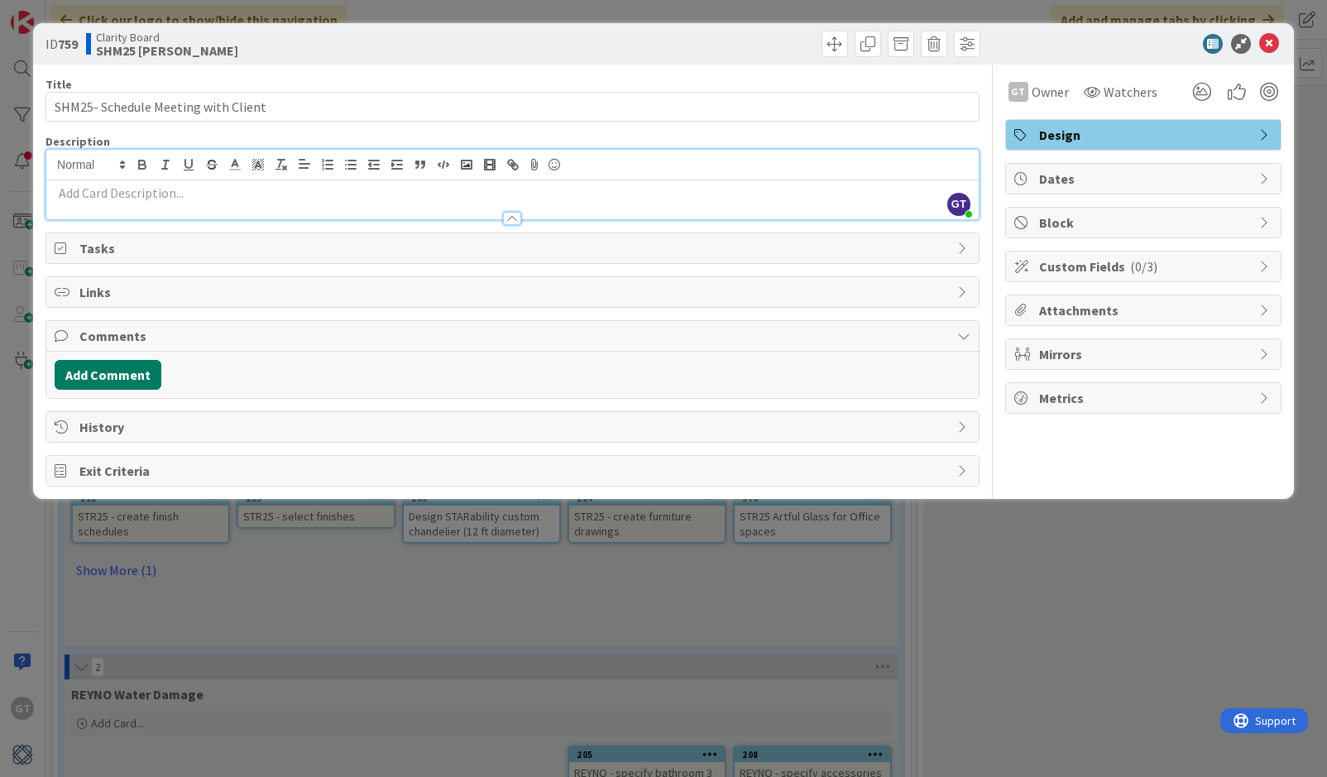
click at [144, 372] on button "Add Comment" at bounding box center [108, 375] width 107 height 30
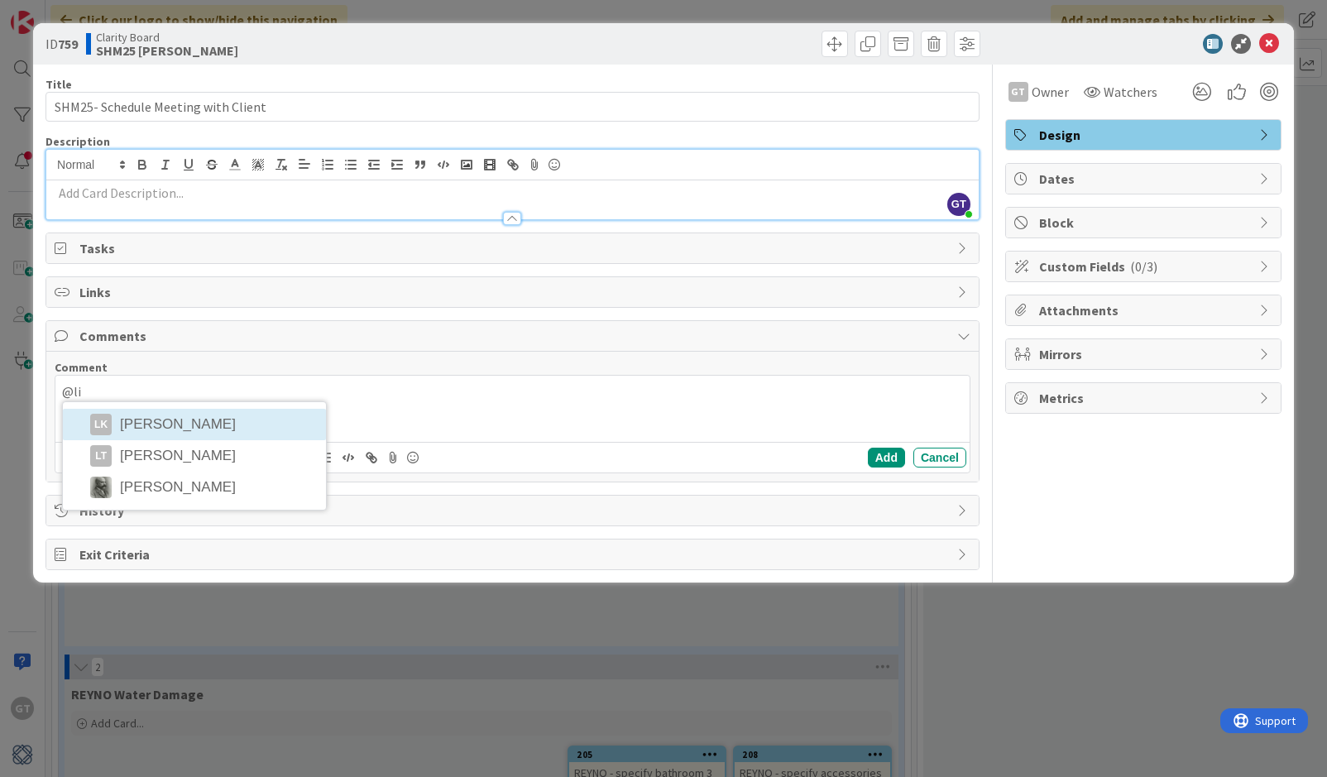
click at [173, 419] on div "@[PERSON_NAME] [PERSON_NAME] LT [PERSON_NAME] [PERSON_NAME]" at bounding box center [512, 409] width 914 height 66
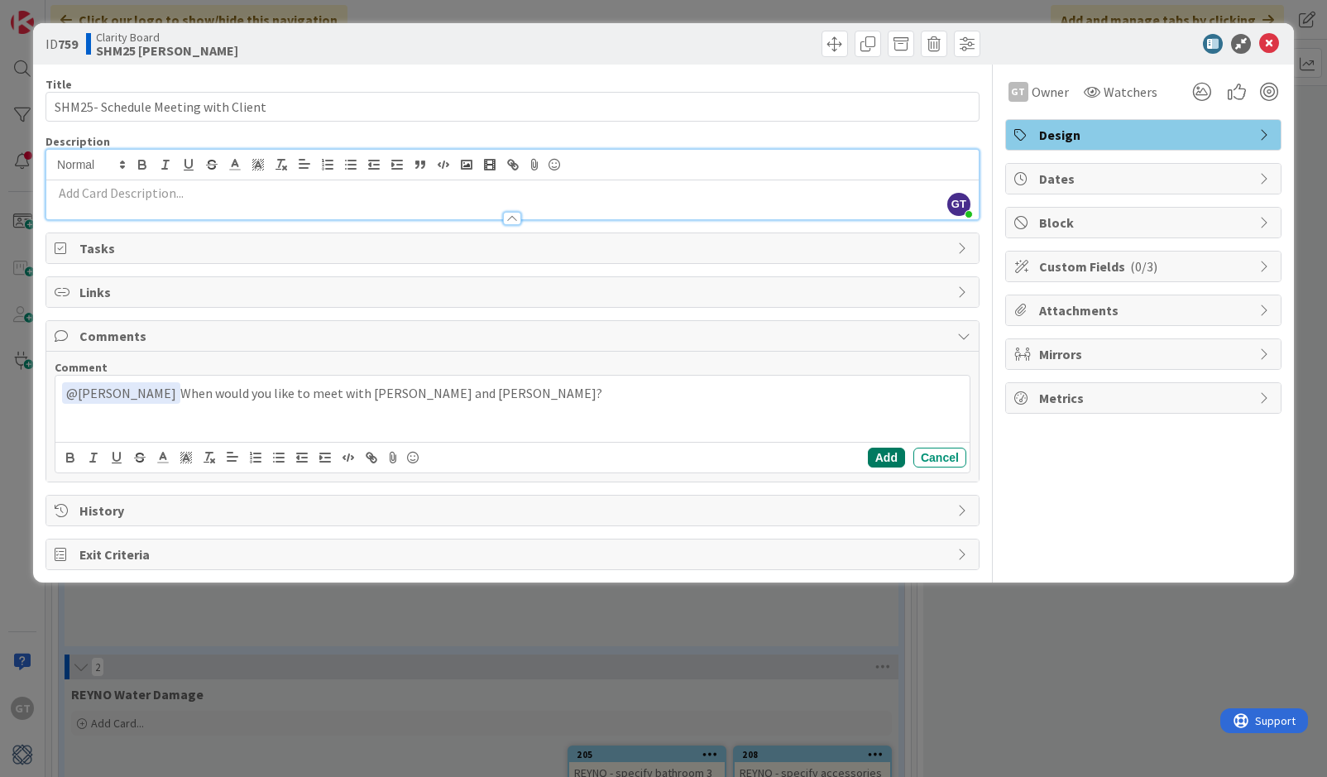
click at [888, 458] on button "Add" at bounding box center [886, 458] width 37 height 20
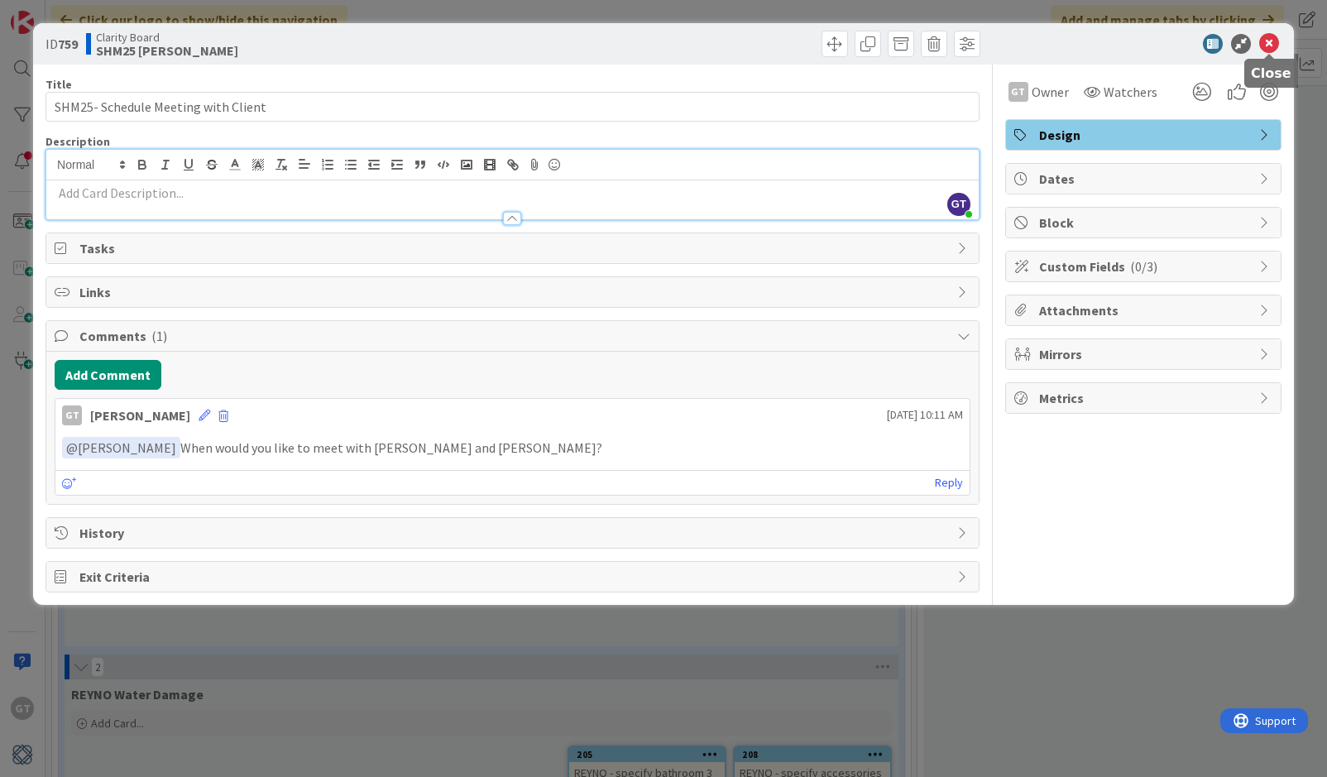
click at [1271, 50] on icon at bounding box center [1269, 44] width 20 height 20
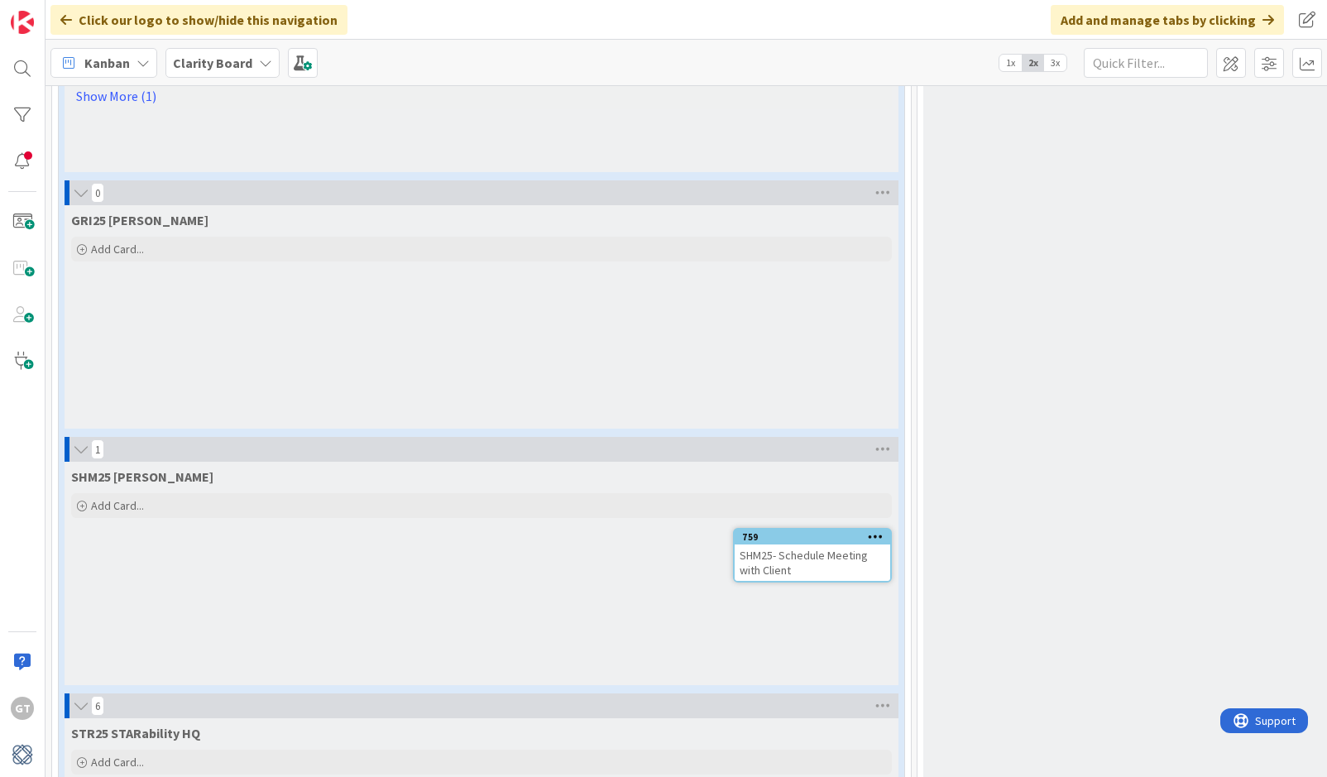
scroll to position [3372, 0]
